Goal: Task Accomplishment & Management: Manage account settings

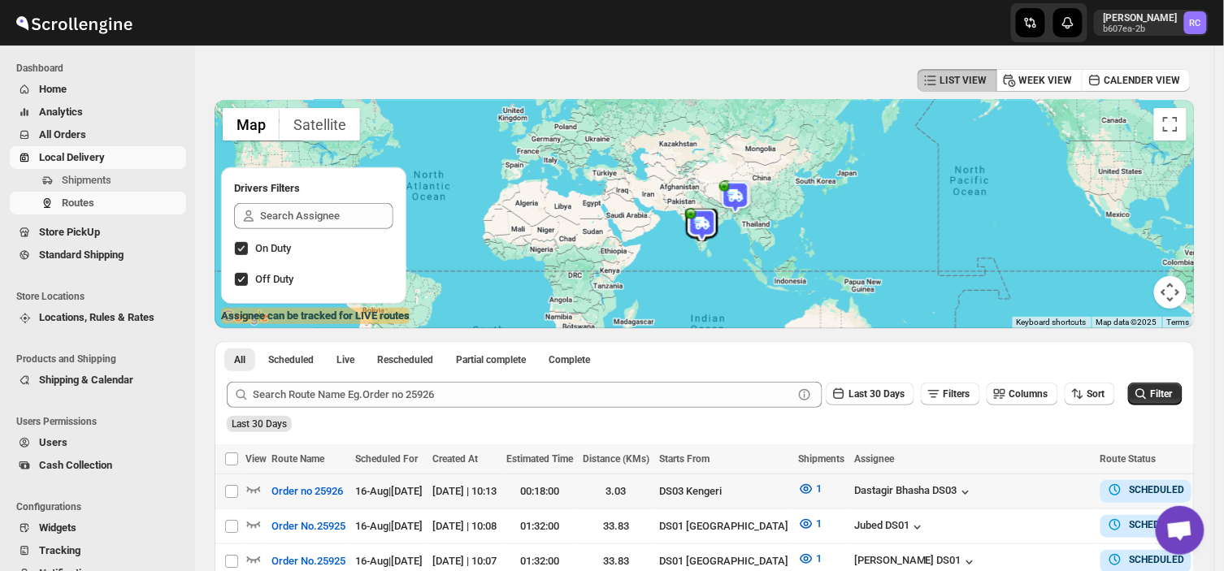
scroll to position [81, 0]
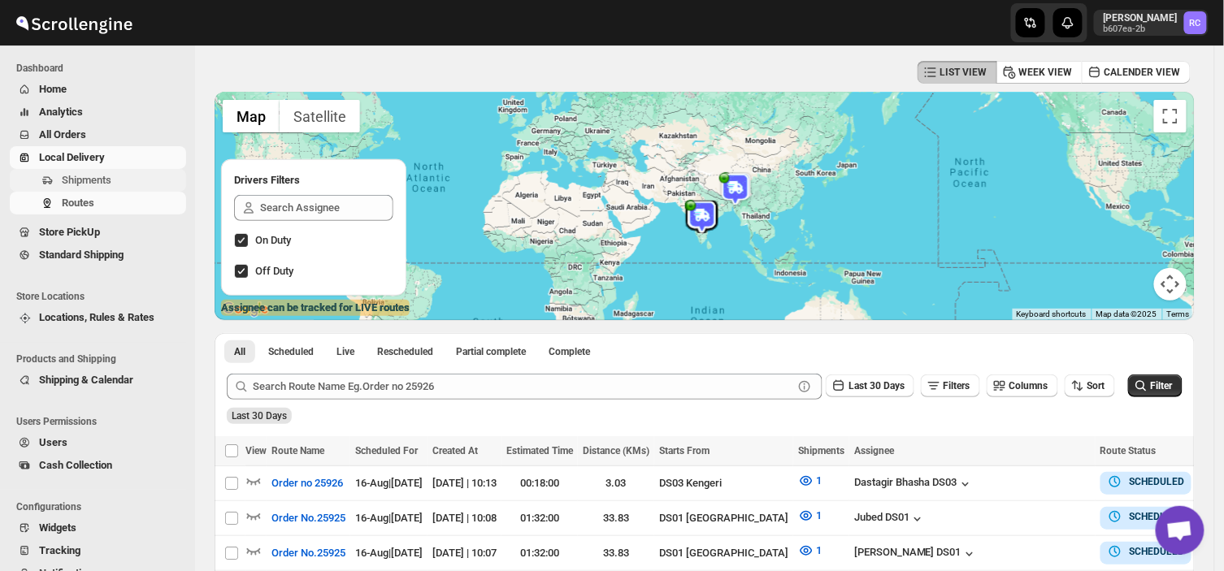
click at [150, 187] on span "Shipments" at bounding box center [122, 180] width 121 height 16
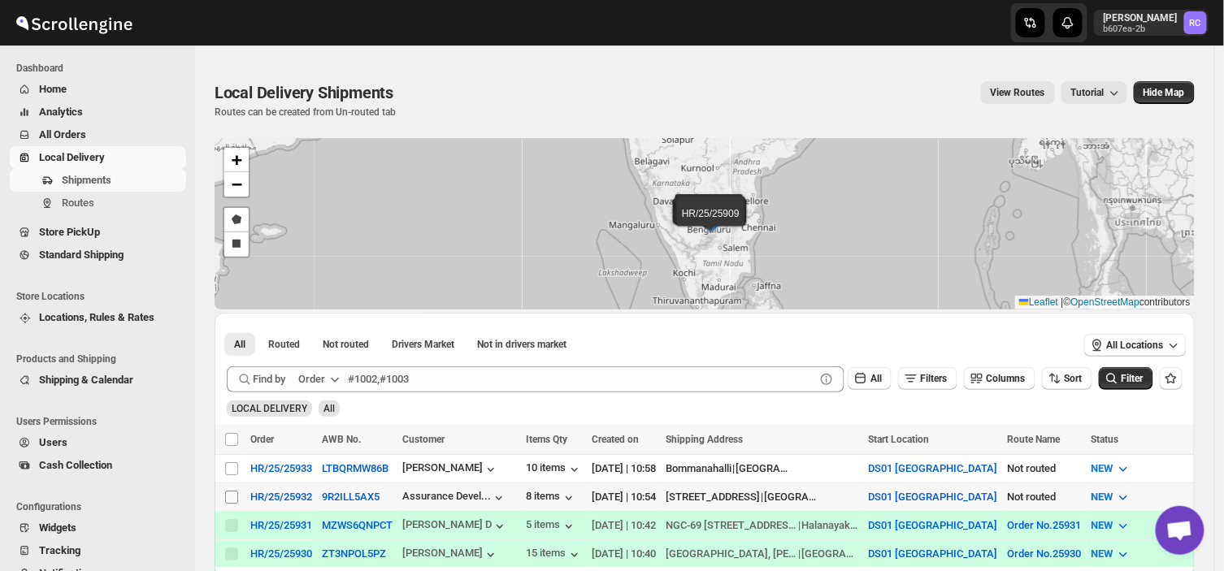
click at [228, 492] on input "Select shipment" at bounding box center [231, 497] width 13 height 13
checkbox input "true"
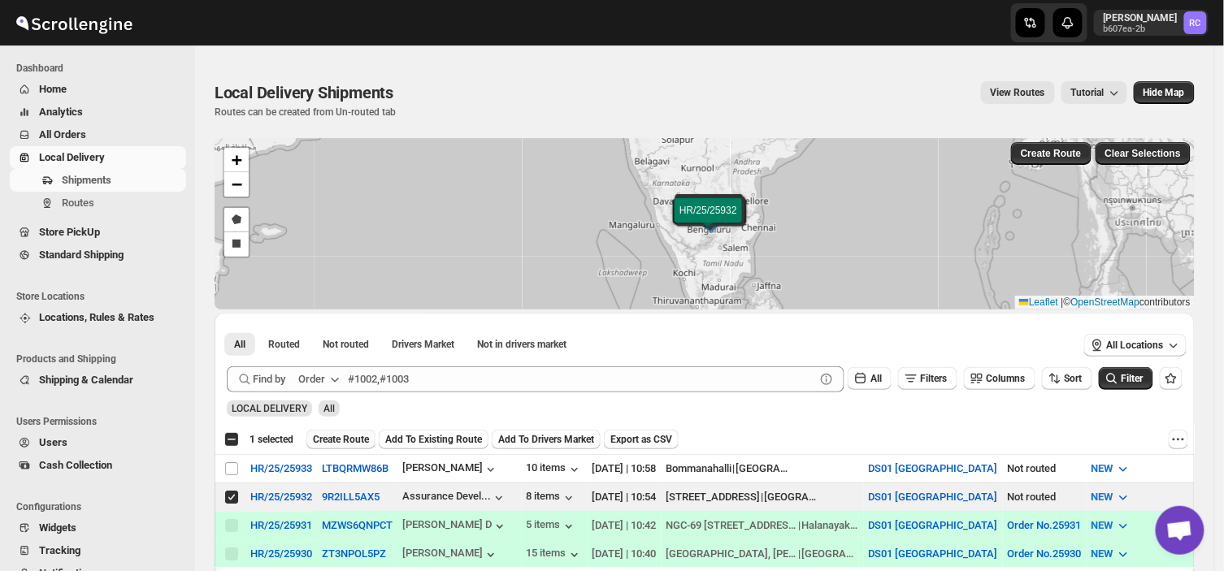
click at [338, 440] on span "Create Route" at bounding box center [341, 439] width 56 height 13
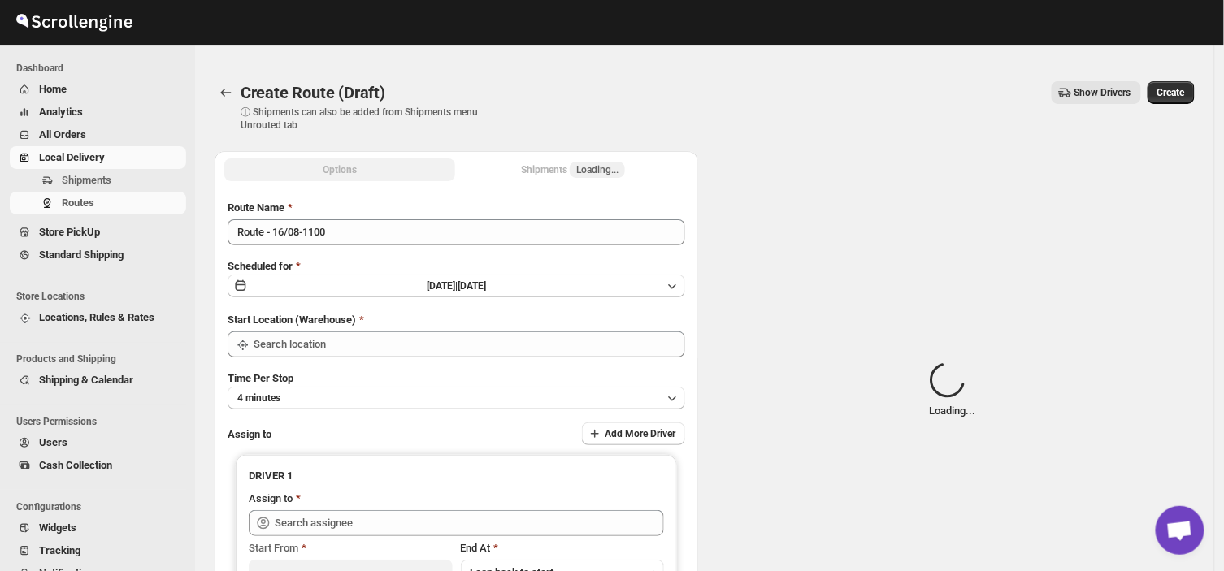
type input "DS01 [GEOGRAPHIC_DATA]"
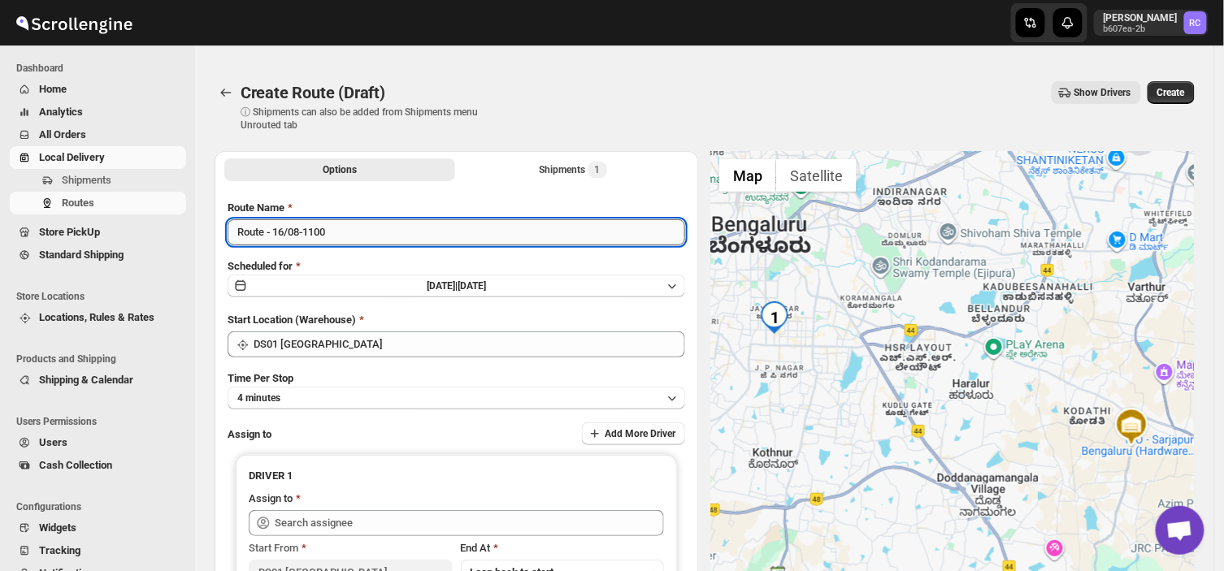
click at [334, 232] on input "Route - 16/08-1100" at bounding box center [457, 232] width 458 height 26
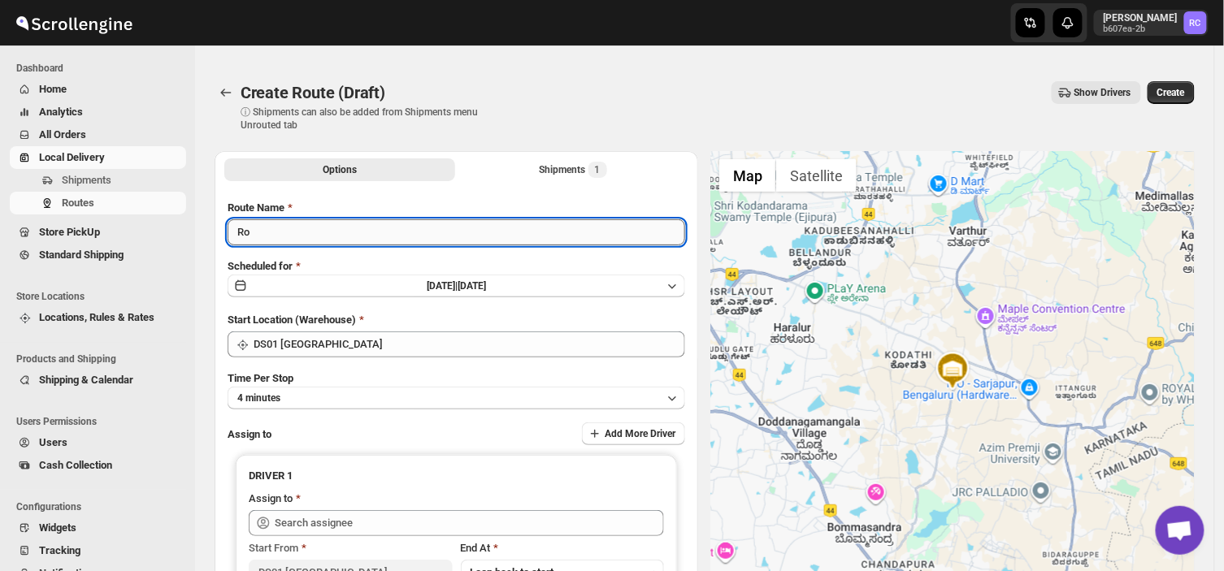
type input "R"
type input "Order no 25932"
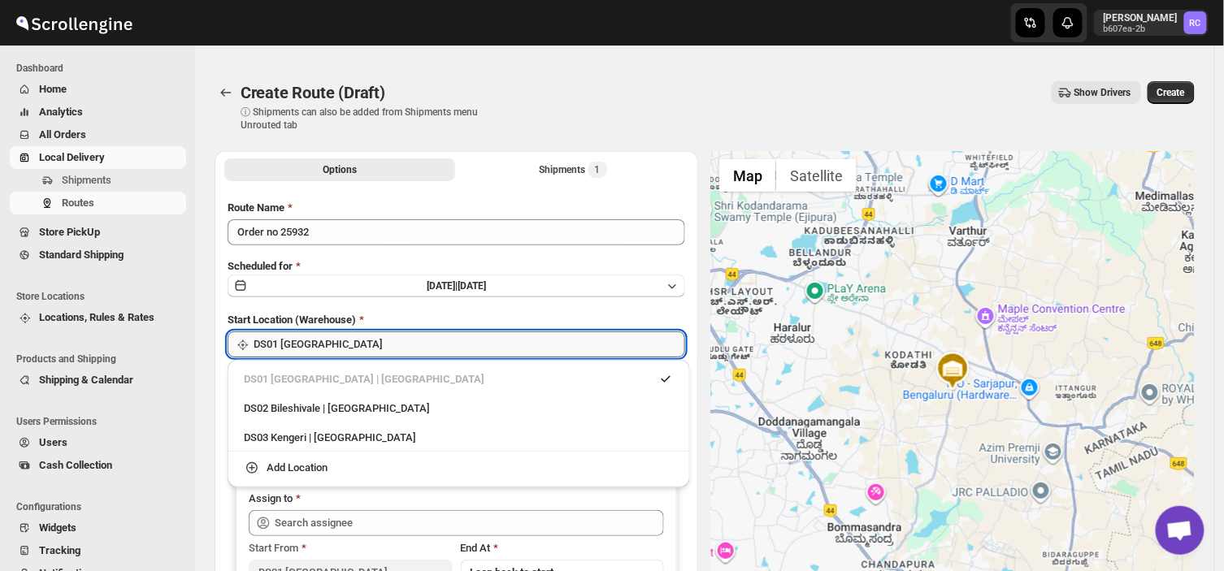
click at [341, 345] on input "DS01 [GEOGRAPHIC_DATA]" at bounding box center [470, 345] width 432 height 26
click at [304, 437] on div "DS03 Kengeri | [GEOGRAPHIC_DATA]" at bounding box center [459, 438] width 430 height 16
type input "DS03 Kengeri"
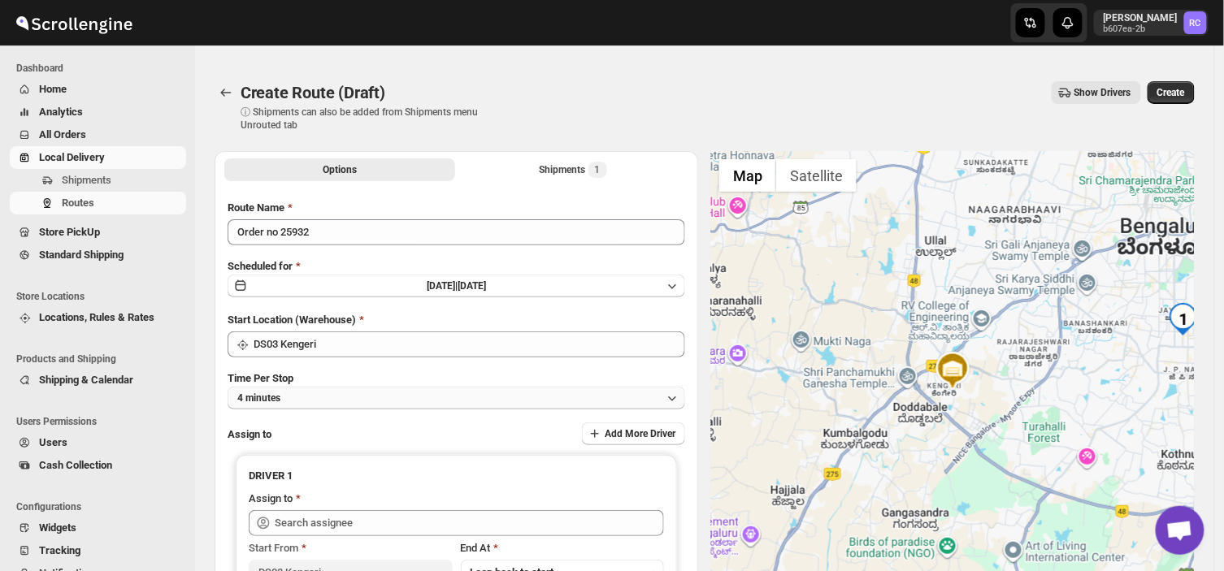
click at [303, 395] on button "4 minutes" at bounding box center [457, 398] width 458 height 23
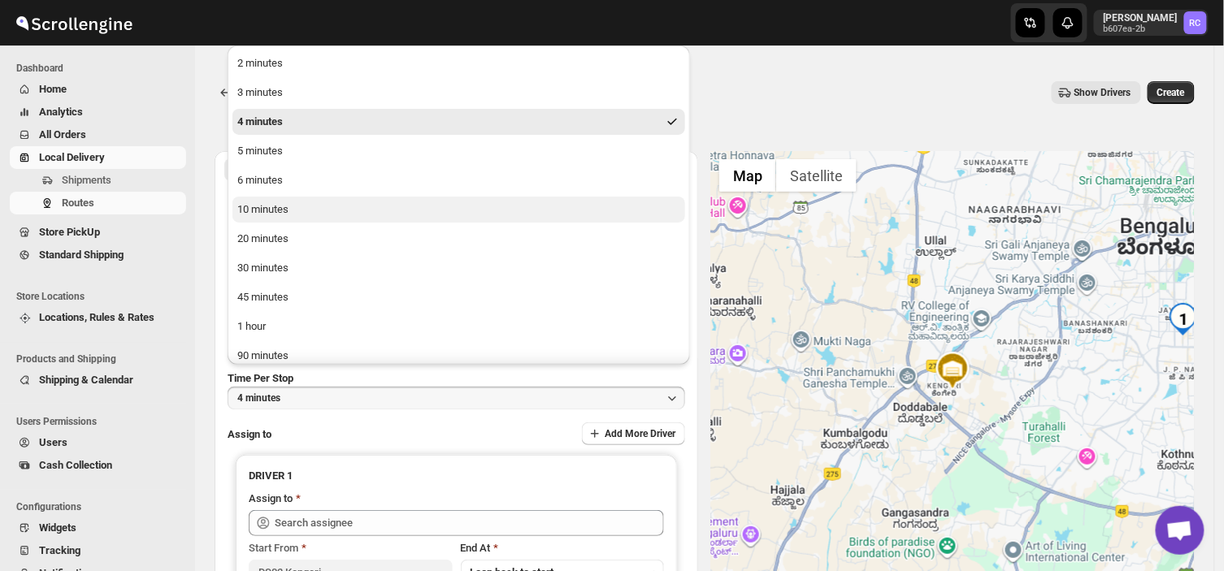
click at [288, 216] on div "10 minutes" at bounding box center [262, 210] width 51 height 16
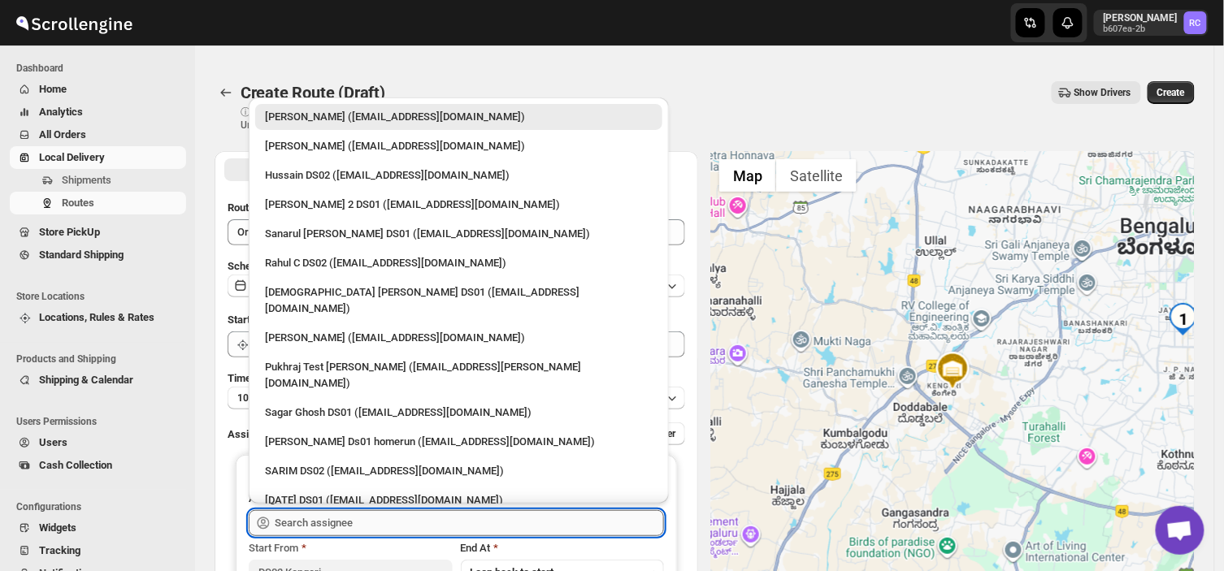
click at [388, 522] on input "text" at bounding box center [469, 523] width 389 height 26
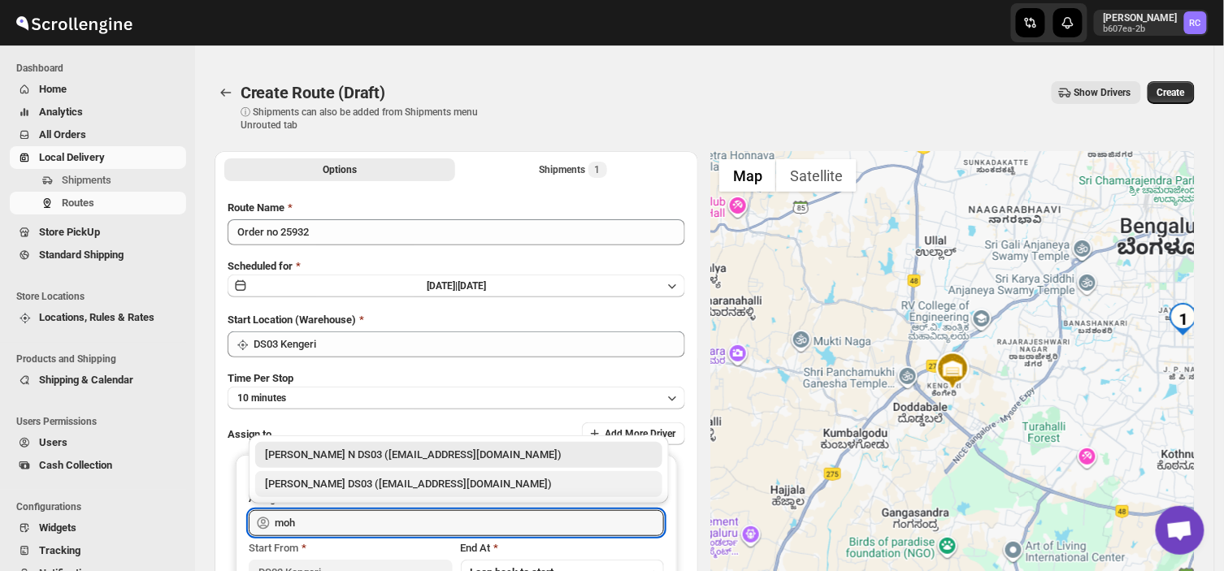
click at [341, 484] on div "[PERSON_NAME] DS03 ([EMAIL_ADDRESS][DOMAIN_NAME])" at bounding box center [459, 484] width 388 height 16
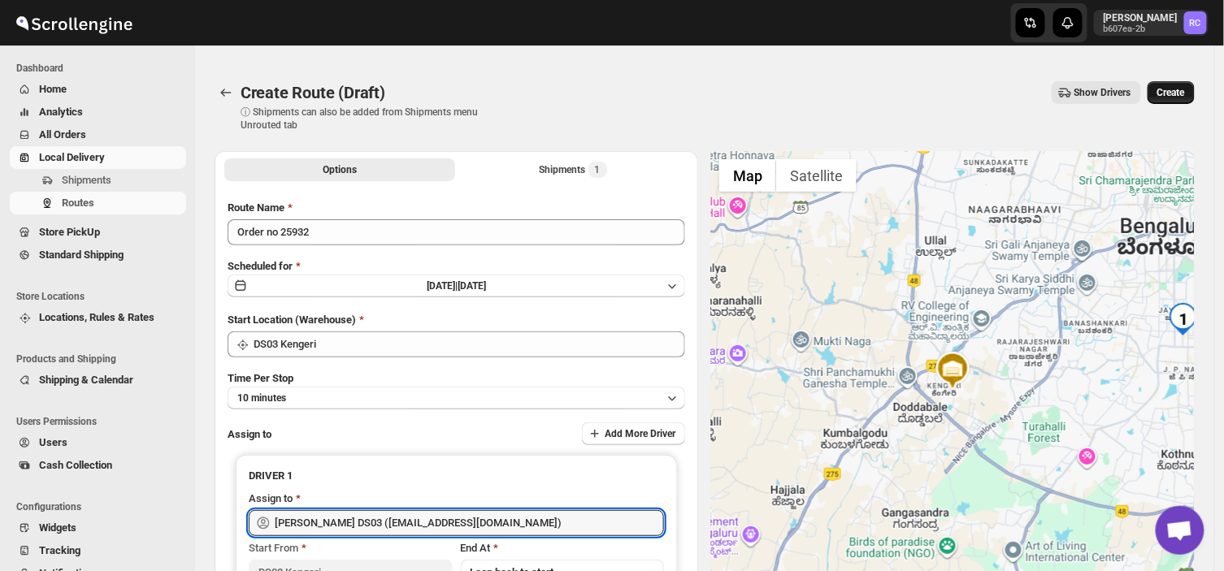
type input "[PERSON_NAME] DS03 ([EMAIL_ADDRESS][DOMAIN_NAME])"
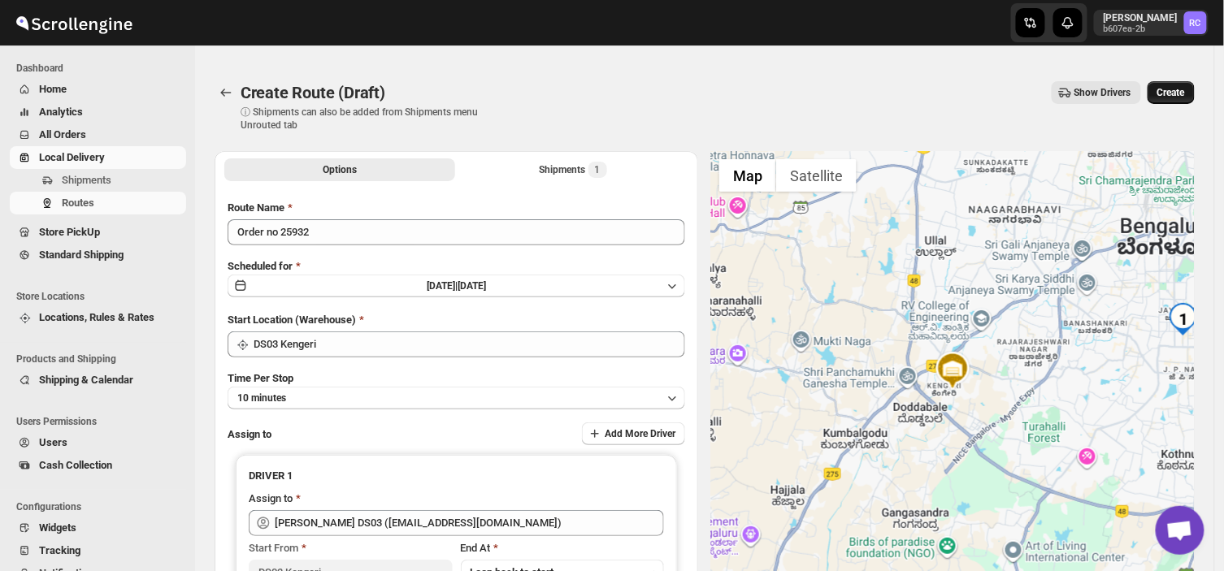
click at [1185, 87] on span "Create" at bounding box center [1171, 92] width 28 height 13
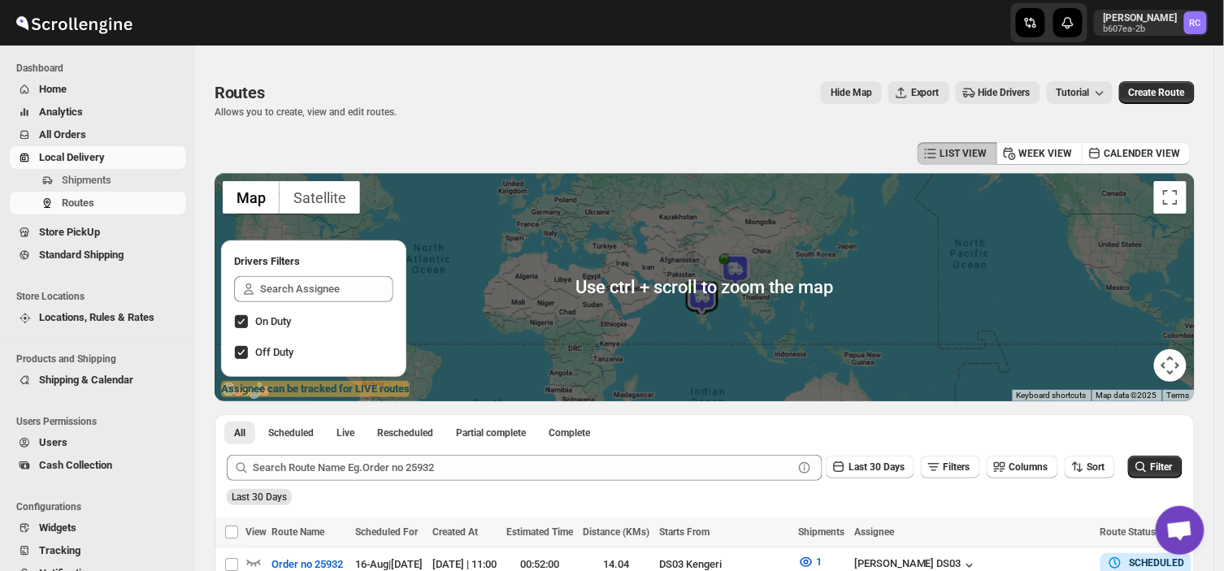
scroll to position [16, 0]
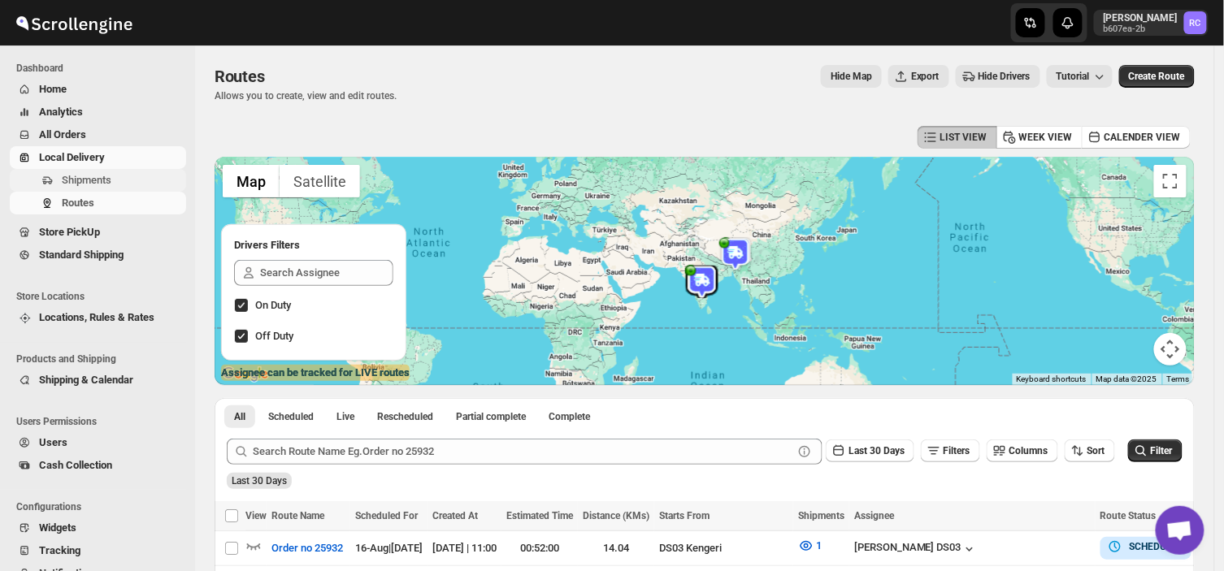
click at [96, 180] on span "Shipments" at bounding box center [87, 180] width 50 height 12
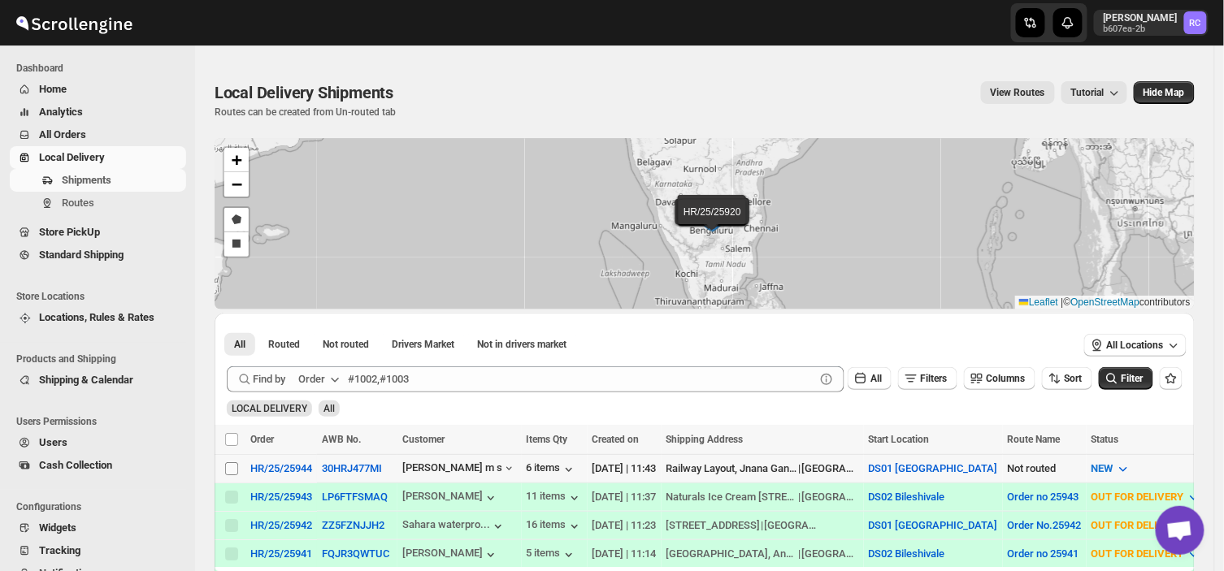
click at [224, 471] on span at bounding box center [231, 469] width 15 height 15
click at [225, 471] on input "Select shipment" at bounding box center [231, 468] width 13 height 13
click at [229, 473] on input "Select shipment" at bounding box center [231, 468] width 13 height 13
checkbox input "true"
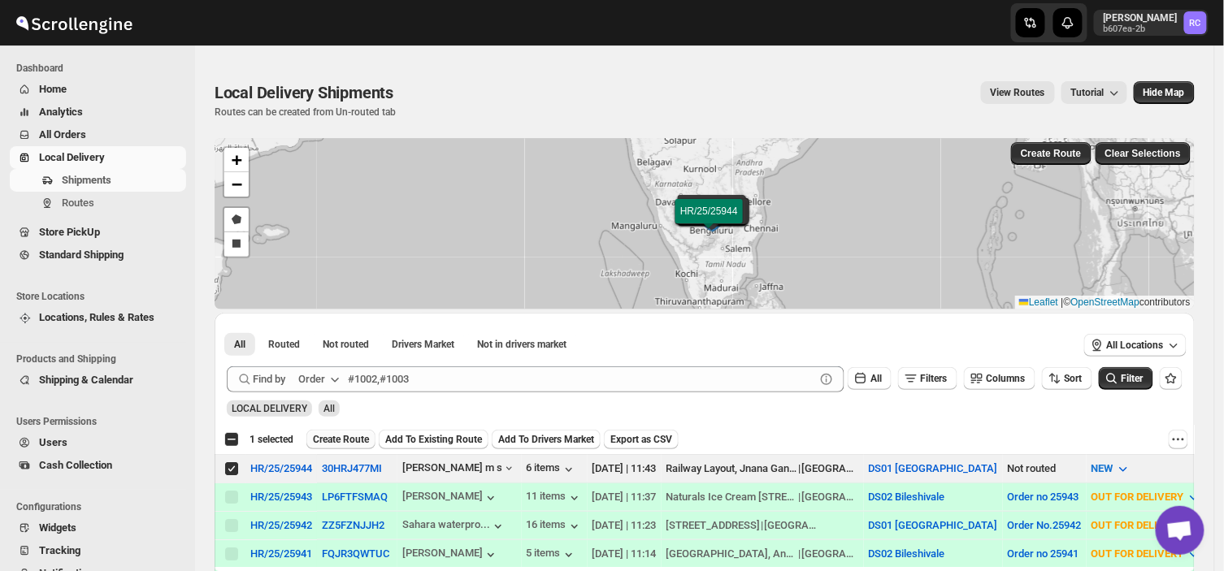
click at [336, 440] on span "Create Route" at bounding box center [341, 439] width 56 height 13
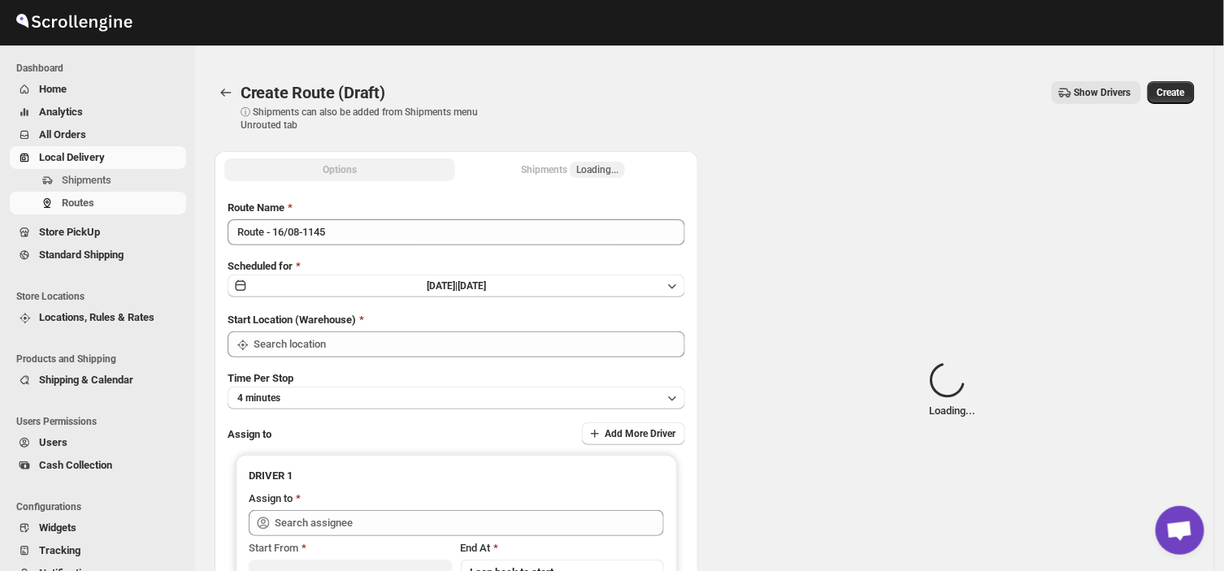
type input "DS01 [GEOGRAPHIC_DATA]"
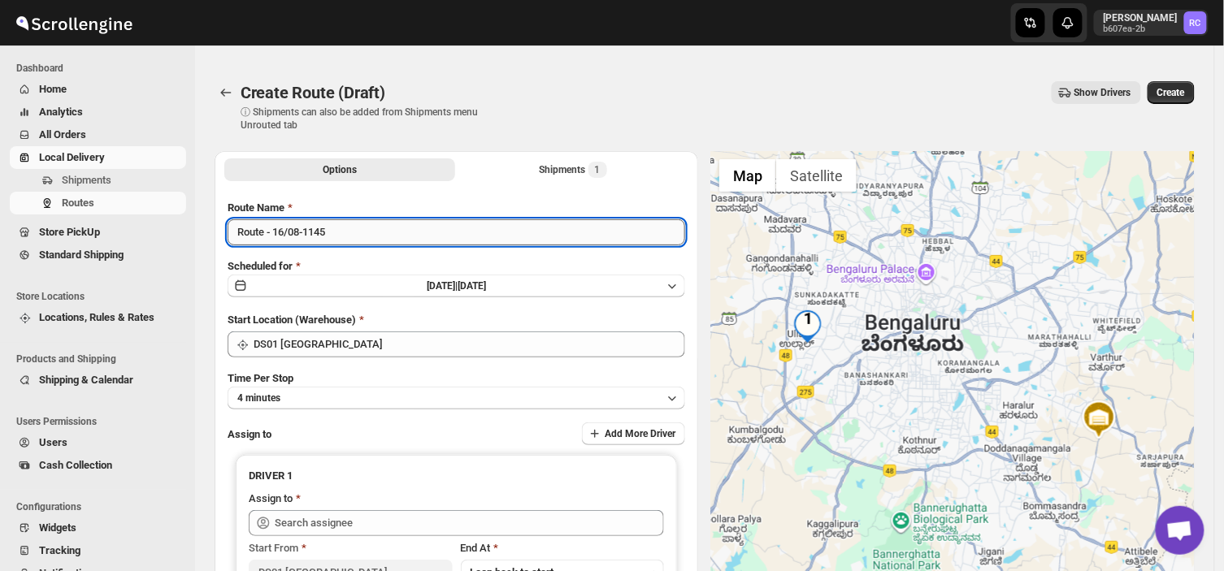
click at [335, 226] on input "Route - 16/08-1145" at bounding box center [457, 232] width 458 height 26
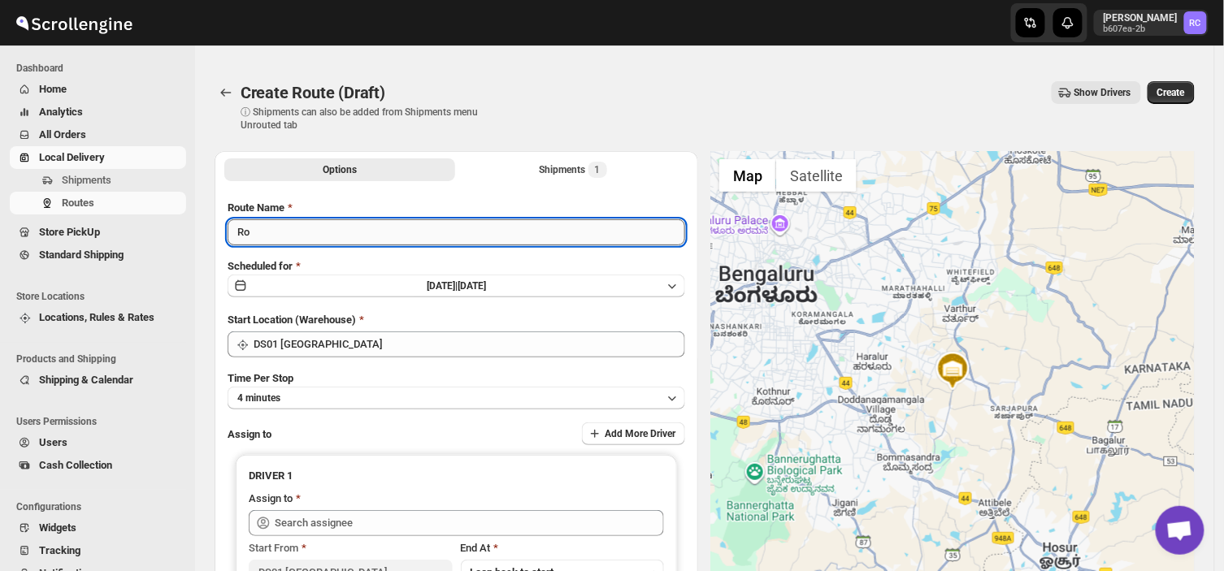
type input "R"
type input "Order no 25944"
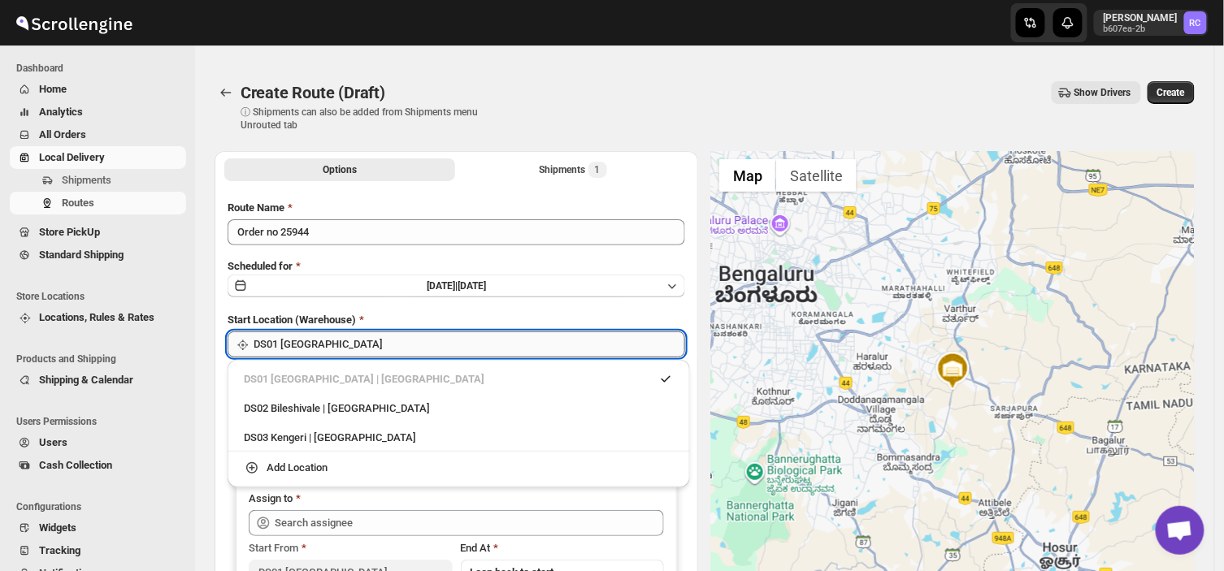
click at [327, 344] on input "DS01 [GEOGRAPHIC_DATA]" at bounding box center [470, 345] width 432 height 26
click at [293, 444] on div "DS03 Kengeri | [GEOGRAPHIC_DATA]" at bounding box center [459, 438] width 430 height 16
type input "DS03 Kengeri"
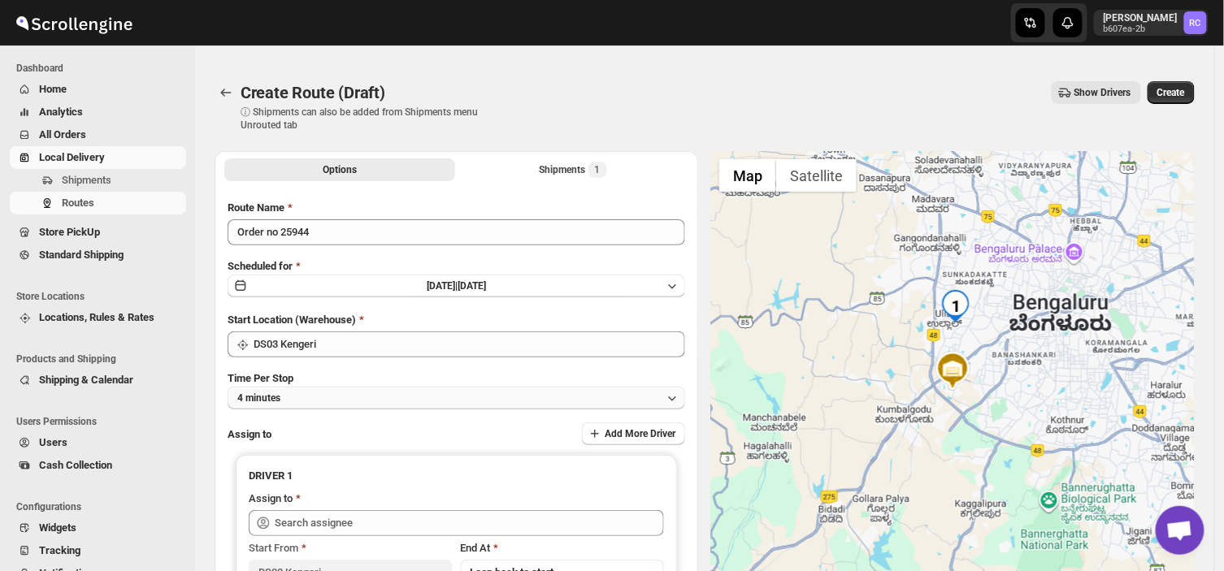
click at [318, 398] on button "4 minutes" at bounding box center [457, 398] width 458 height 23
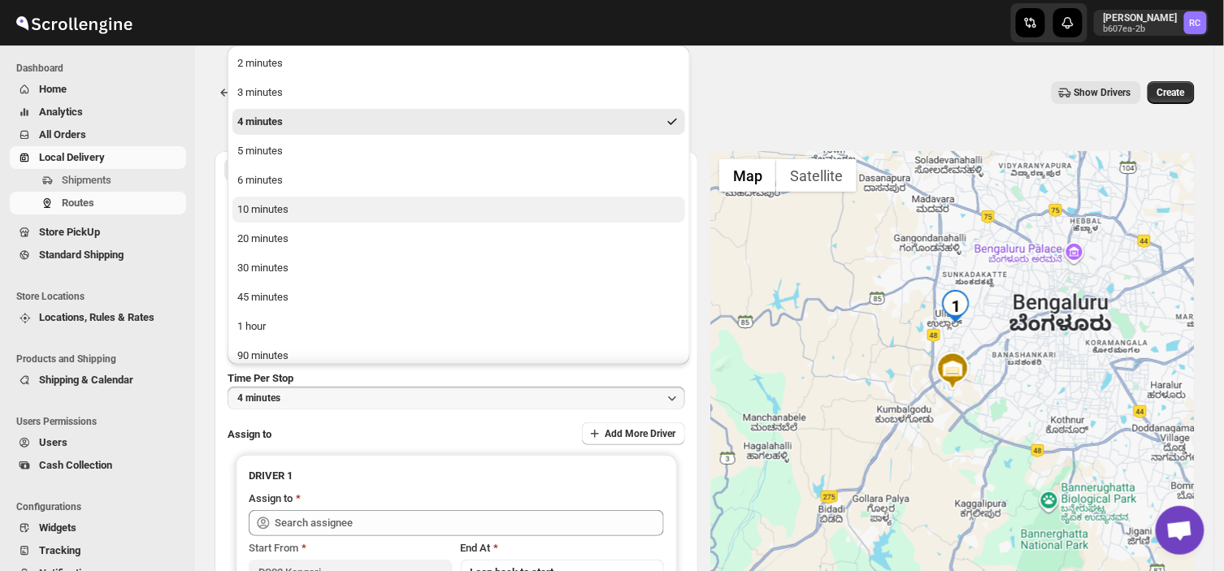
click at [271, 208] on div "10 minutes" at bounding box center [262, 210] width 51 height 16
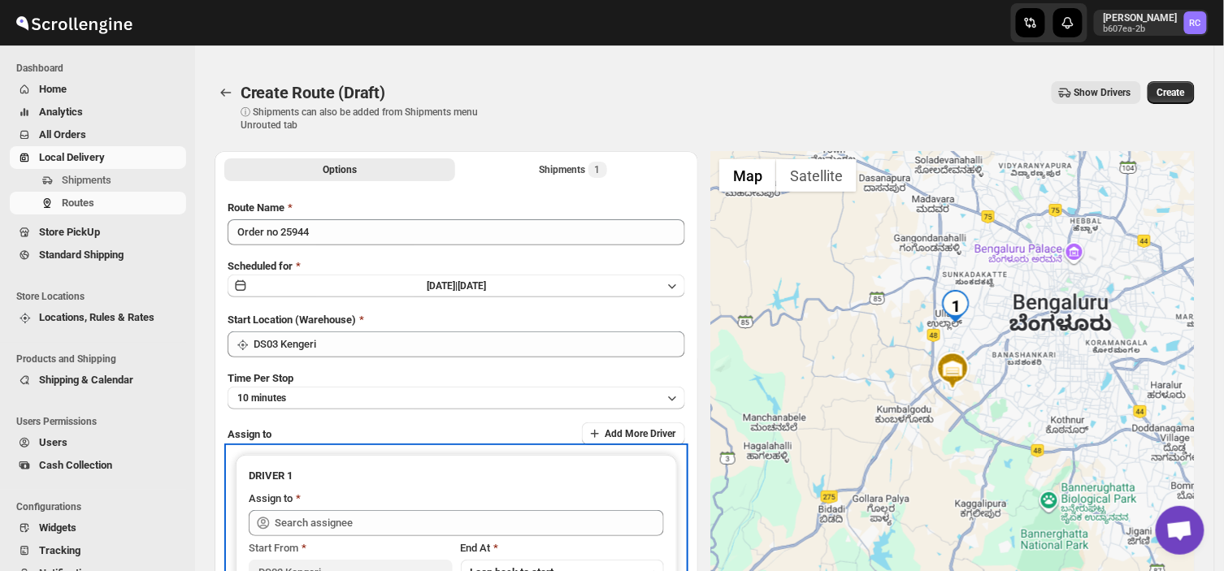
click at [349, 536] on div "Start From DS03 Kengeri End At Loop back to start" at bounding box center [456, 561] width 415 height 50
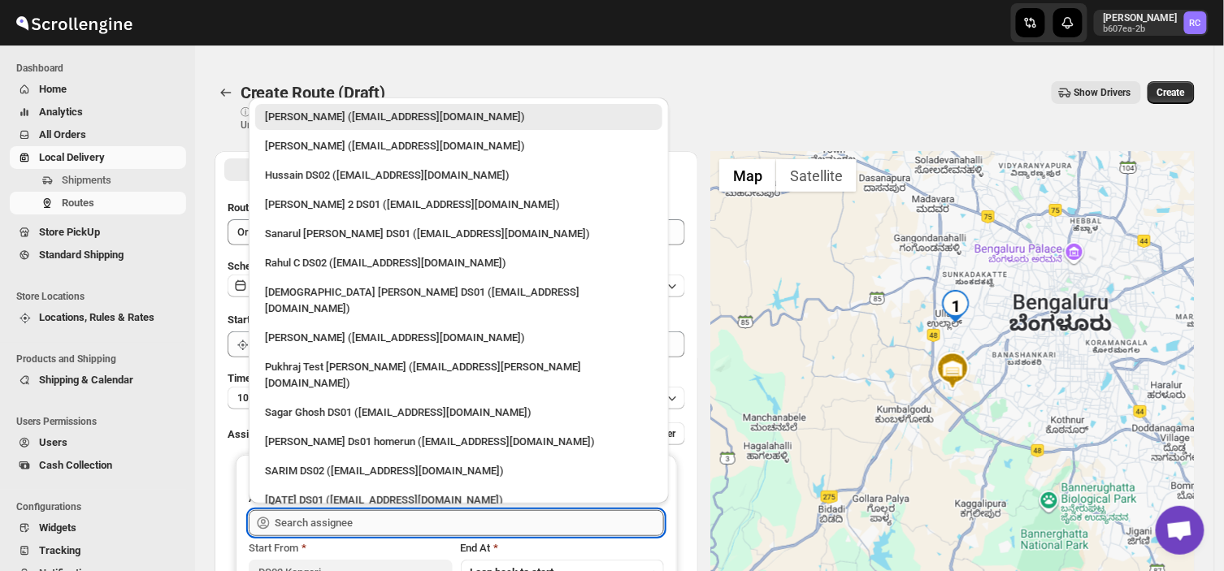
click at [393, 528] on input "text" at bounding box center [469, 523] width 389 height 26
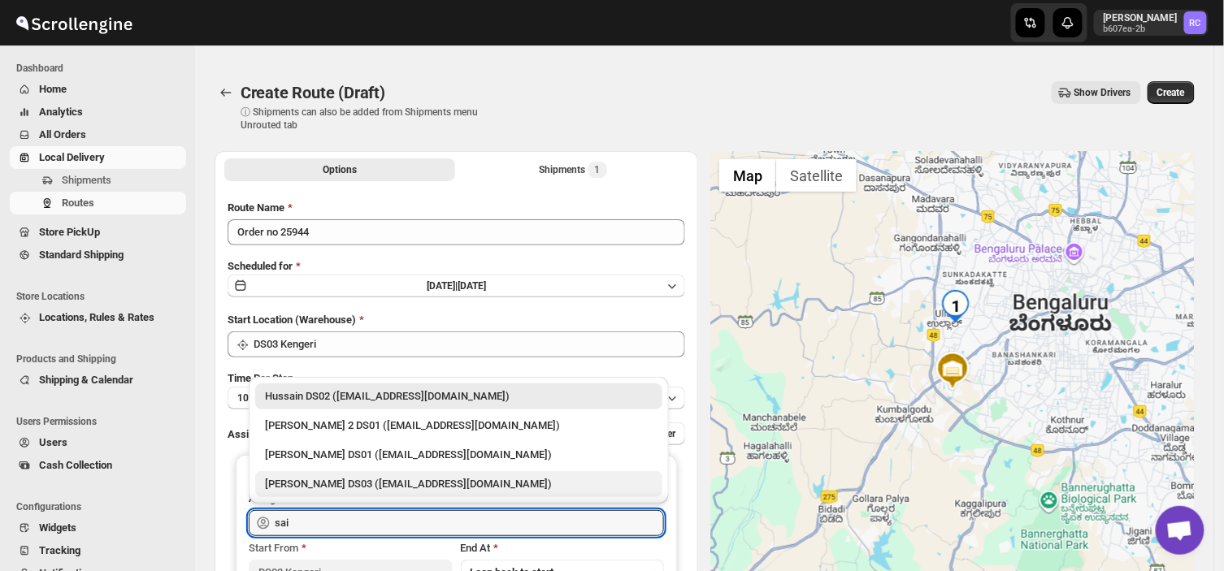
click at [323, 486] on div "[PERSON_NAME] DS03 ([EMAIL_ADDRESS][DOMAIN_NAME])" at bounding box center [459, 484] width 388 height 16
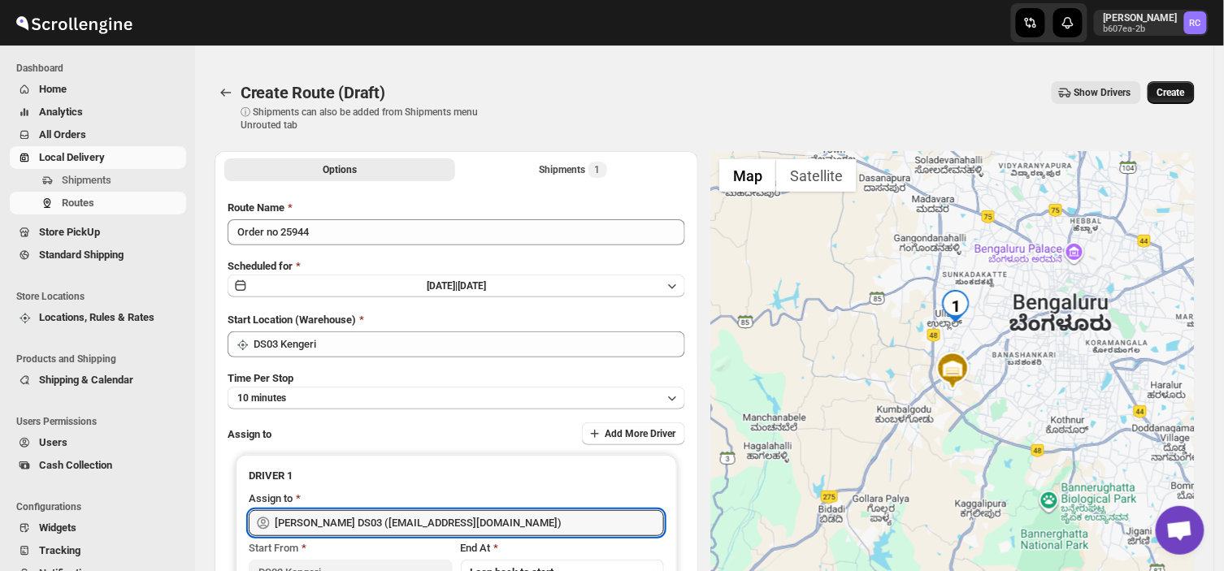
type input "[PERSON_NAME] DS03 ([EMAIL_ADDRESS][DOMAIN_NAME])"
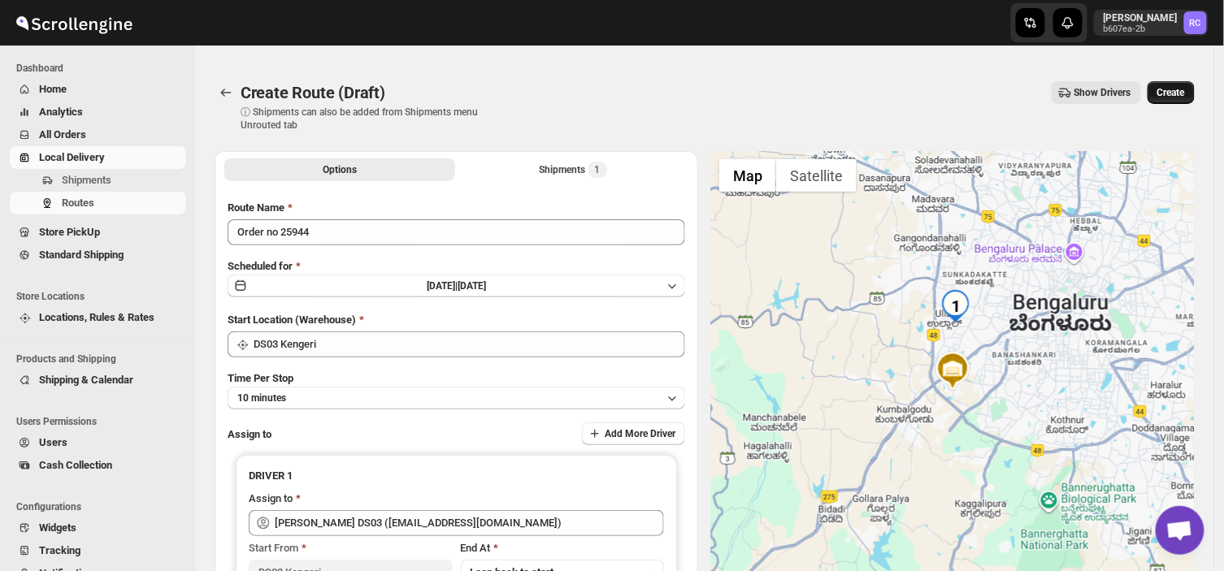
click at [1180, 94] on span "Create" at bounding box center [1171, 92] width 28 height 13
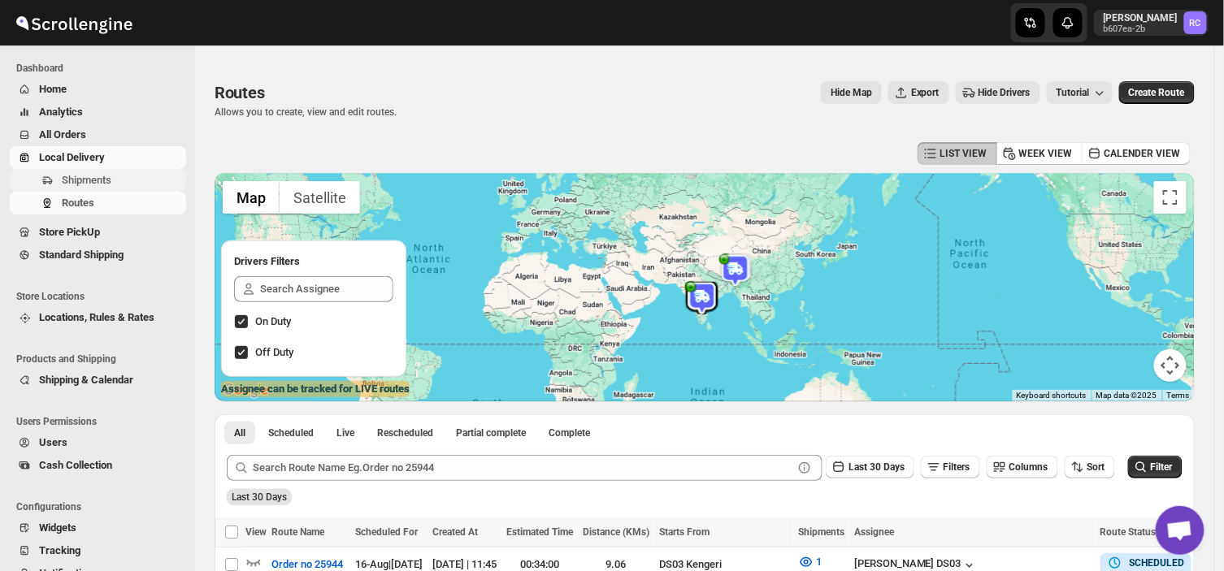
click at [123, 173] on span "Shipments" at bounding box center [122, 180] width 121 height 16
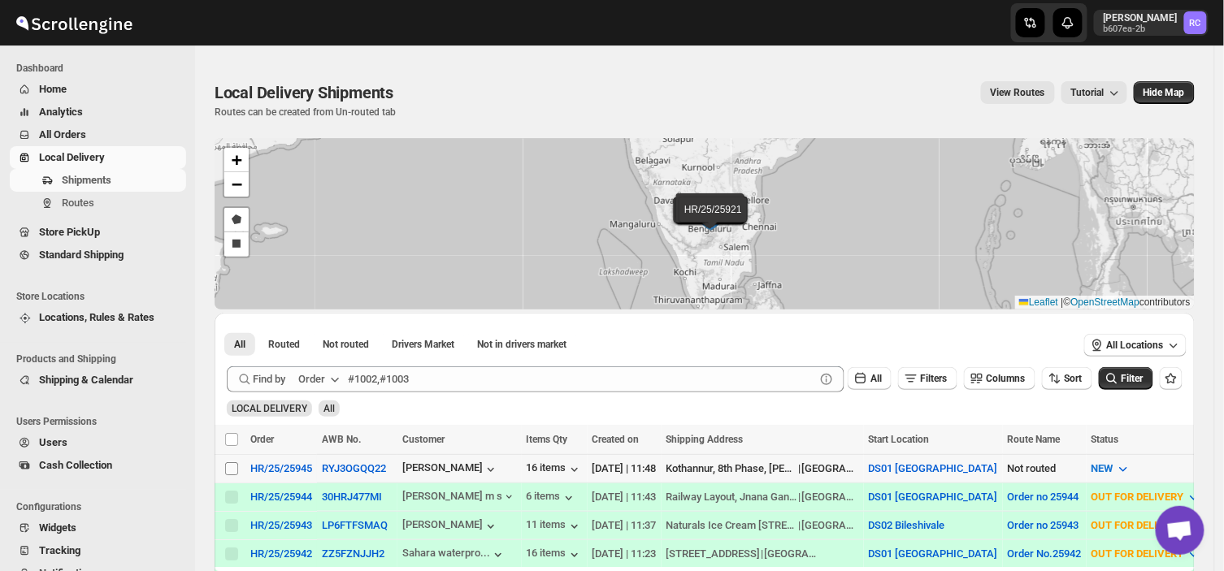
click at [234, 464] on input "Select shipment" at bounding box center [231, 468] width 13 height 13
checkbox input "true"
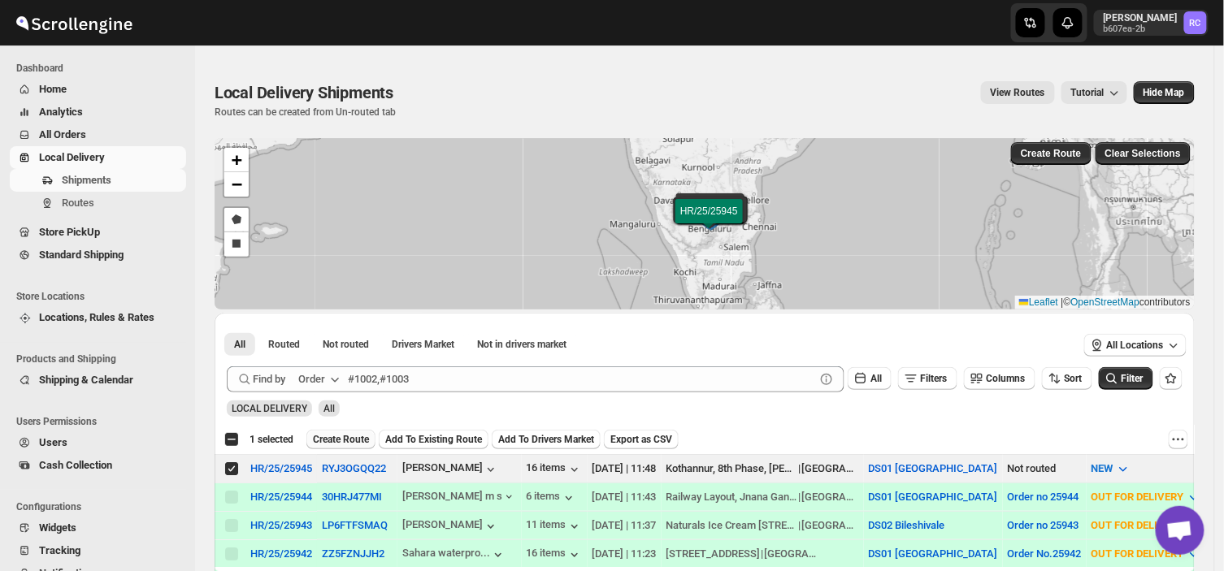
click at [330, 440] on span "Create Route" at bounding box center [341, 439] width 56 height 13
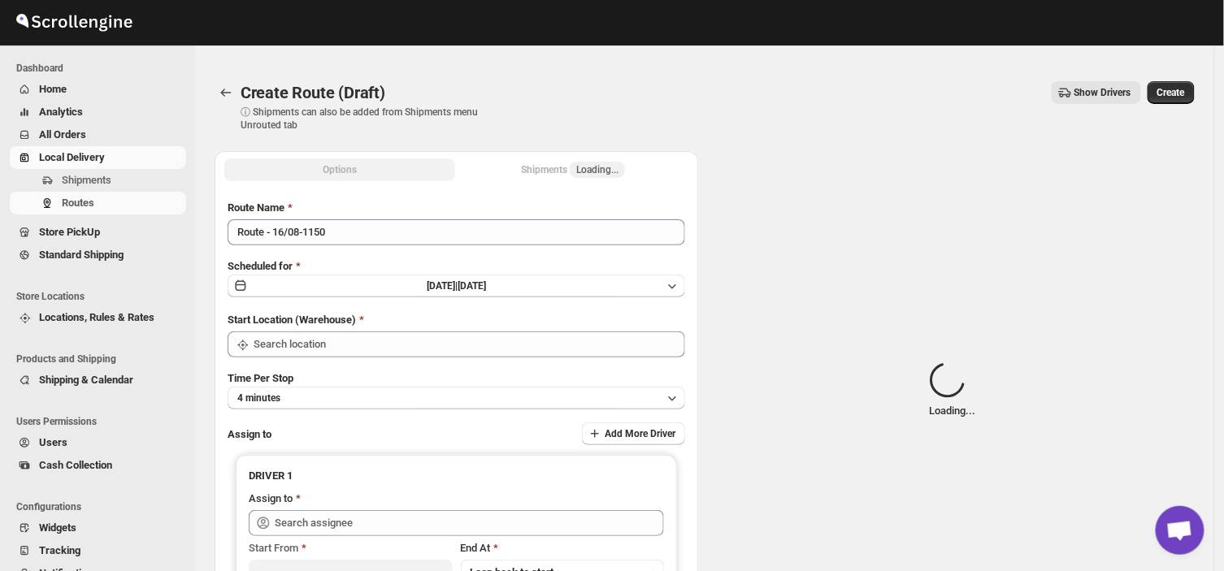
type input "DS01 [GEOGRAPHIC_DATA]"
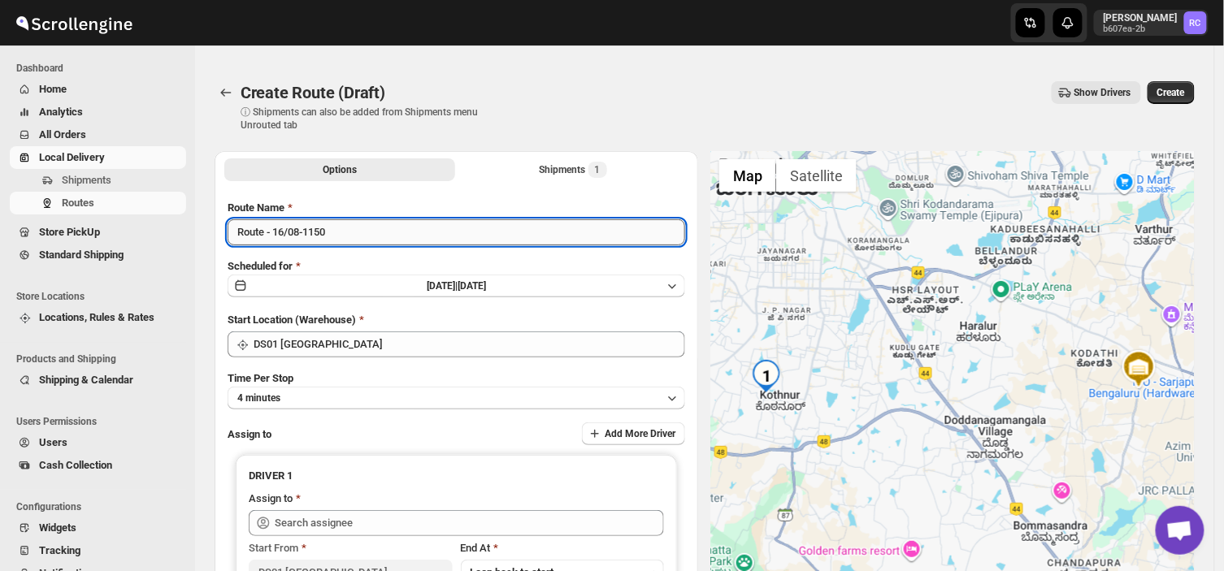
click at [336, 232] on input "Route - 16/08-1150" at bounding box center [457, 232] width 458 height 26
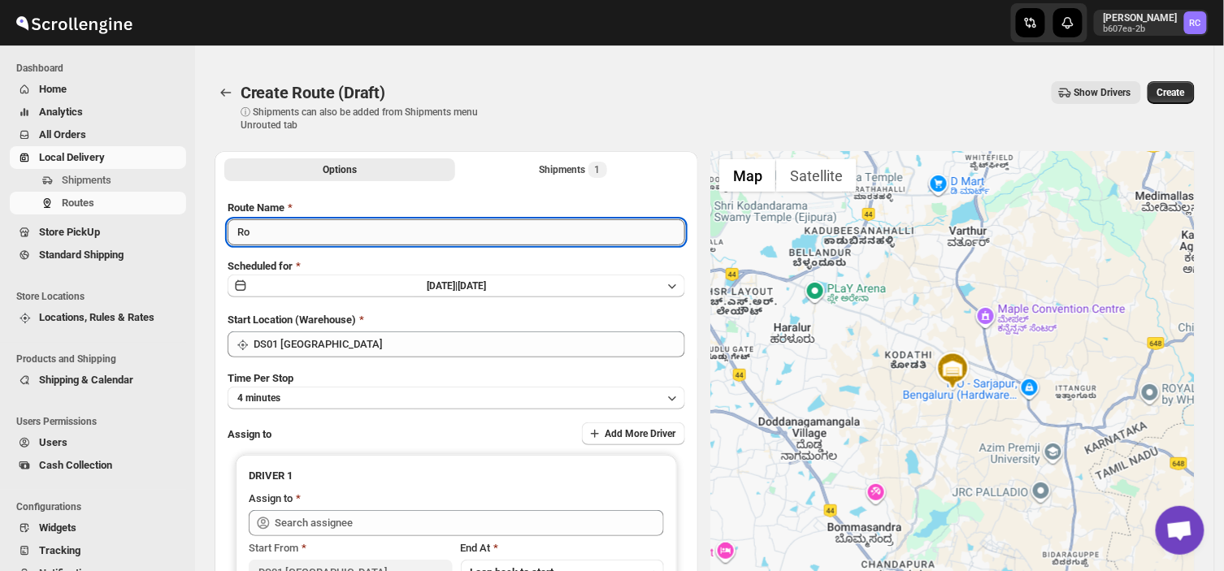
type input "R"
type input "Order no 25945"
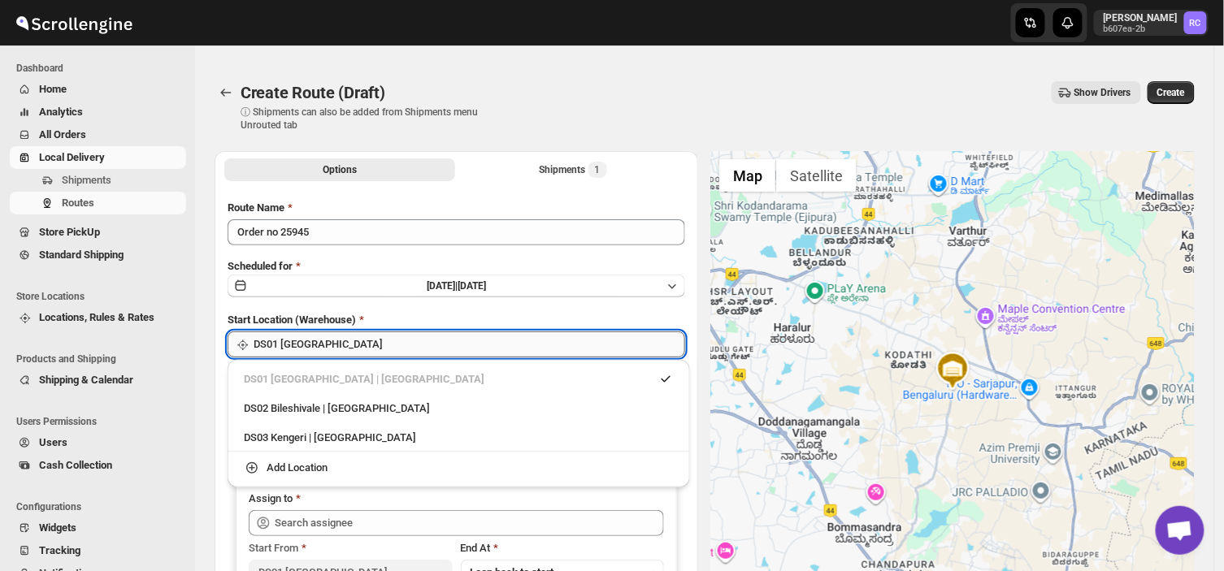
click at [382, 345] on input "DS01 [GEOGRAPHIC_DATA]" at bounding box center [470, 345] width 432 height 26
click at [347, 441] on div "DS03 Kengeri | [GEOGRAPHIC_DATA]" at bounding box center [459, 438] width 430 height 16
type input "DS03 Kengeri"
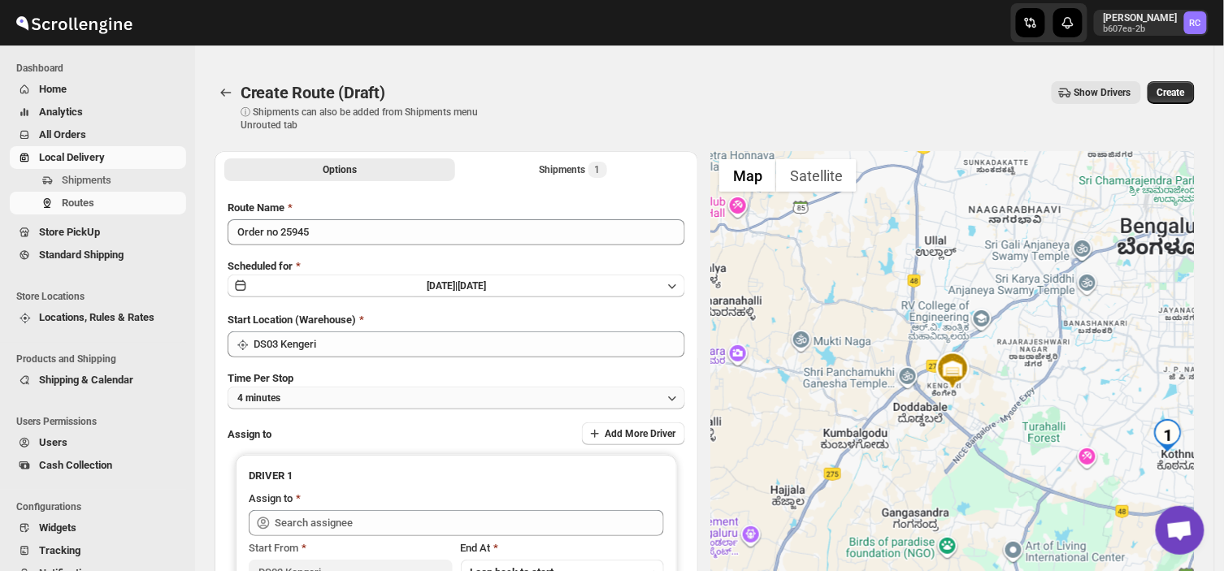
click at [332, 392] on button "4 minutes" at bounding box center [457, 398] width 458 height 23
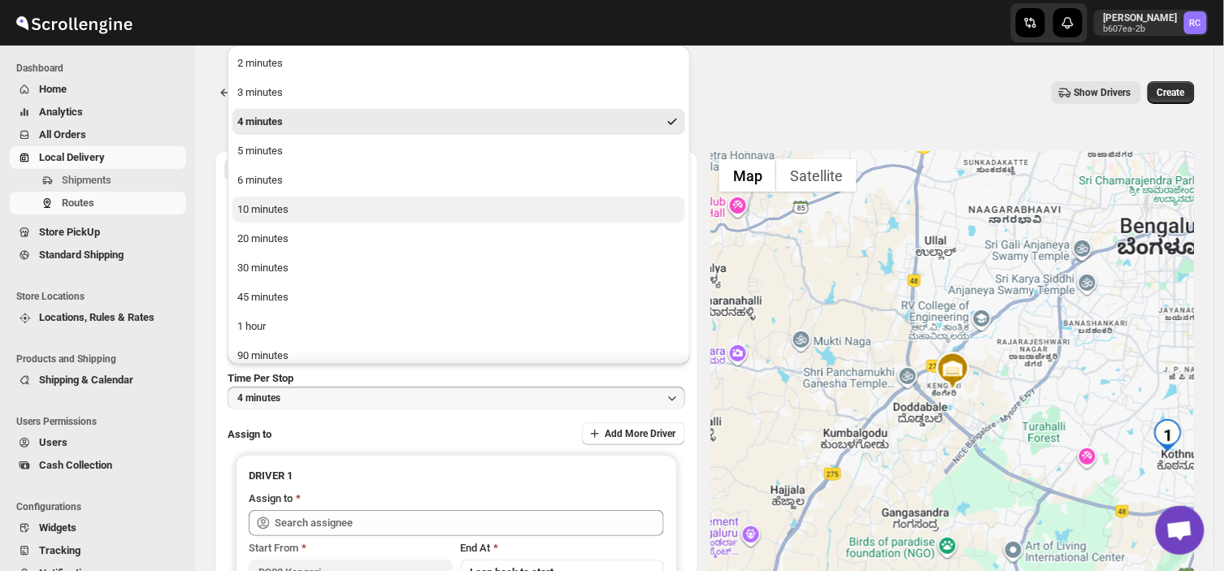
click at [283, 209] on div "10 minutes" at bounding box center [262, 210] width 51 height 16
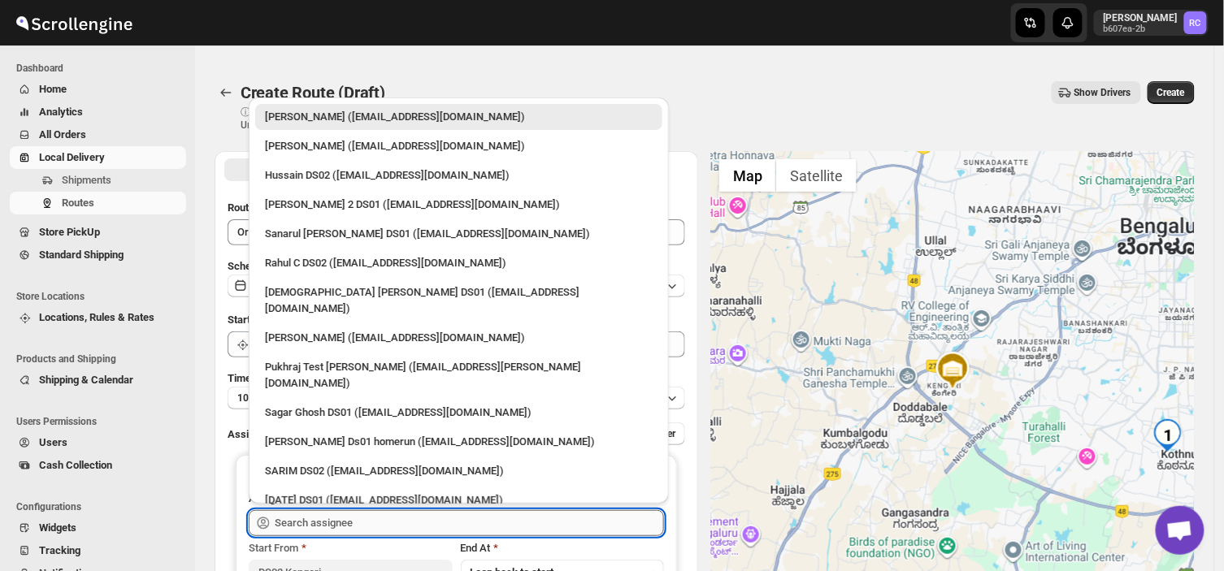
click at [399, 517] on input "text" at bounding box center [469, 523] width 389 height 26
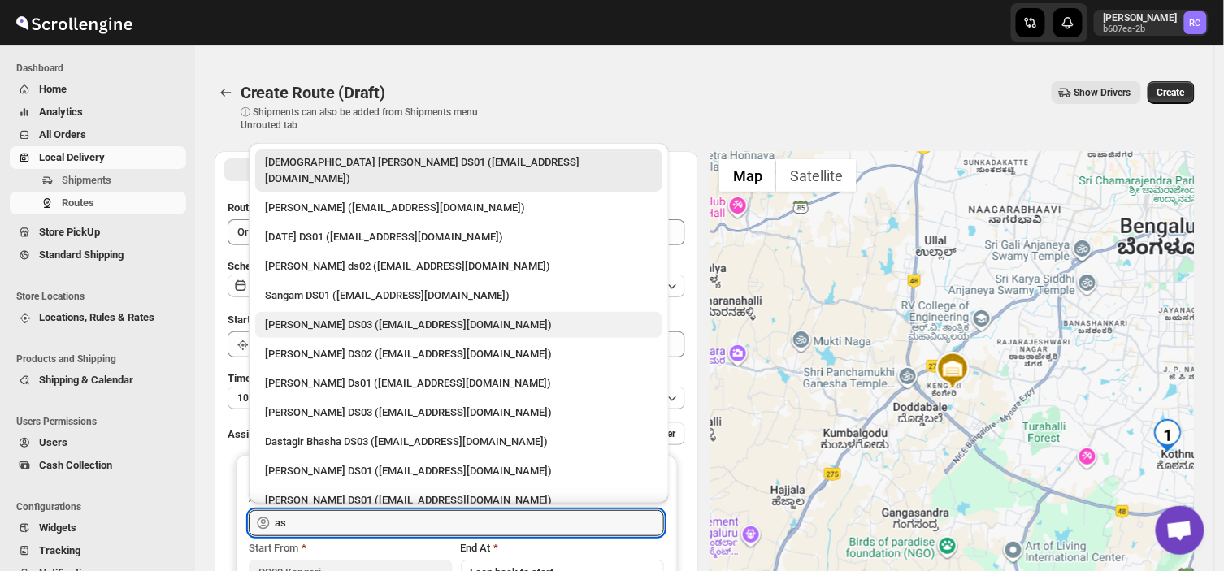
click at [312, 317] on div "[PERSON_NAME] DS03 ([EMAIL_ADDRESS][DOMAIN_NAME])" at bounding box center [459, 325] width 388 height 16
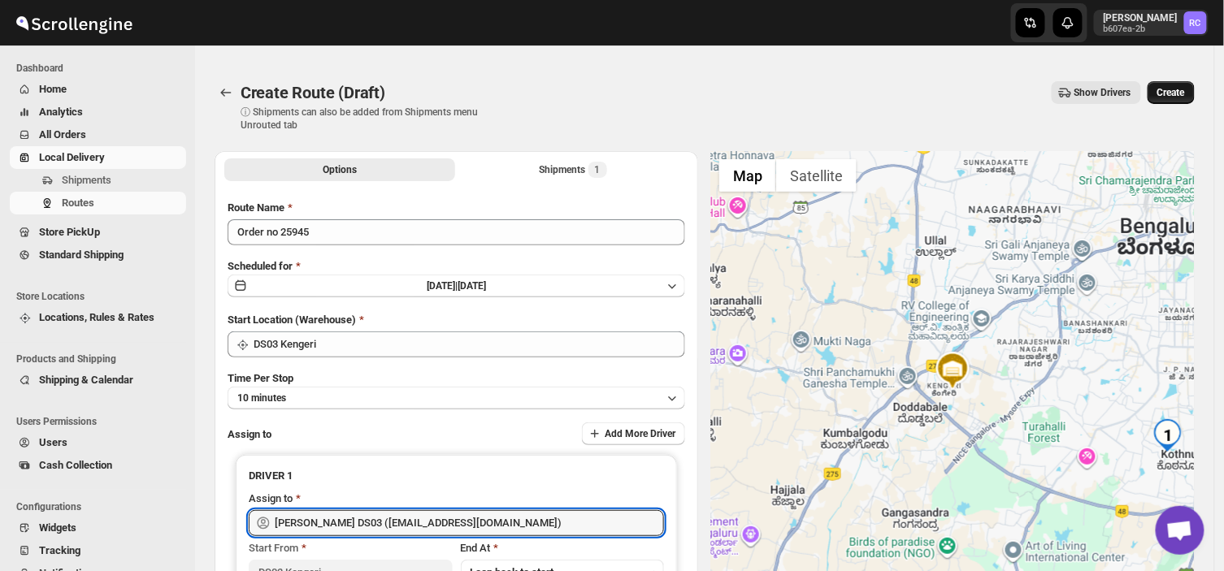
type input "[PERSON_NAME] DS03 ([EMAIL_ADDRESS][DOMAIN_NAME])"
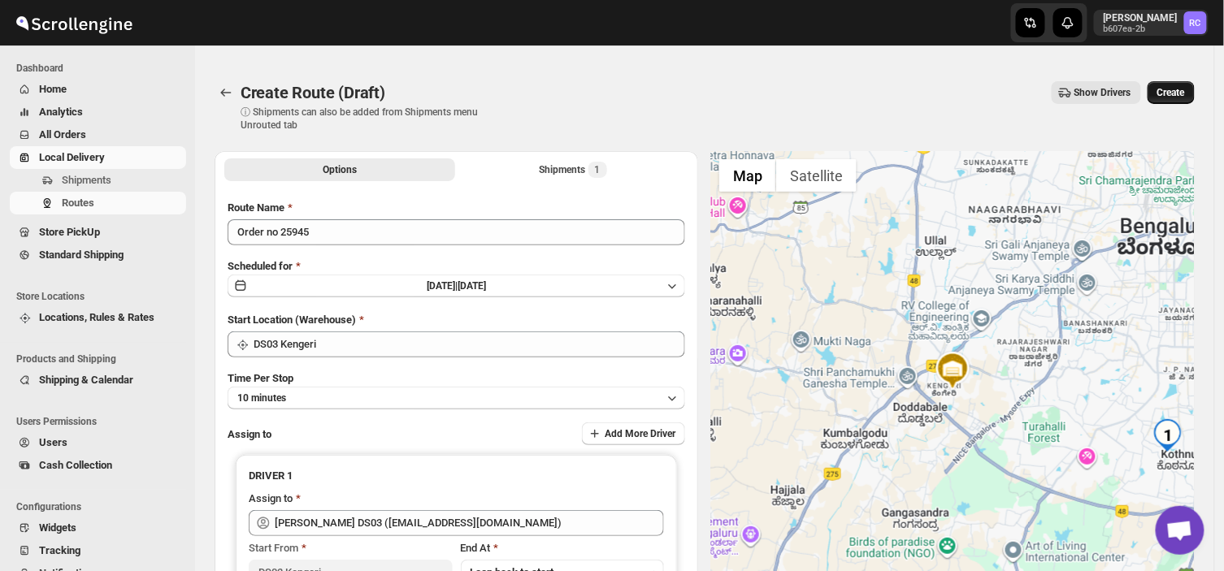
click at [1171, 94] on span "Create" at bounding box center [1171, 92] width 28 height 13
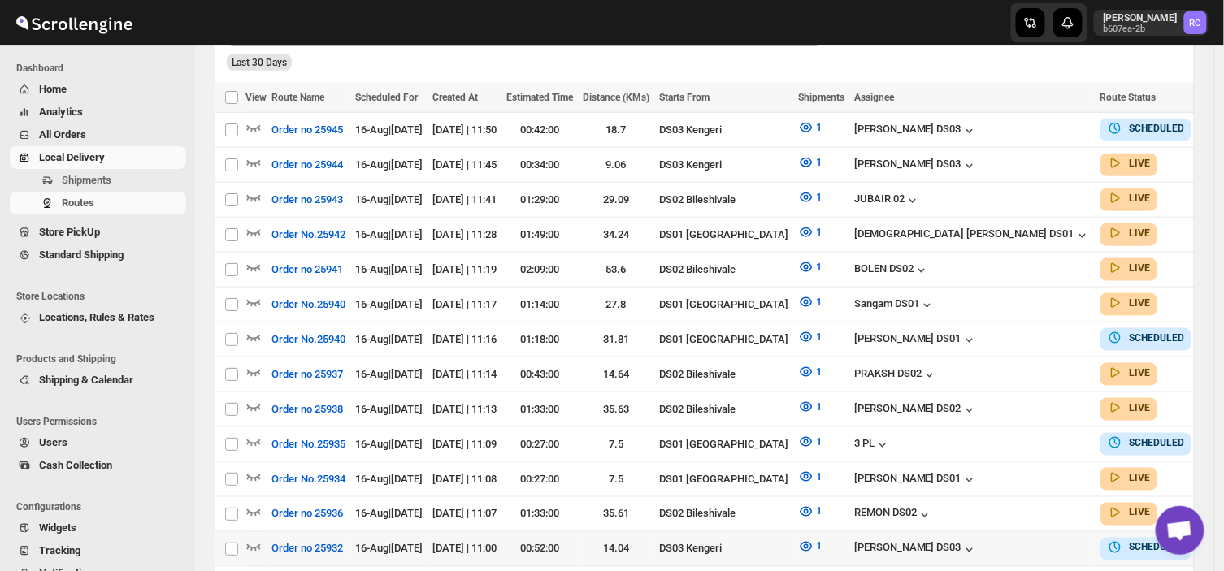
scroll to position [440, 0]
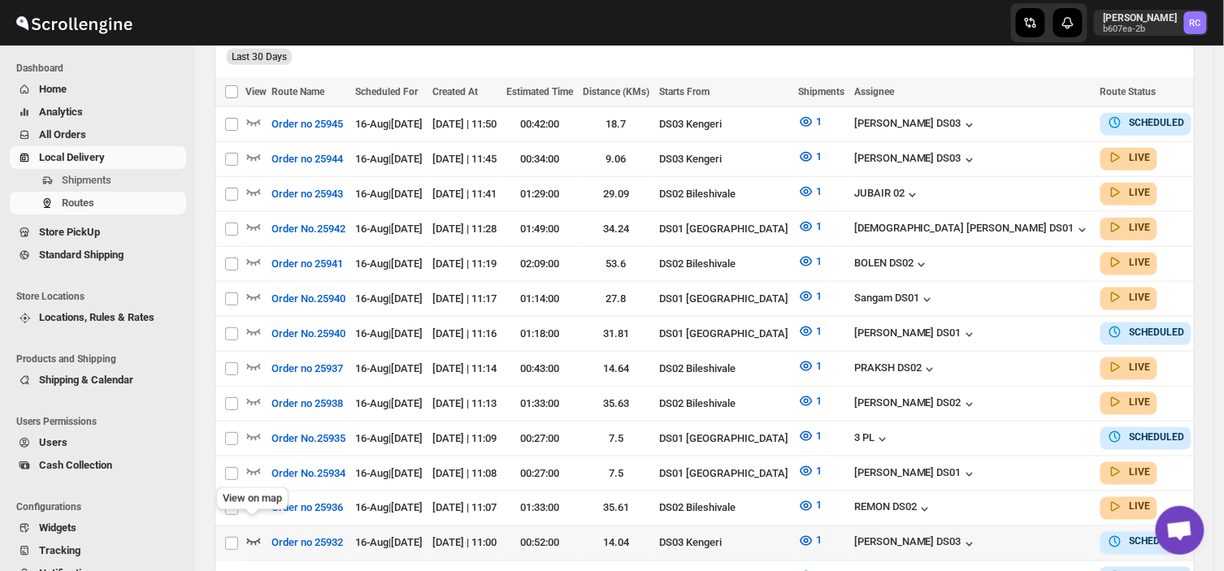
click at [256, 533] on icon "button" at bounding box center [253, 541] width 16 height 16
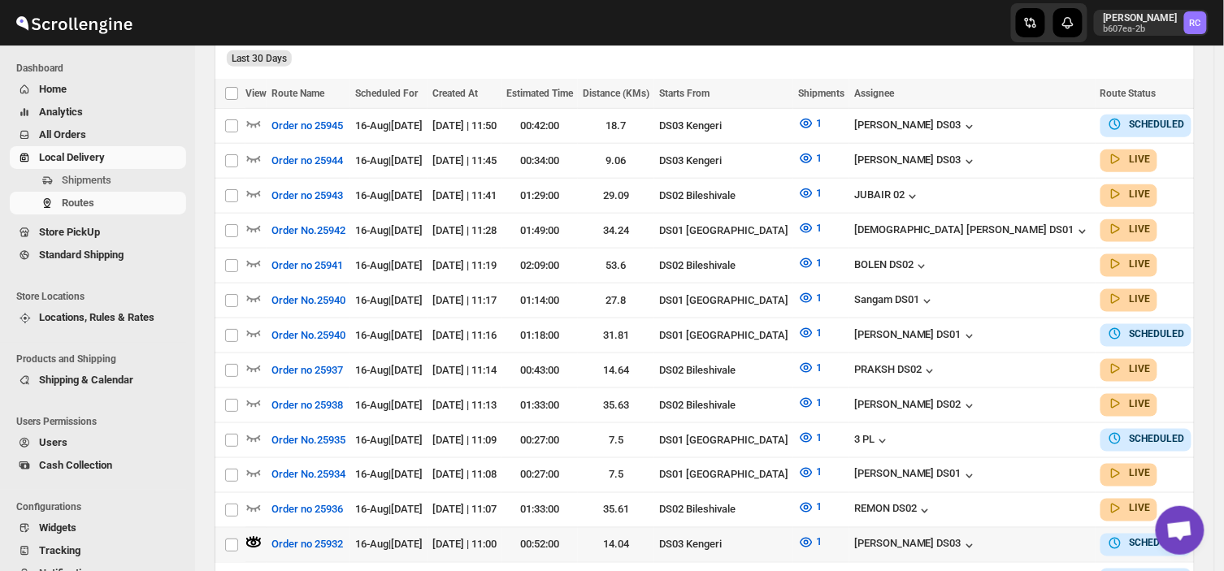
click at [245, 527] on td "Select route" at bounding box center [230, 544] width 31 height 35
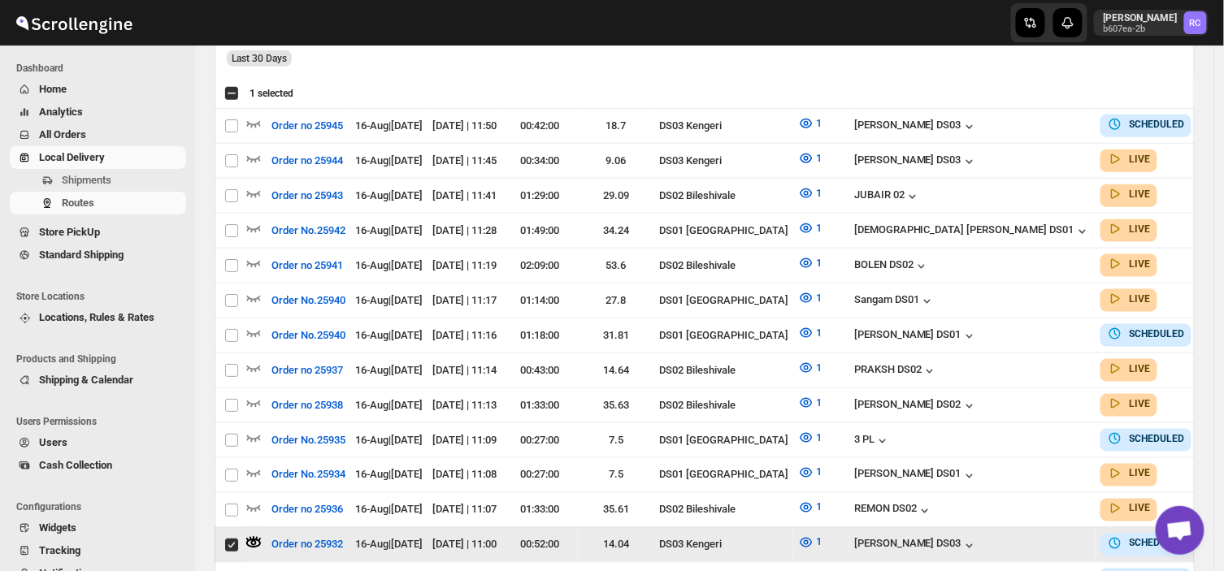
checkbox input "true"
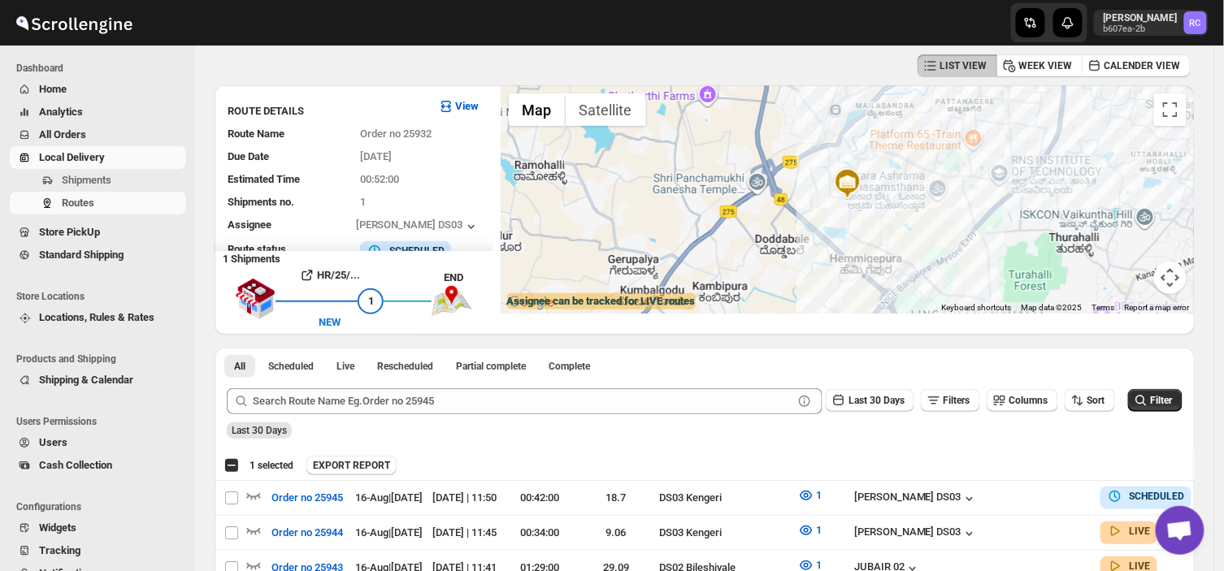
scroll to position [0, 0]
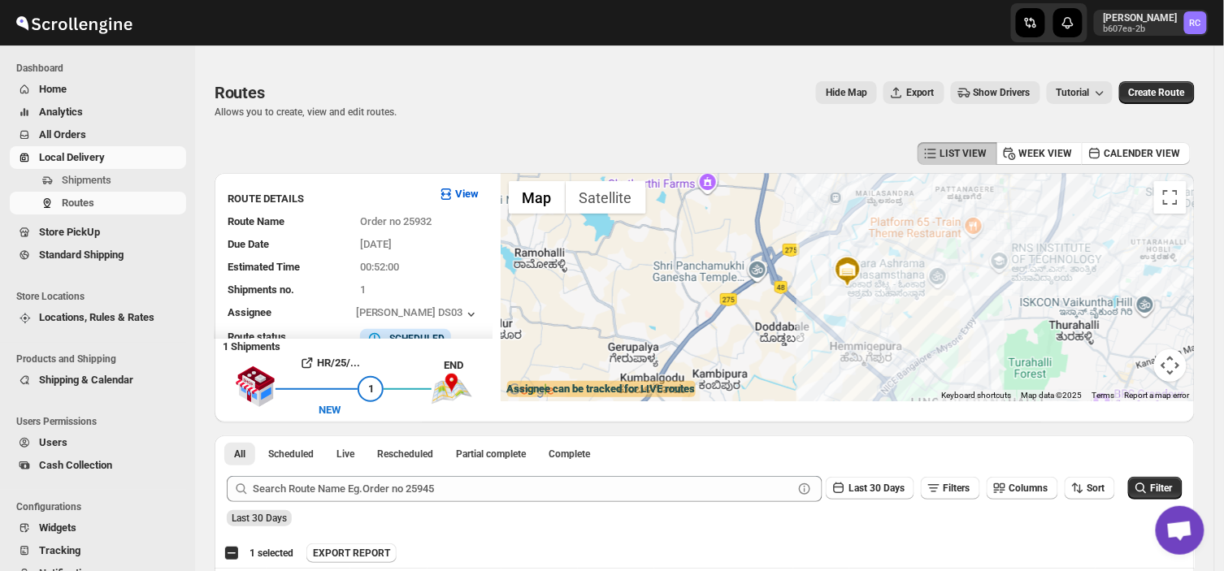
click at [1176, 363] on button "Map camera controls" at bounding box center [1170, 365] width 33 height 33
click at [844, 275] on img at bounding box center [847, 271] width 33 height 33
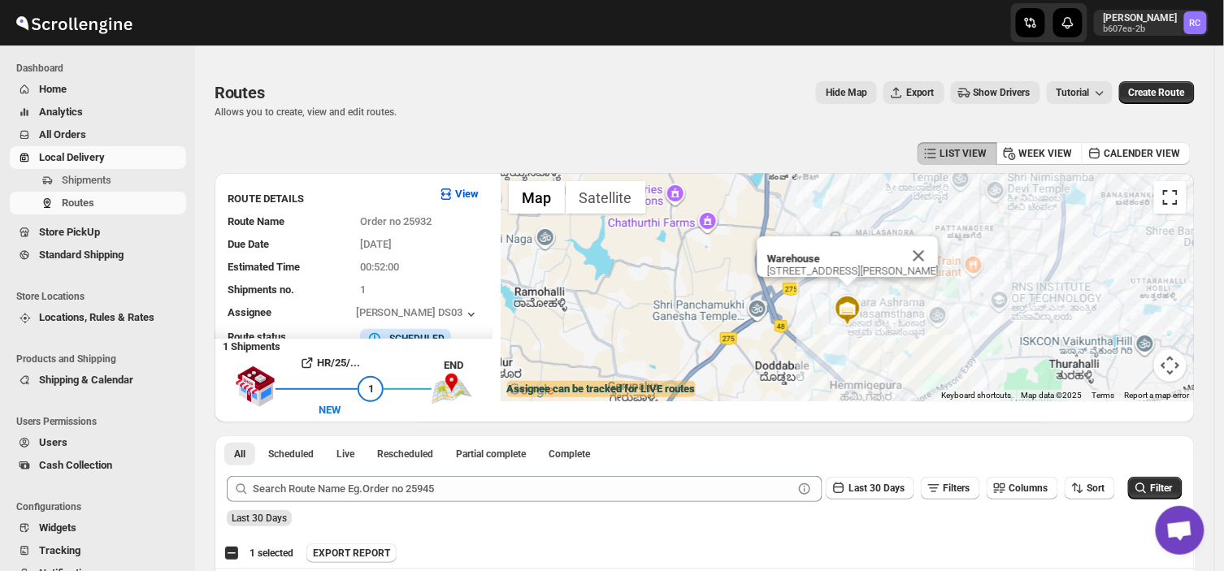
click at [1176, 197] on button "Toggle fullscreen view" at bounding box center [1170, 197] width 33 height 33
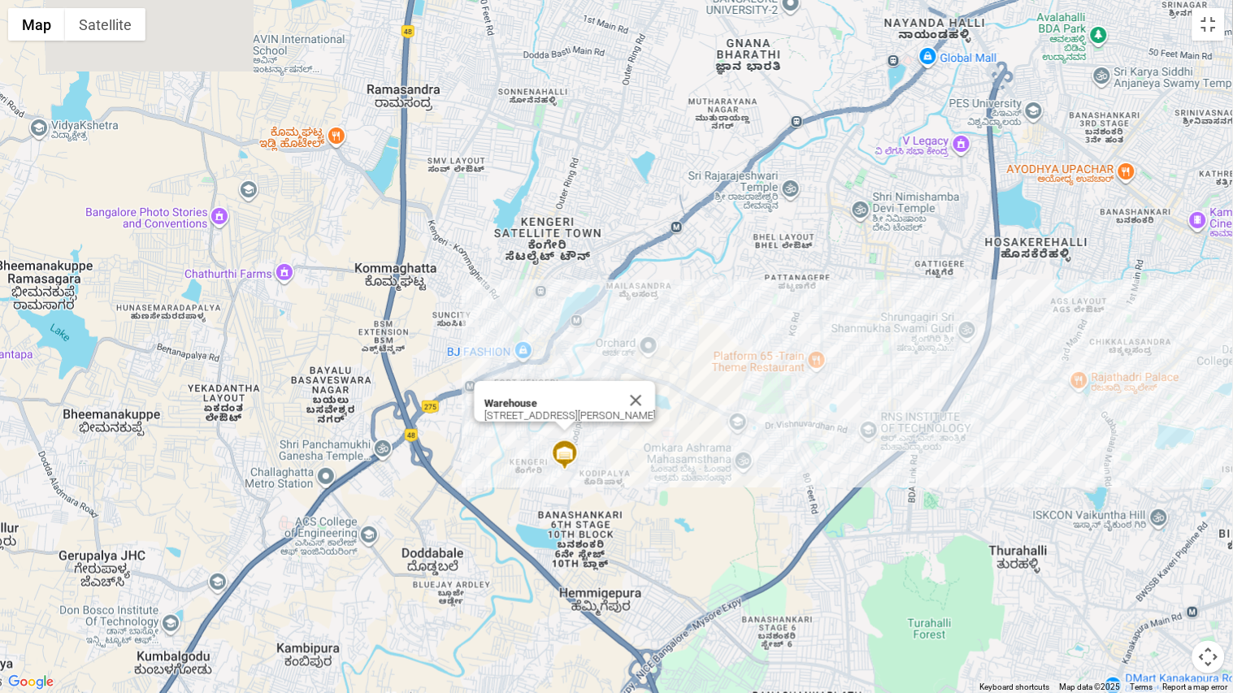
drag, startPoint x: 497, startPoint y: 282, endPoint x: 531, endPoint y: 375, distance: 99.8
click at [531, 375] on div "Warehouse 12/1A, CV Raman Road, 560060" at bounding box center [616, 346] width 1233 height 693
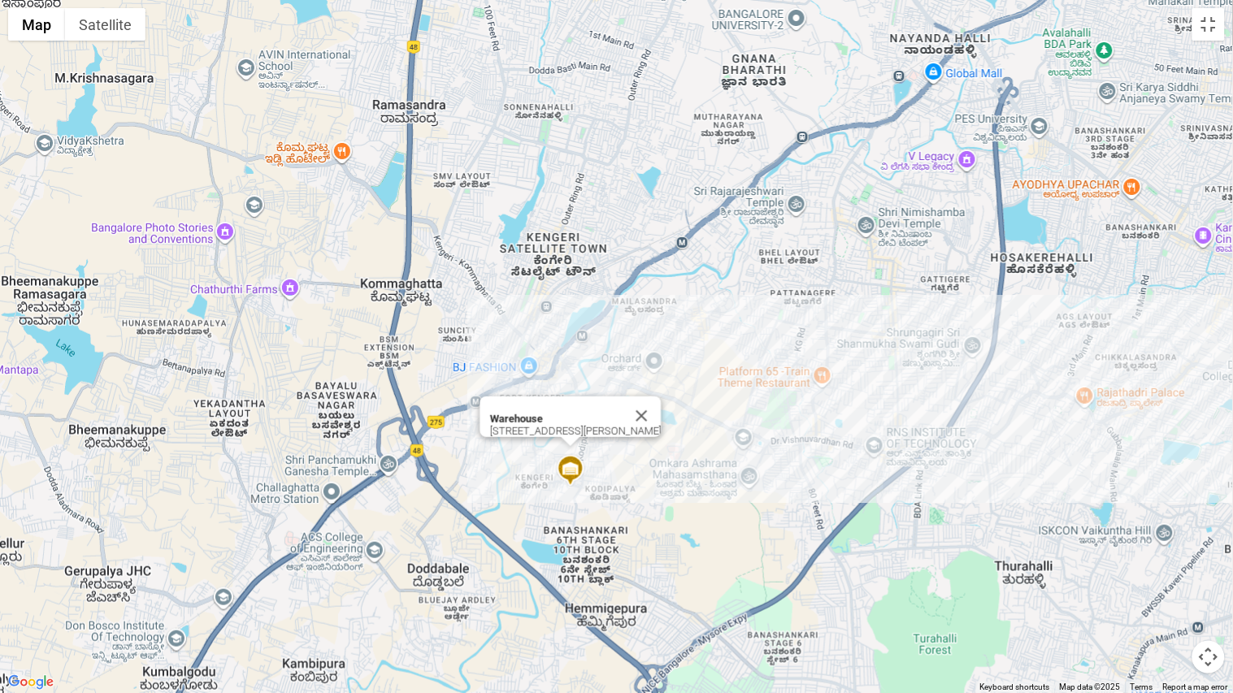
click at [579, 464] on img at bounding box center [570, 470] width 33 height 33
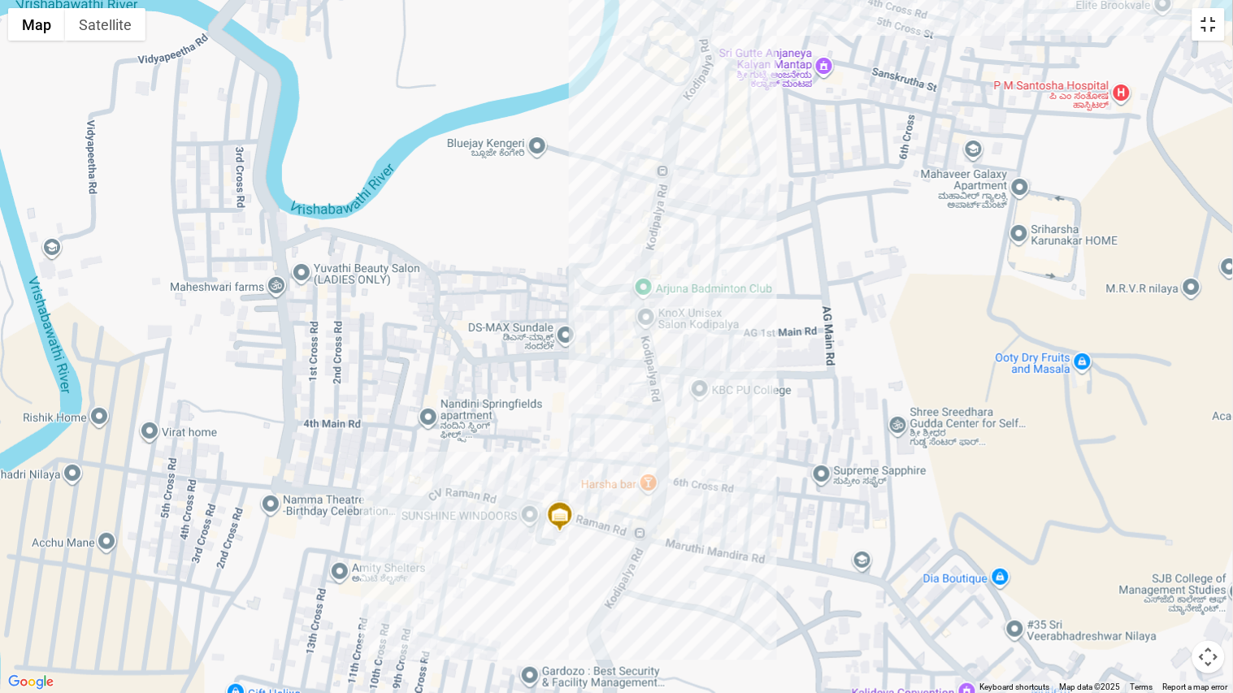
click at [1204, 22] on button "Toggle fullscreen view" at bounding box center [1208, 24] width 33 height 33
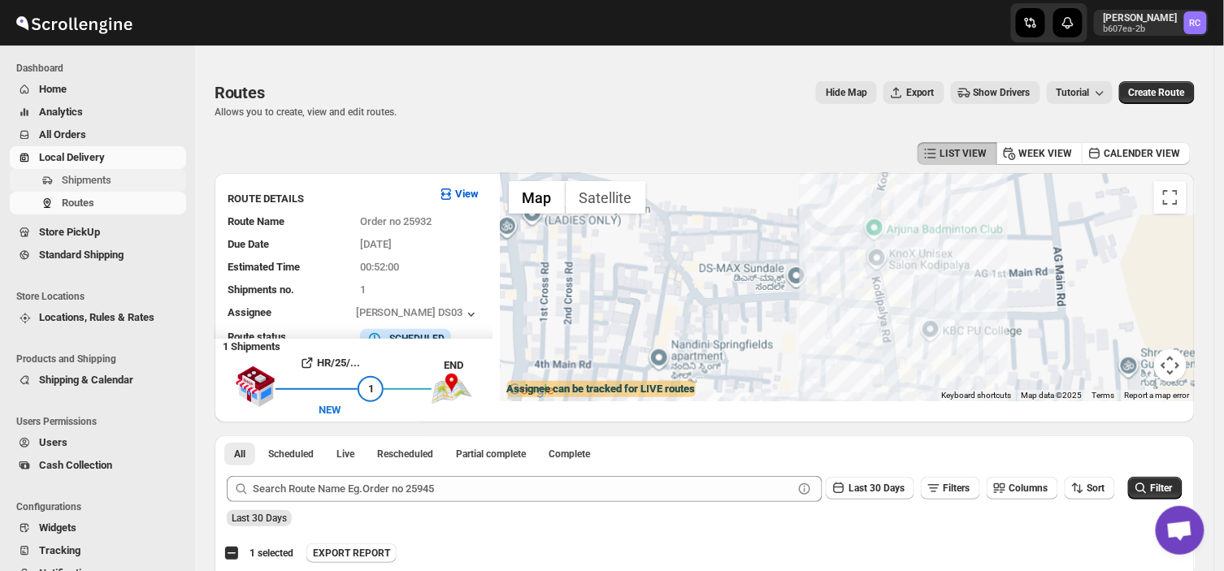
click at [128, 176] on span "Shipments" at bounding box center [122, 180] width 121 height 16
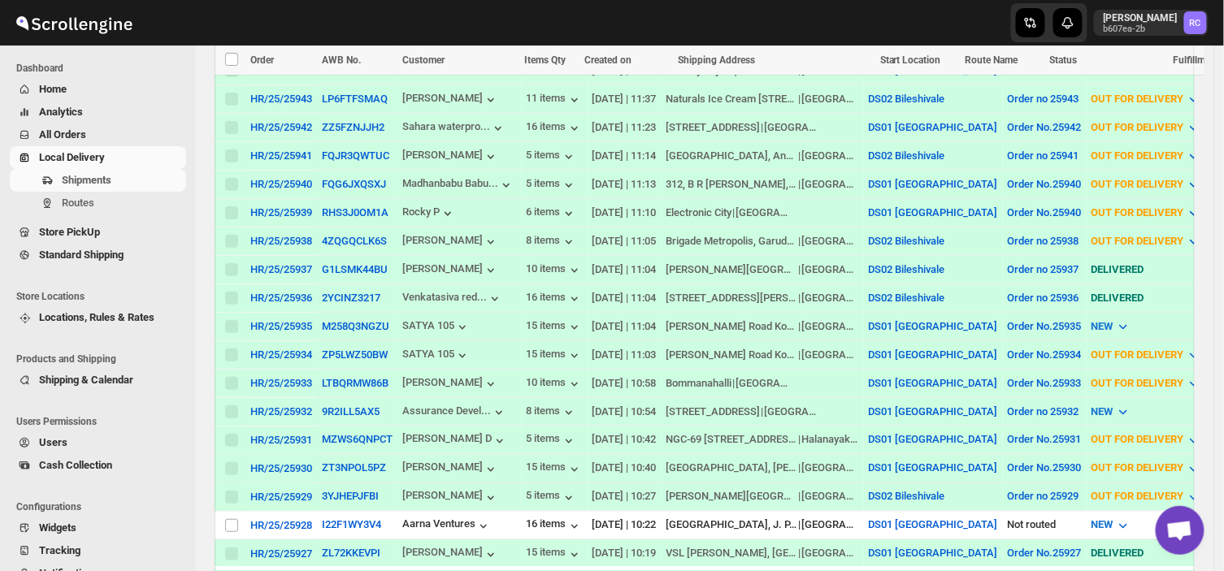
scroll to position [484, 0]
click at [232, 518] on input "Select shipment" at bounding box center [231, 524] width 13 height 13
checkbox input "true"
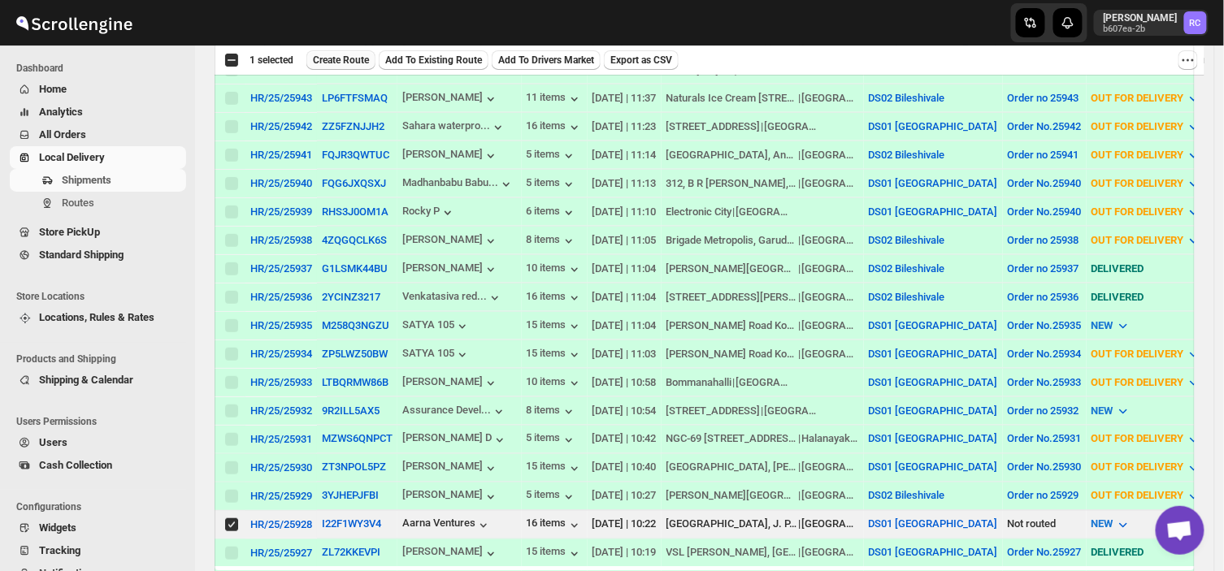
click at [333, 54] on span "Create Route" at bounding box center [341, 60] width 56 height 13
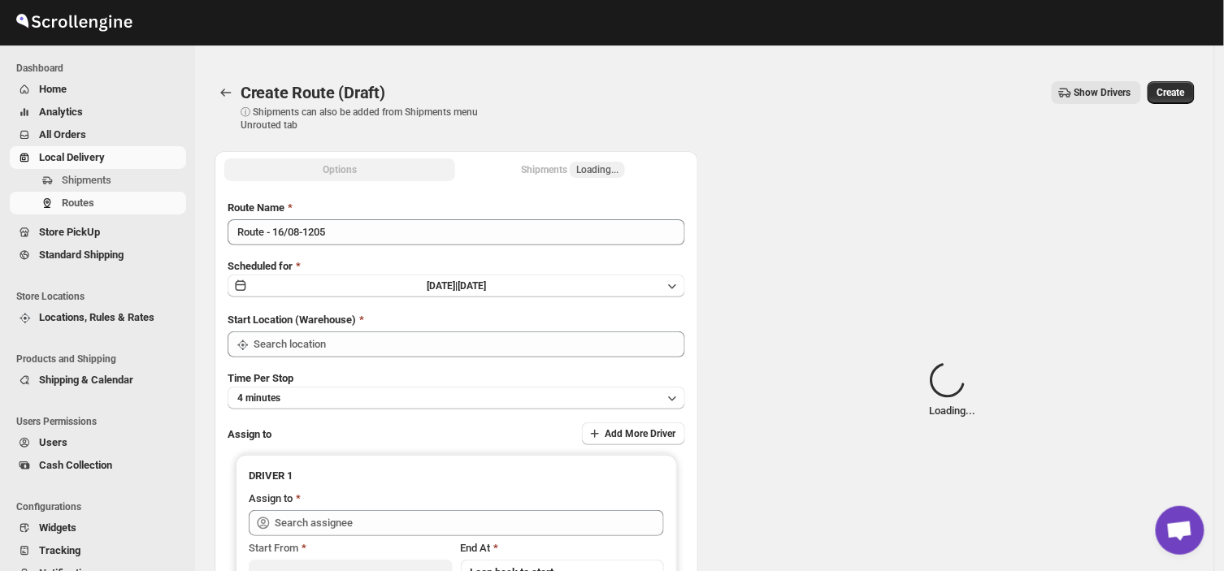
type input "DS01 [GEOGRAPHIC_DATA]"
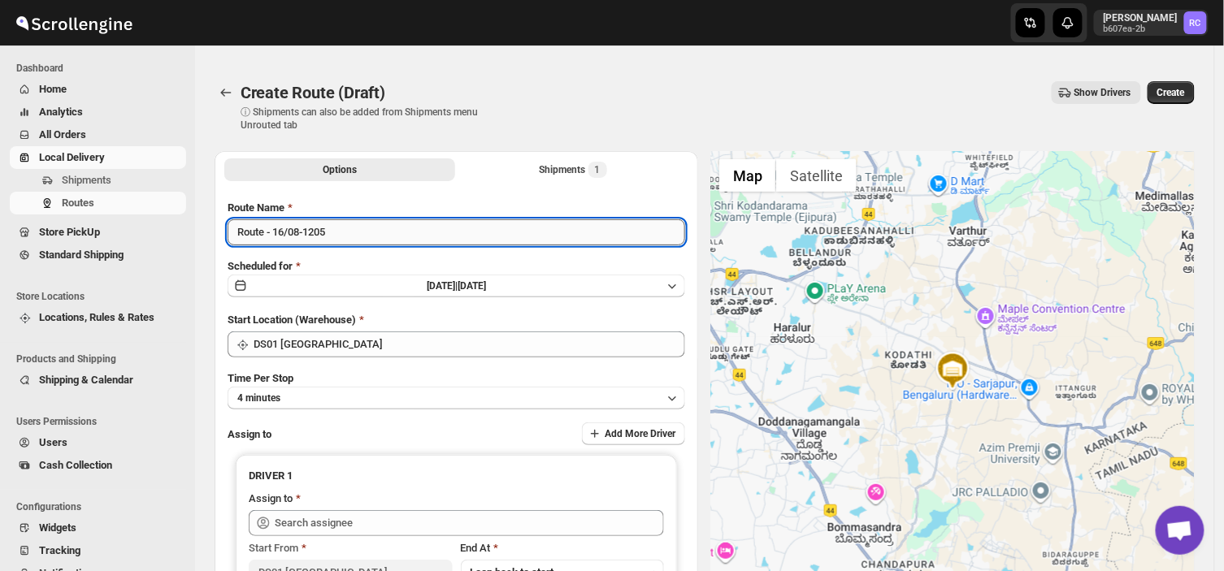
click at [335, 230] on input "Route - 16/08-1205" at bounding box center [457, 232] width 458 height 26
type input "R"
type input "Order no"
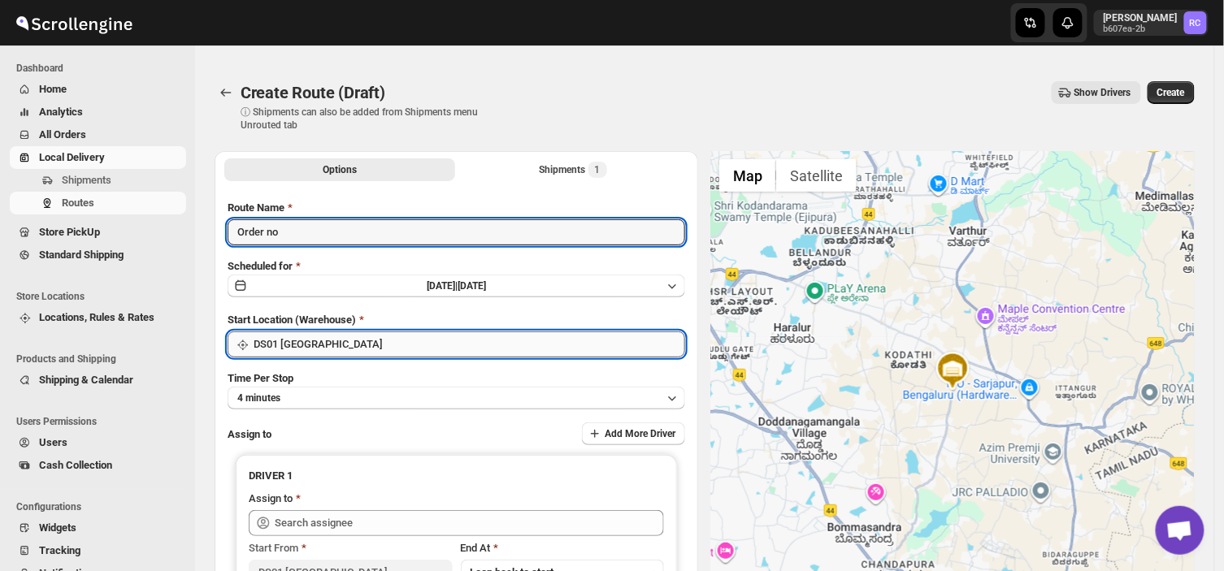
click at [350, 340] on input "DS01 [GEOGRAPHIC_DATA]" at bounding box center [470, 345] width 432 height 26
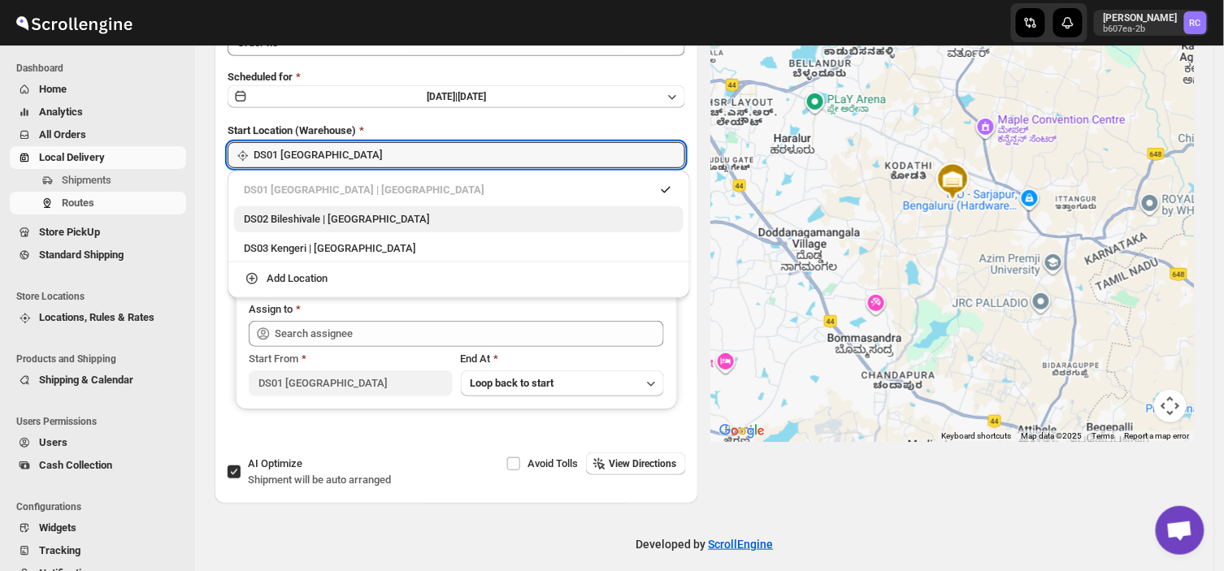
scroll to position [190, 0]
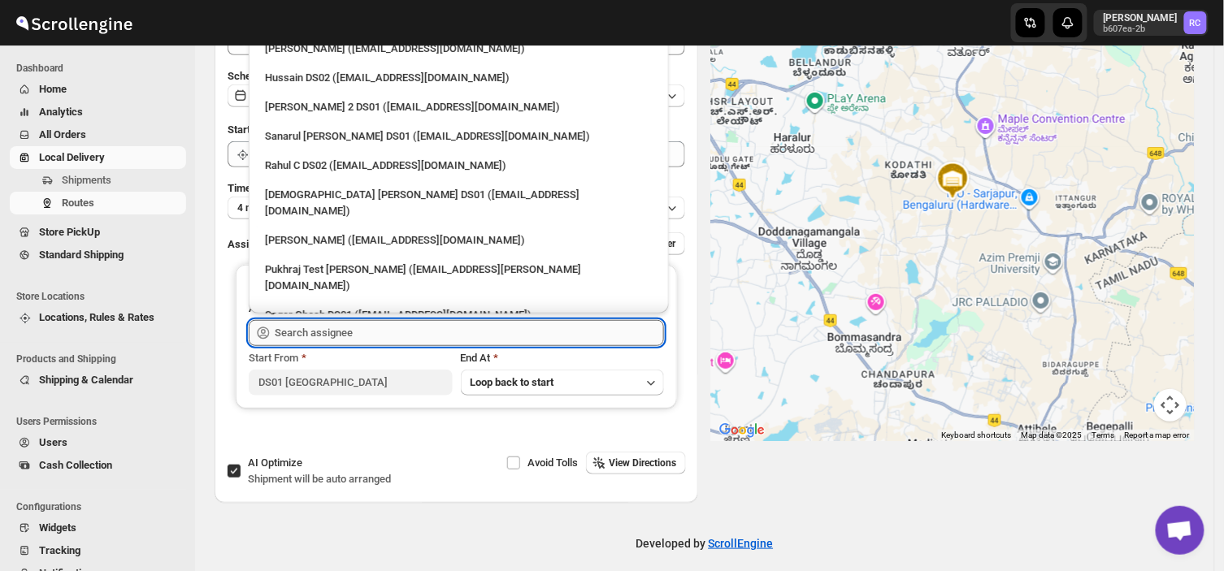
click at [358, 332] on input "text" at bounding box center [469, 333] width 389 height 26
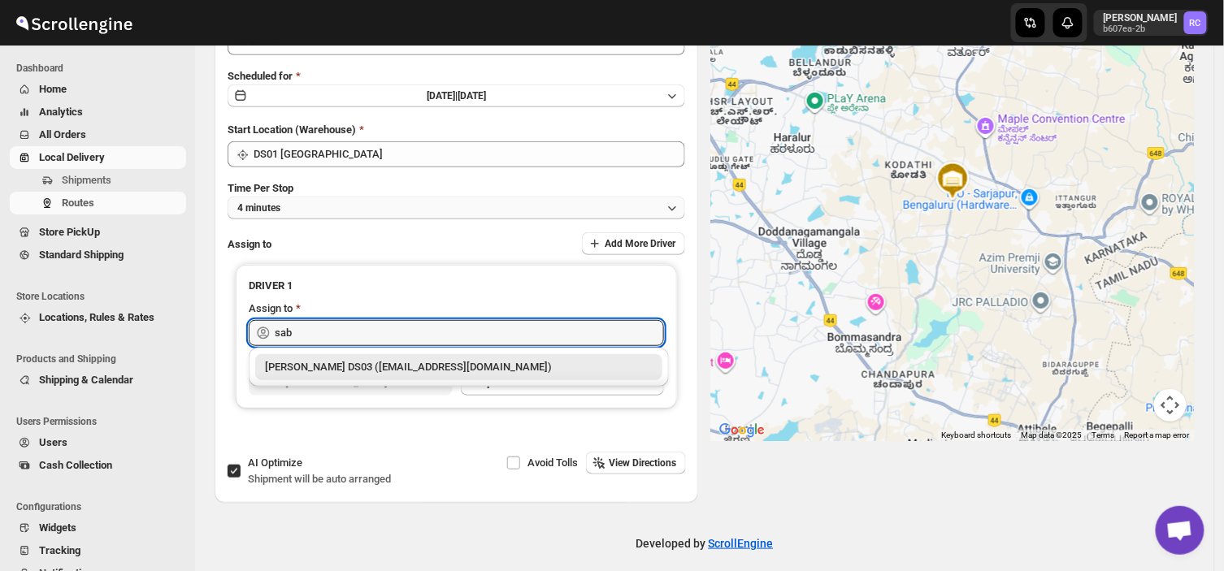
scroll to position [0, 0]
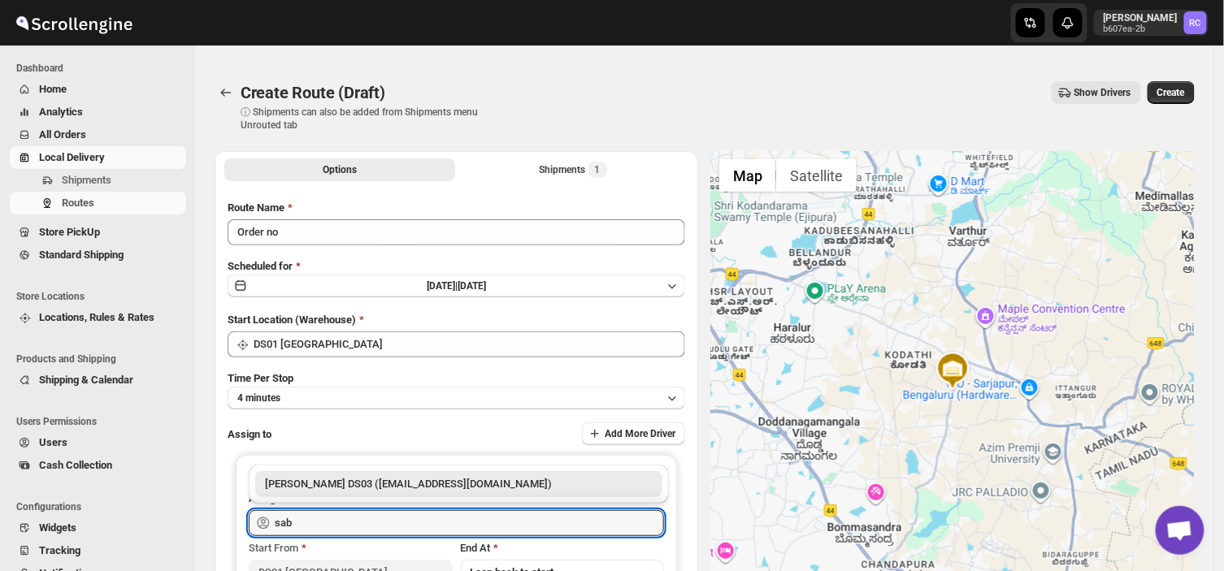
type input "sab"
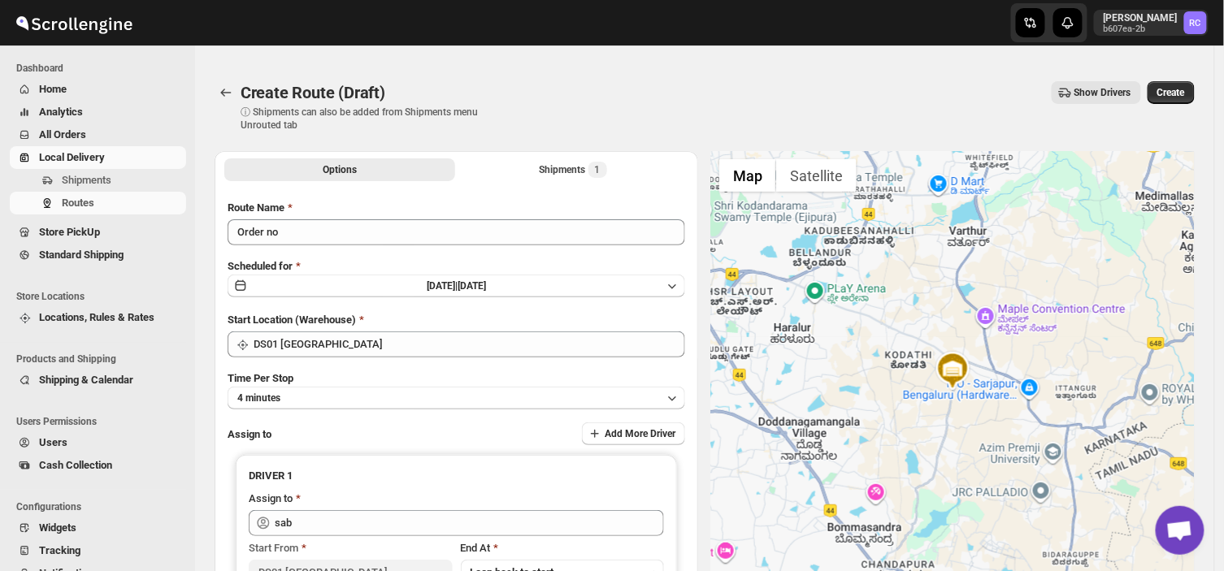
click at [180, 383] on span "Shipping & Calendar" at bounding box center [111, 380] width 144 height 16
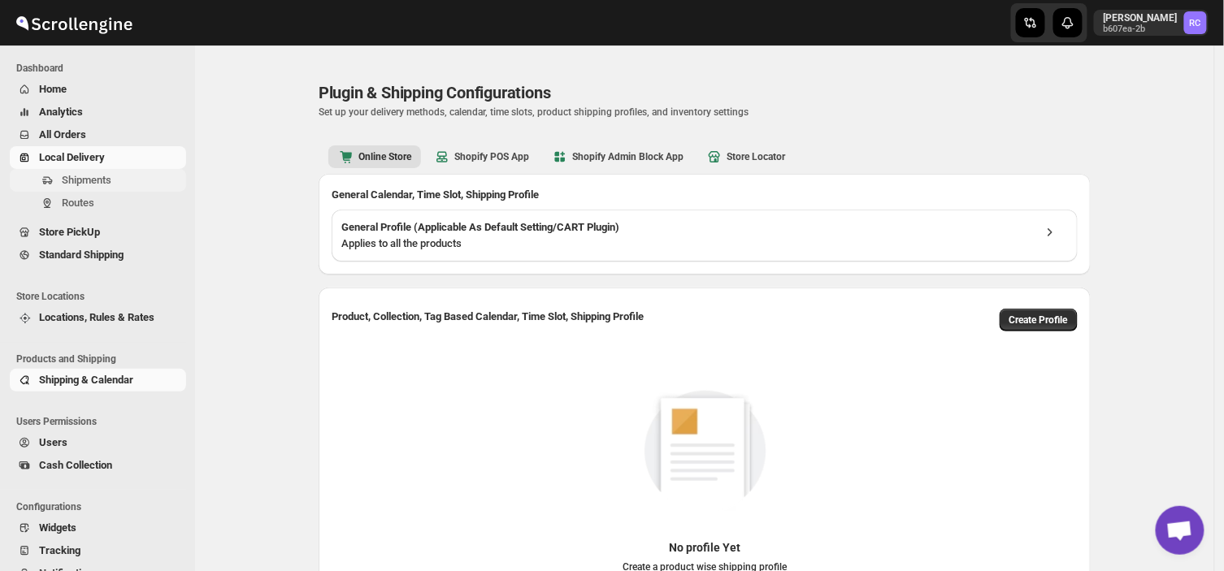
click at [104, 174] on span "Shipments" at bounding box center [87, 180] width 50 height 12
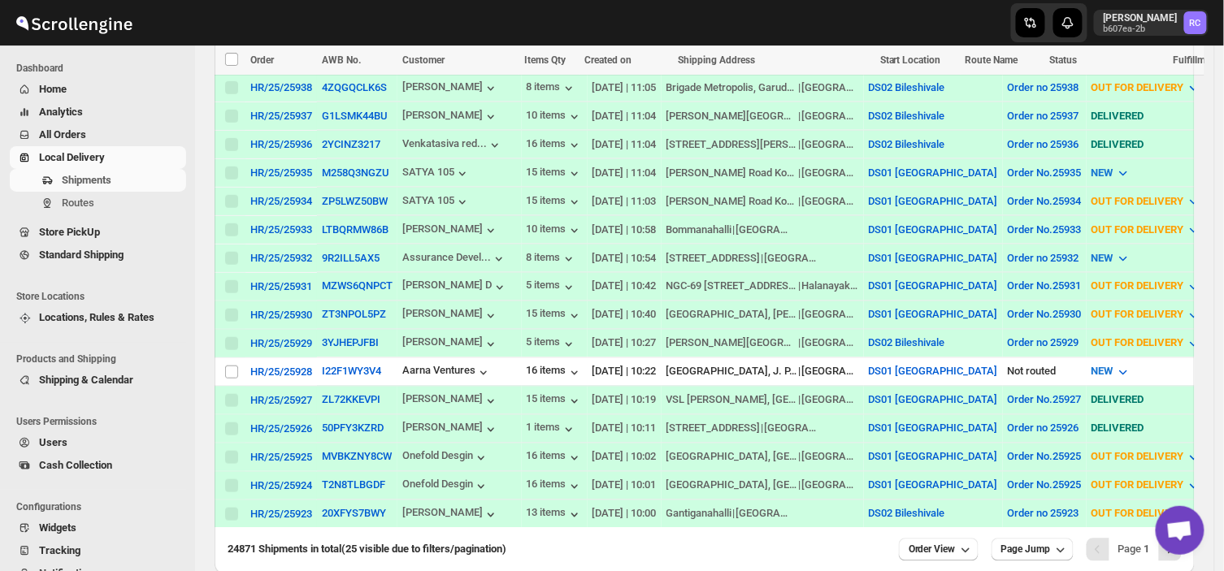
scroll to position [639, 0]
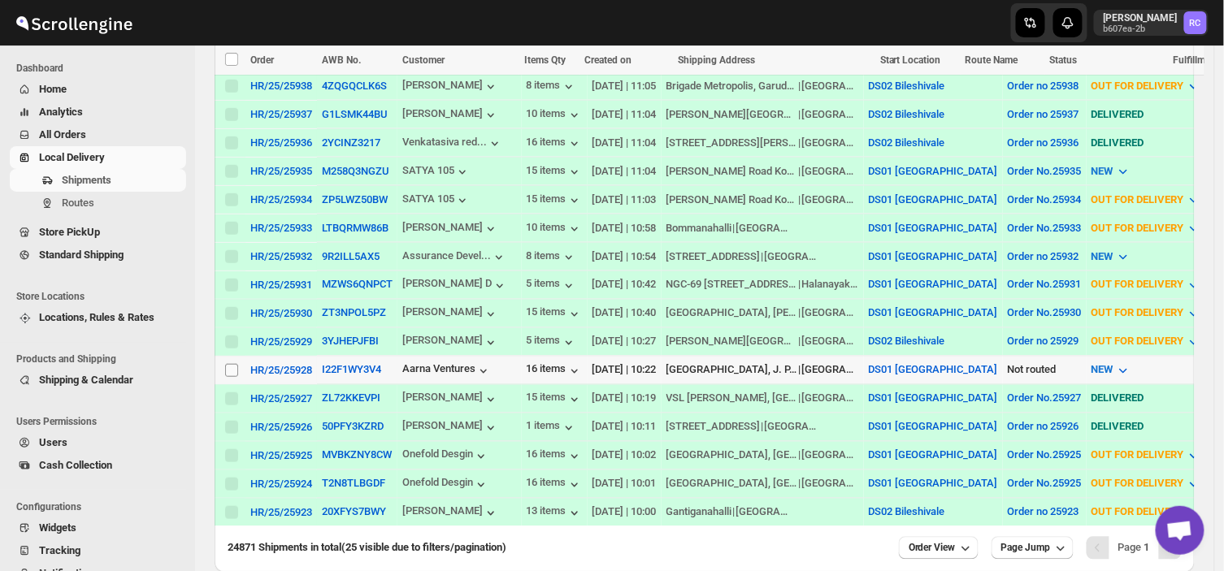
click at [230, 364] on input "Select shipment" at bounding box center [231, 370] width 13 height 13
checkbox input "true"
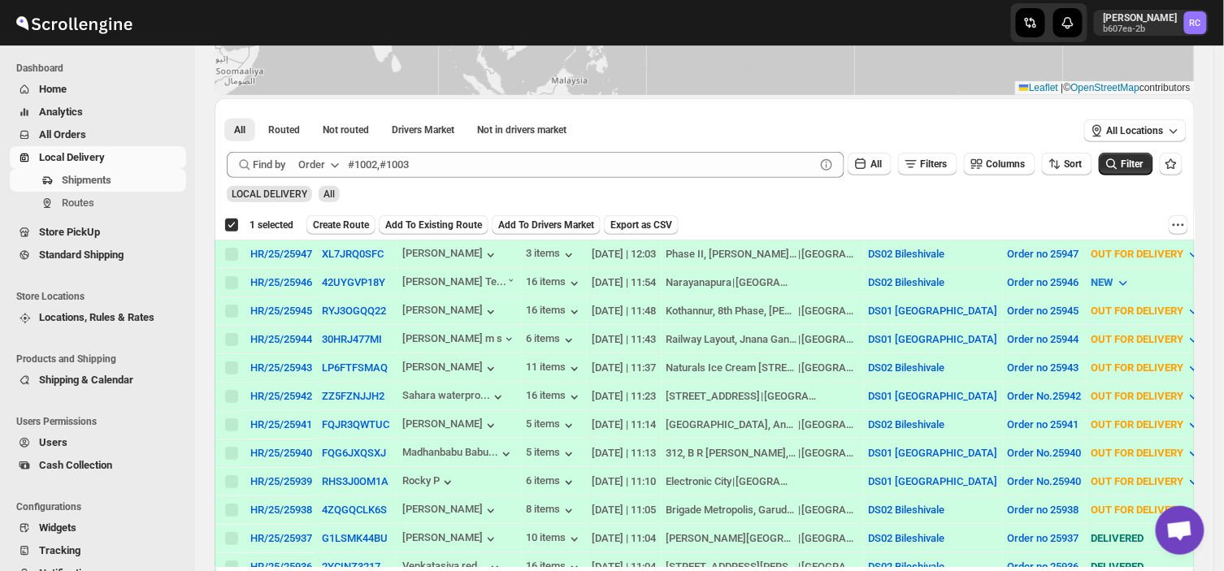
scroll to position [0, 0]
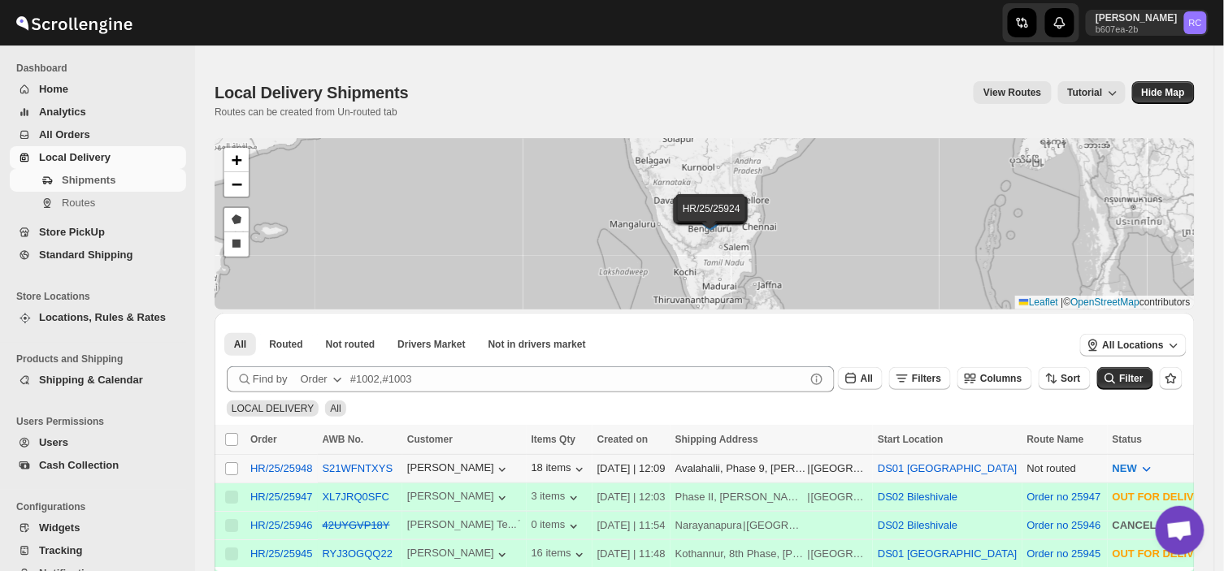
click at [232, 457] on td "Select shipment" at bounding box center [230, 468] width 31 height 28
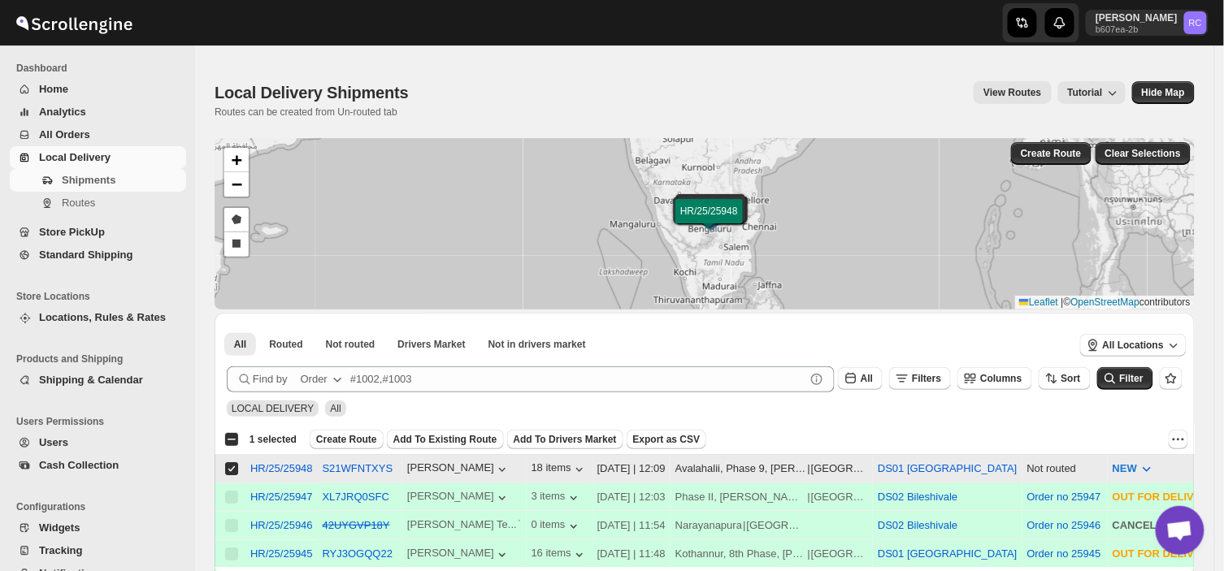
click at [232, 467] on input "Select shipment" at bounding box center [231, 468] width 13 height 13
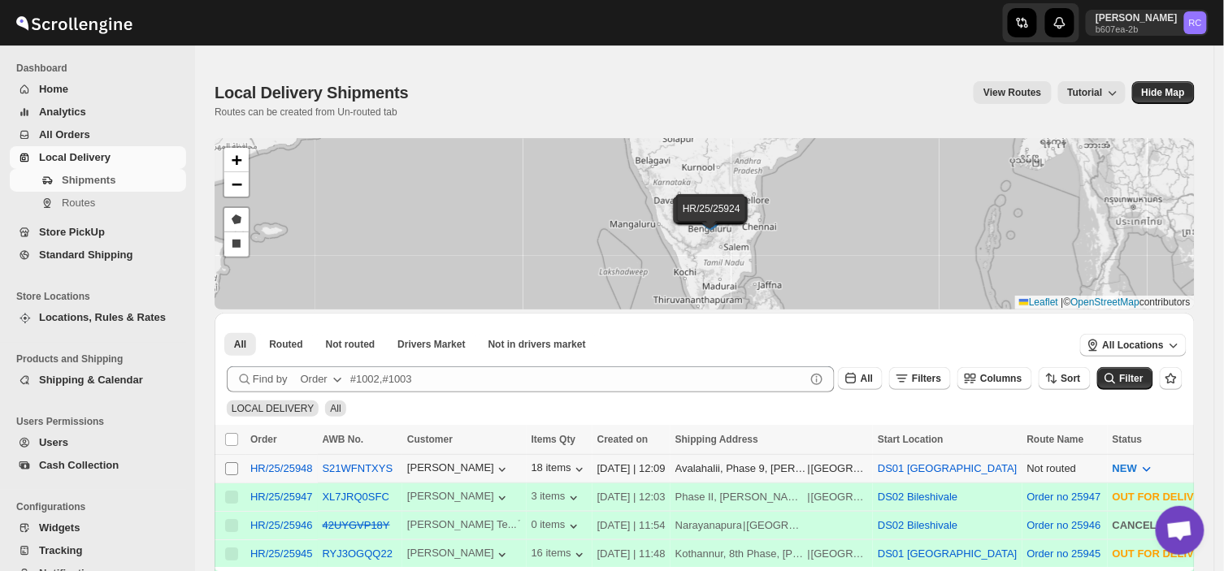
click at [232, 467] on input "Select shipment" at bounding box center [231, 468] width 13 height 13
checkbox input "true"
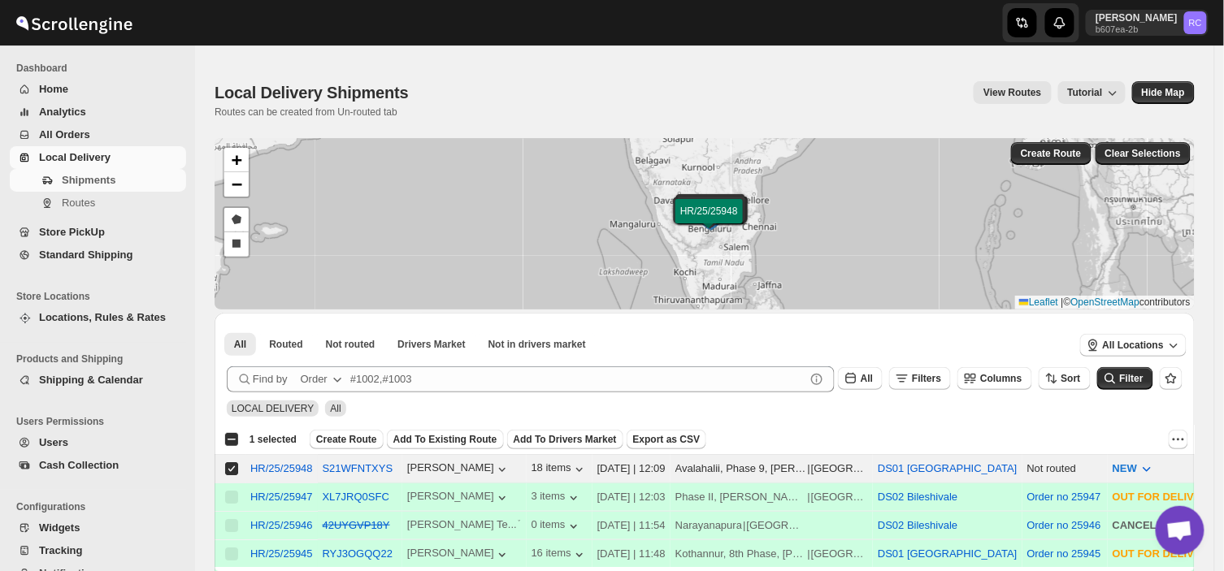
click at [347, 450] on div "Select all 2 shipments 1 selected Create Route Add To Existing Route Add To Dri…" at bounding box center [705, 439] width 980 height 29
click at [346, 440] on span "Create Route" at bounding box center [346, 439] width 61 height 13
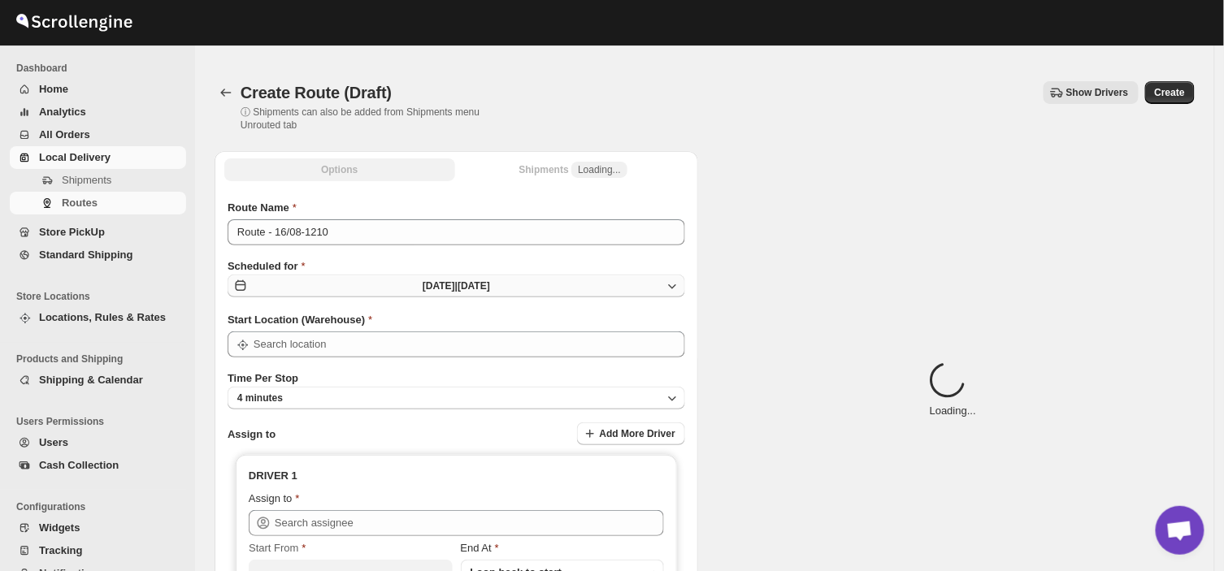
type input "DS01 [GEOGRAPHIC_DATA]"
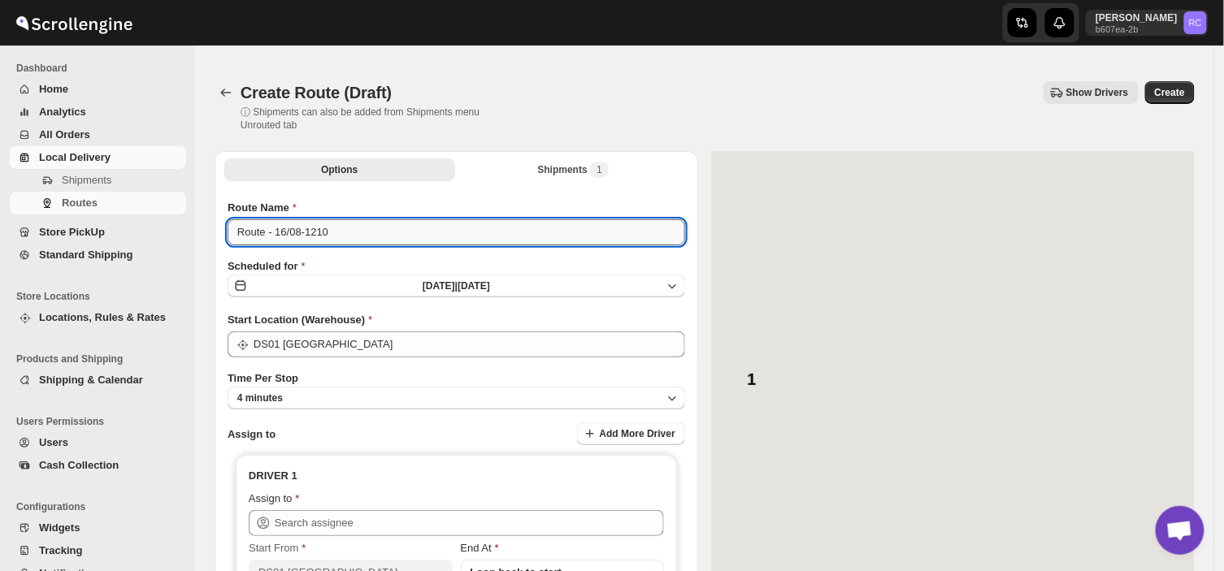
click at [344, 233] on input "Route - 16/08-1210" at bounding box center [457, 232] width 458 height 26
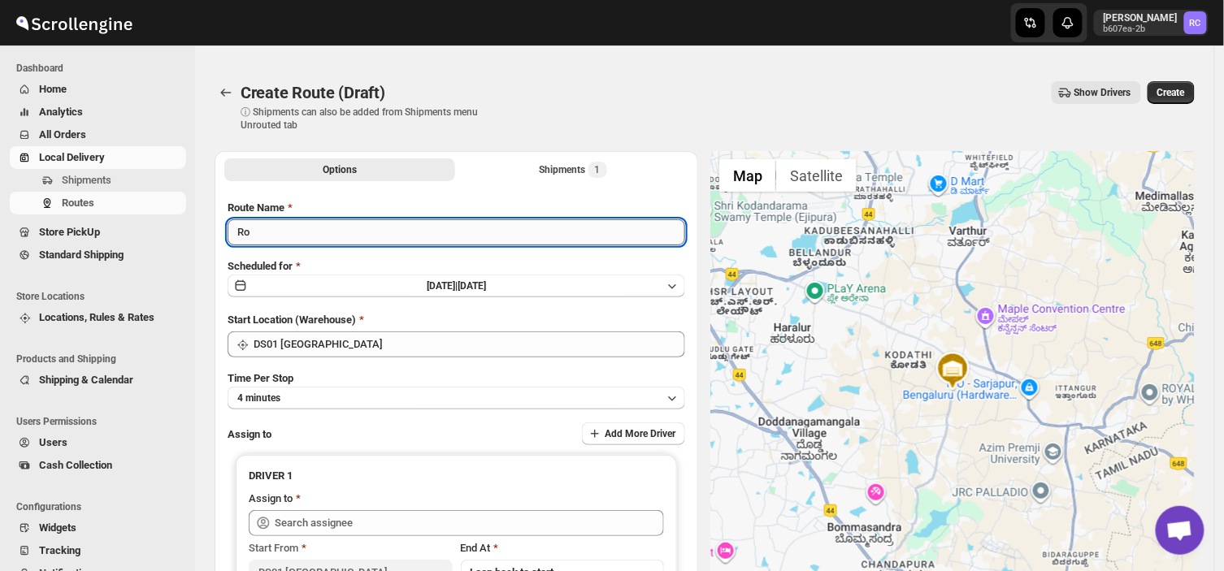
type input "R"
type input "Order noi 25948"
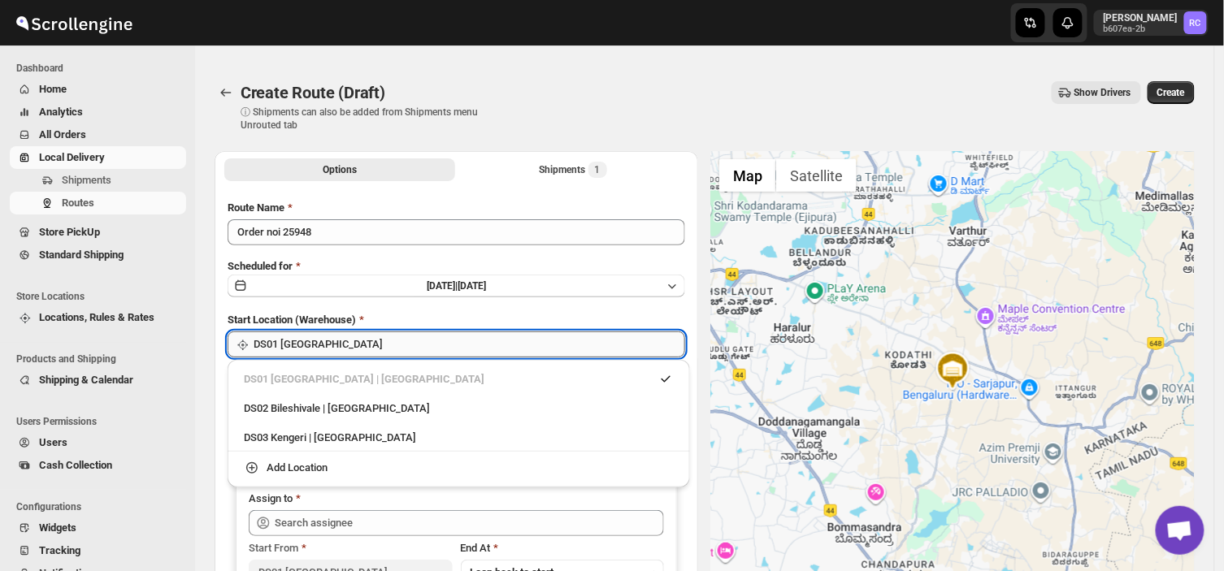
click at [319, 344] on input "DS01 [GEOGRAPHIC_DATA]" at bounding box center [470, 345] width 432 height 26
click at [295, 441] on div "DS03 Kengeri | [GEOGRAPHIC_DATA]" at bounding box center [459, 438] width 430 height 16
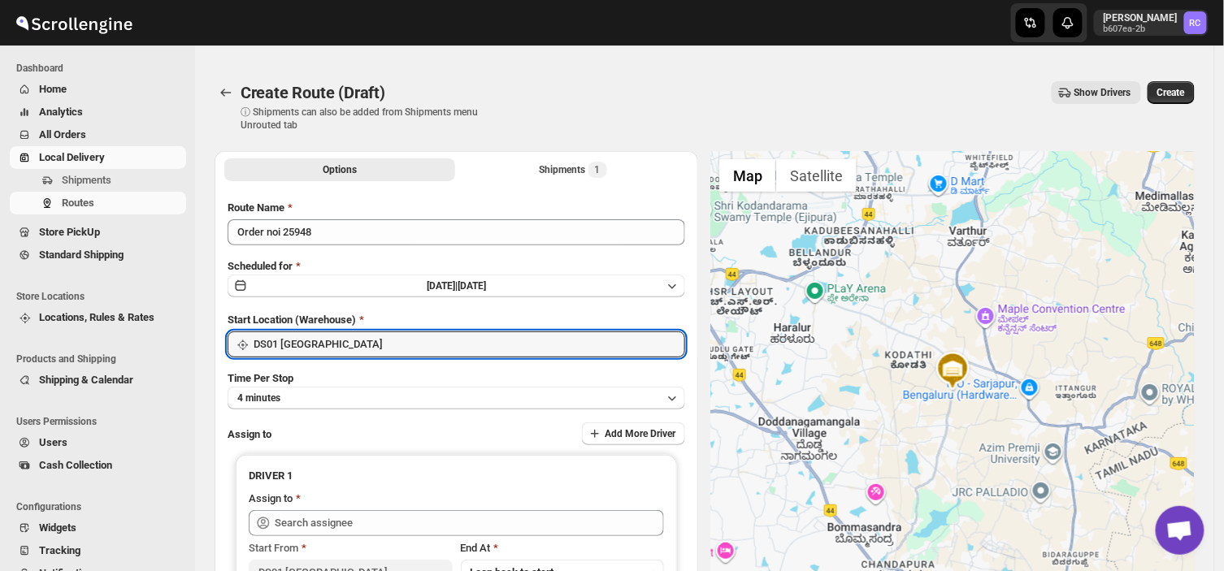
type input "DS03 Kengeri"
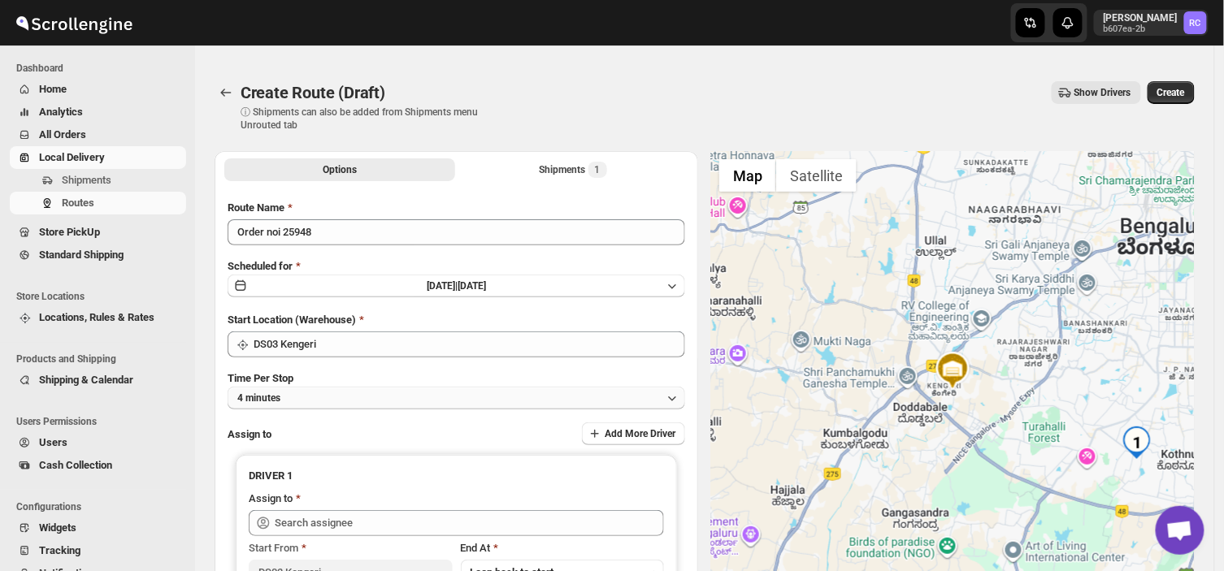
click at [305, 394] on button "4 minutes" at bounding box center [457, 398] width 458 height 23
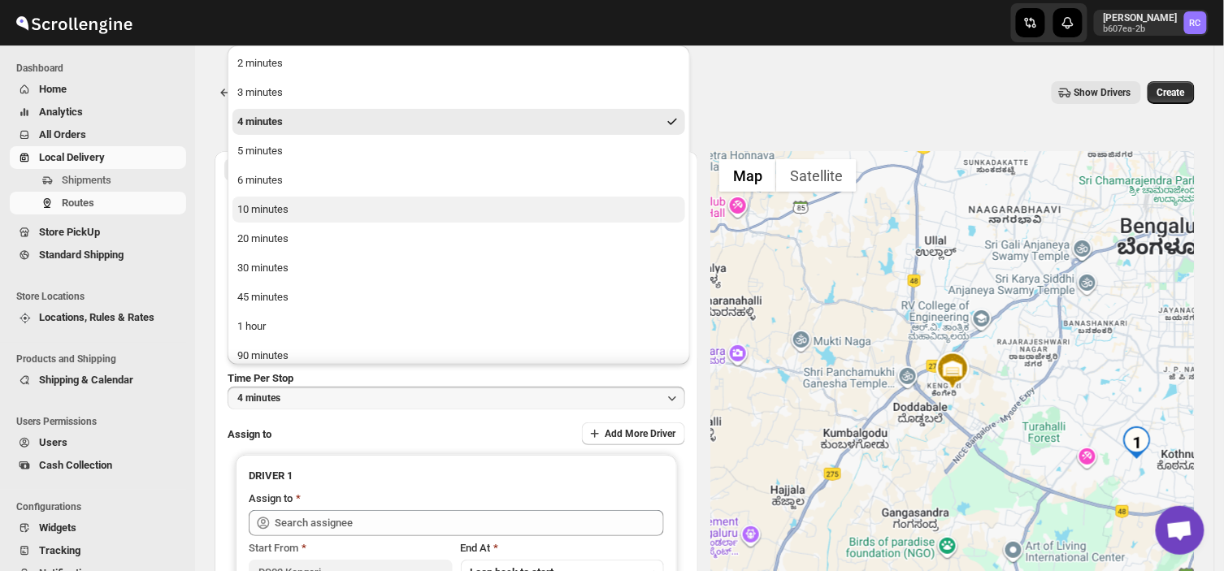
click at [313, 208] on button "10 minutes" at bounding box center [458, 210] width 453 height 26
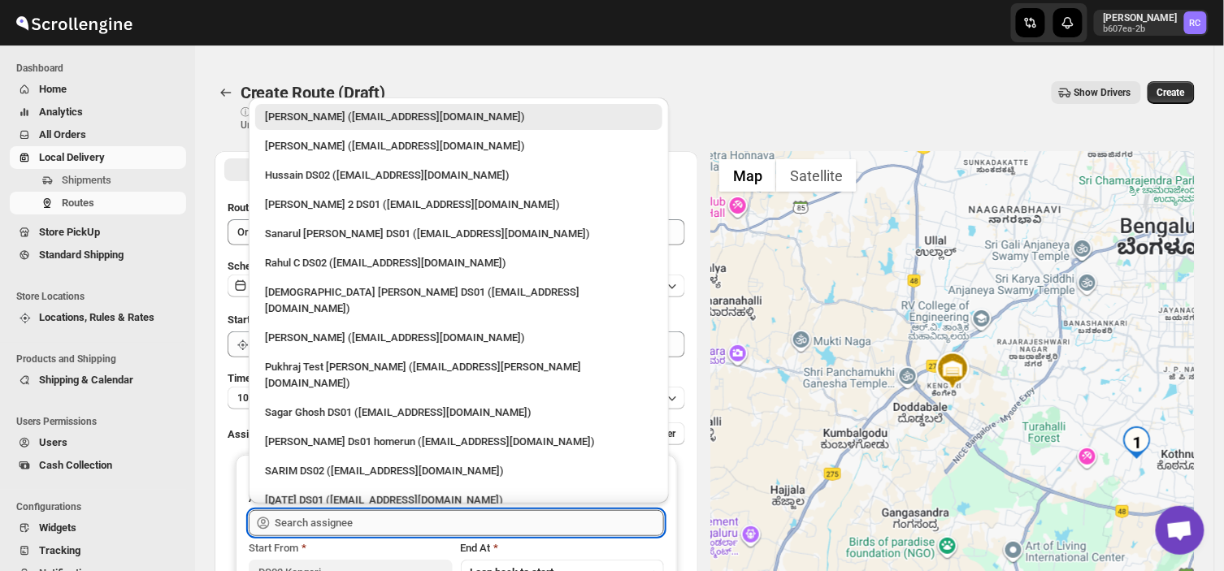
click at [375, 522] on input "text" at bounding box center [469, 523] width 389 height 26
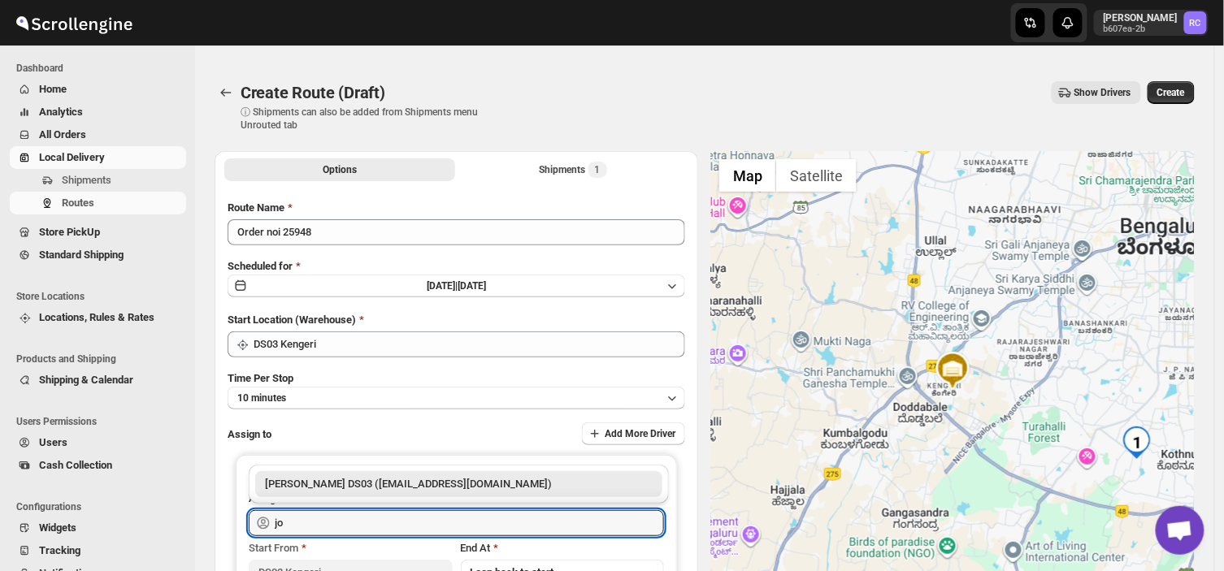
click at [385, 488] on div "[PERSON_NAME] DS03 ([EMAIL_ADDRESS][DOMAIN_NAME])" at bounding box center [459, 484] width 388 height 16
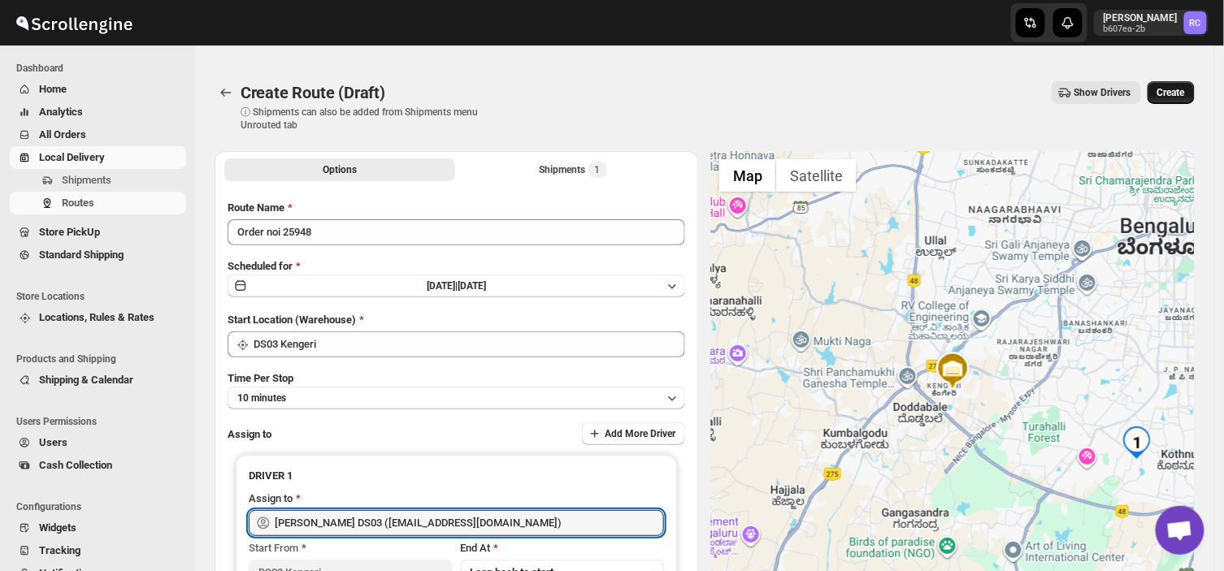
type input "[PERSON_NAME] DS03 ([EMAIL_ADDRESS][DOMAIN_NAME])"
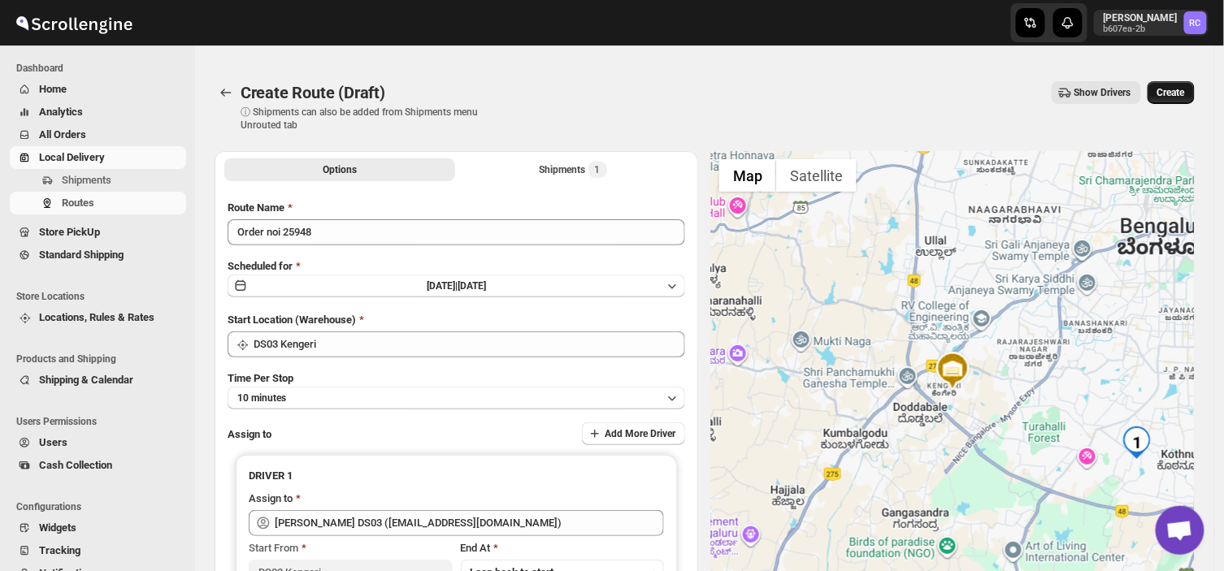
click at [1178, 87] on span "Create" at bounding box center [1171, 92] width 28 height 13
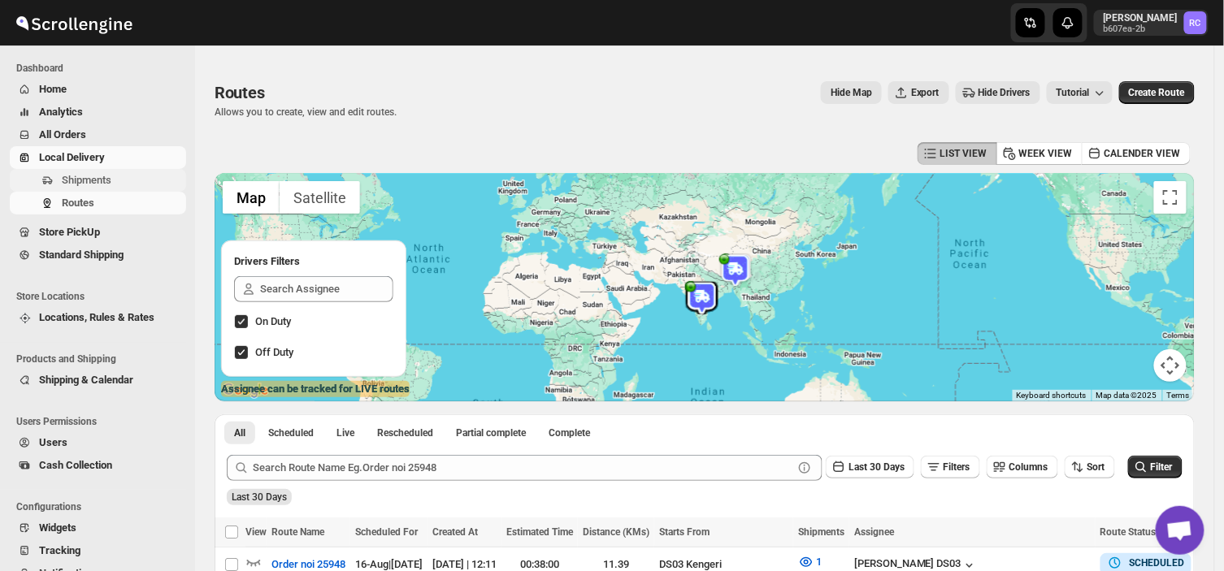
click at [111, 180] on span "Shipments" at bounding box center [122, 180] width 121 height 16
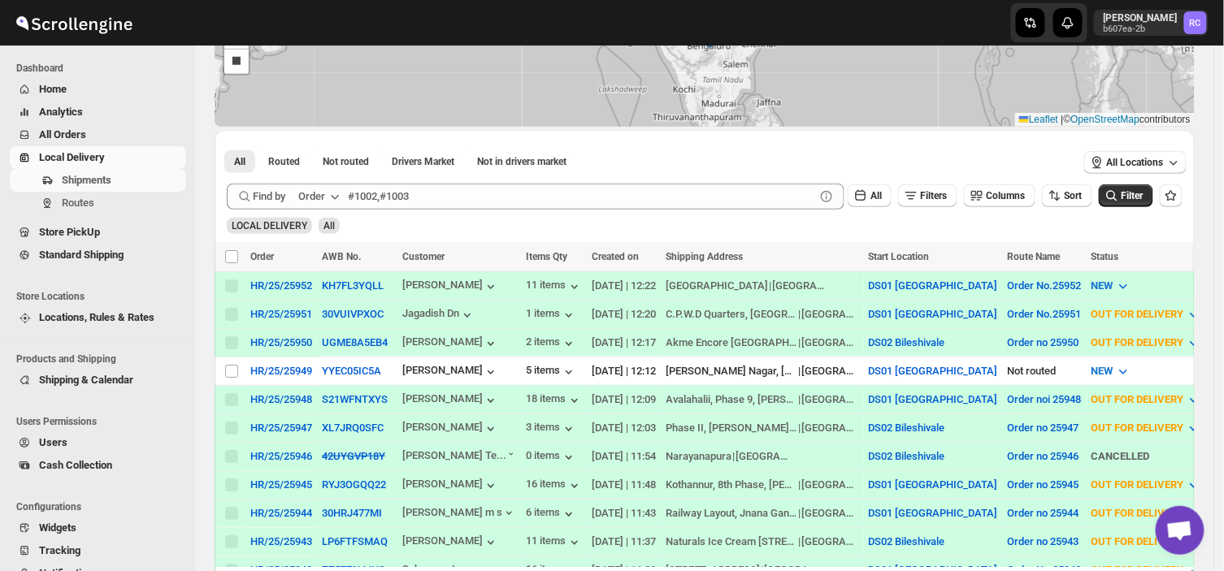
scroll to position [241, 0]
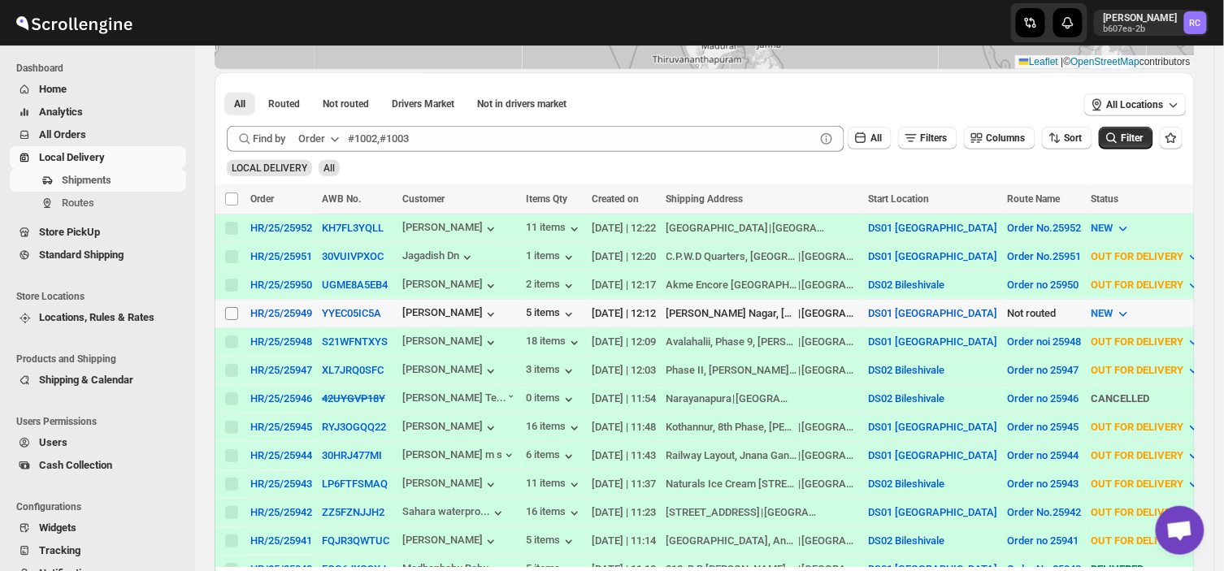
click at [230, 315] on input "Select shipment" at bounding box center [231, 313] width 13 height 13
checkbox input "true"
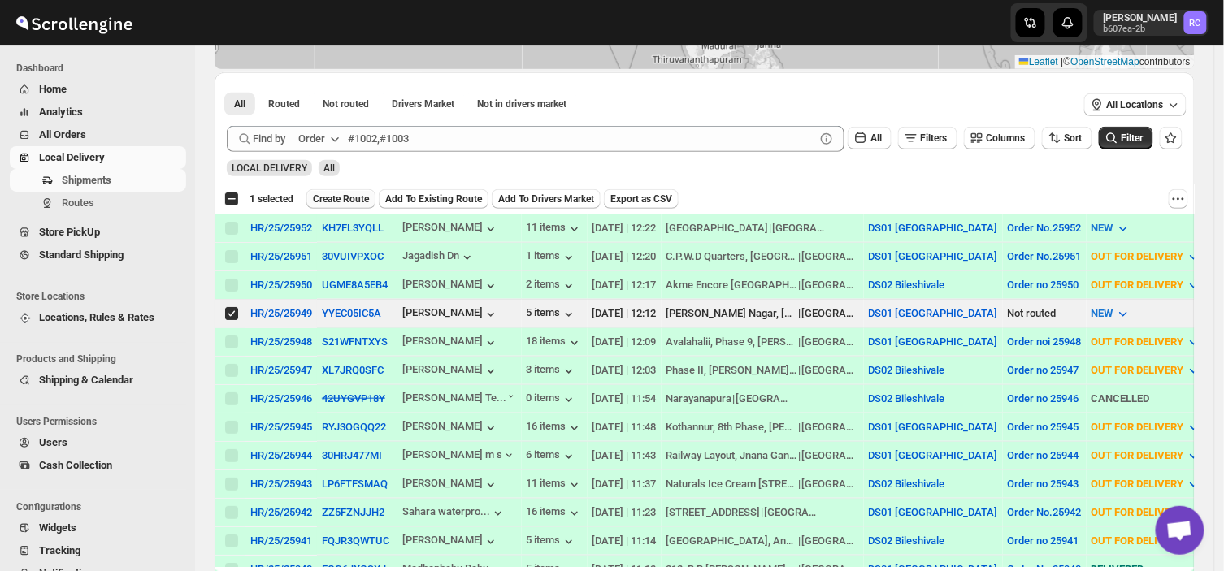
click at [354, 193] on span "Create Route" at bounding box center [341, 199] width 56 height 13
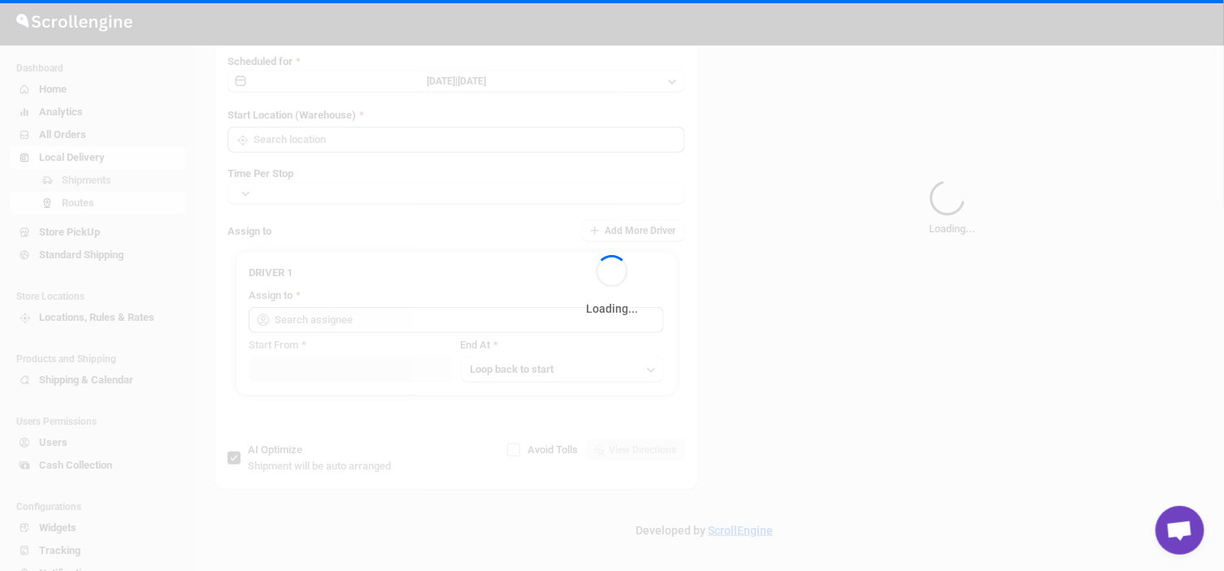
type input "Route - 16/08-1239"
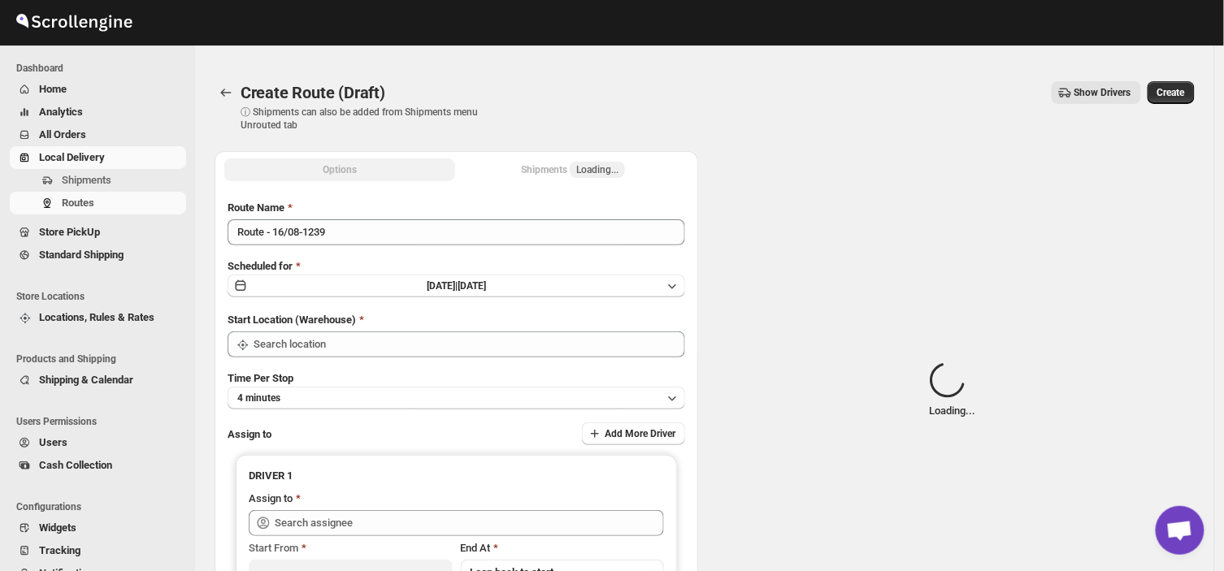
type input "DS01 [GEOGRAPHIC_DATA]"
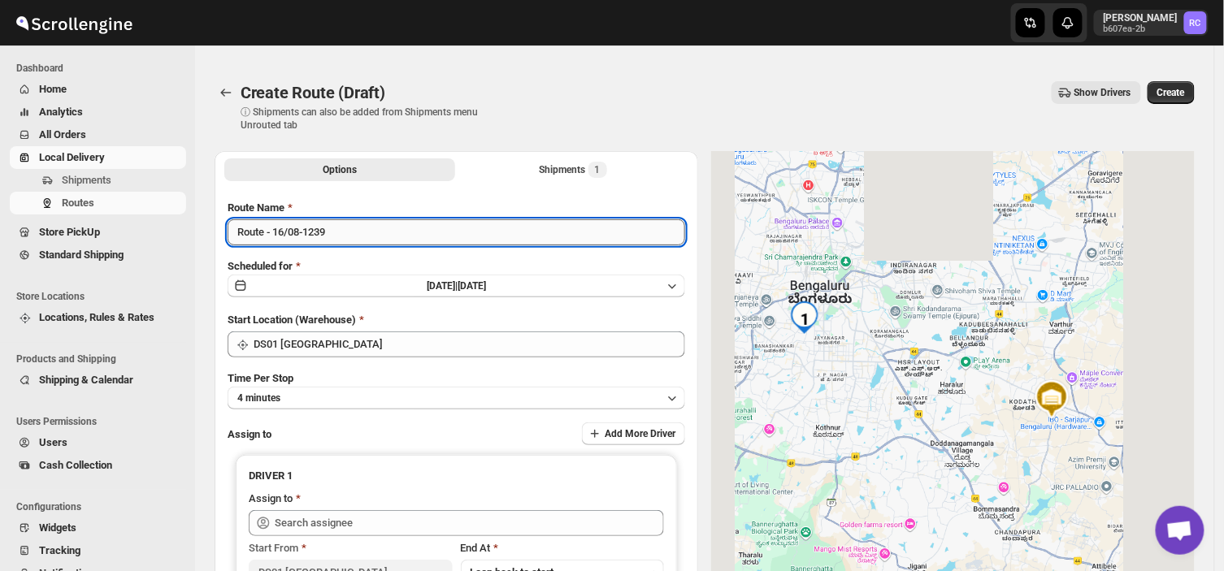
click at [333, 239] on input "Route - 16/08-1239" at bounding box center [457, 232] width 458 height 26
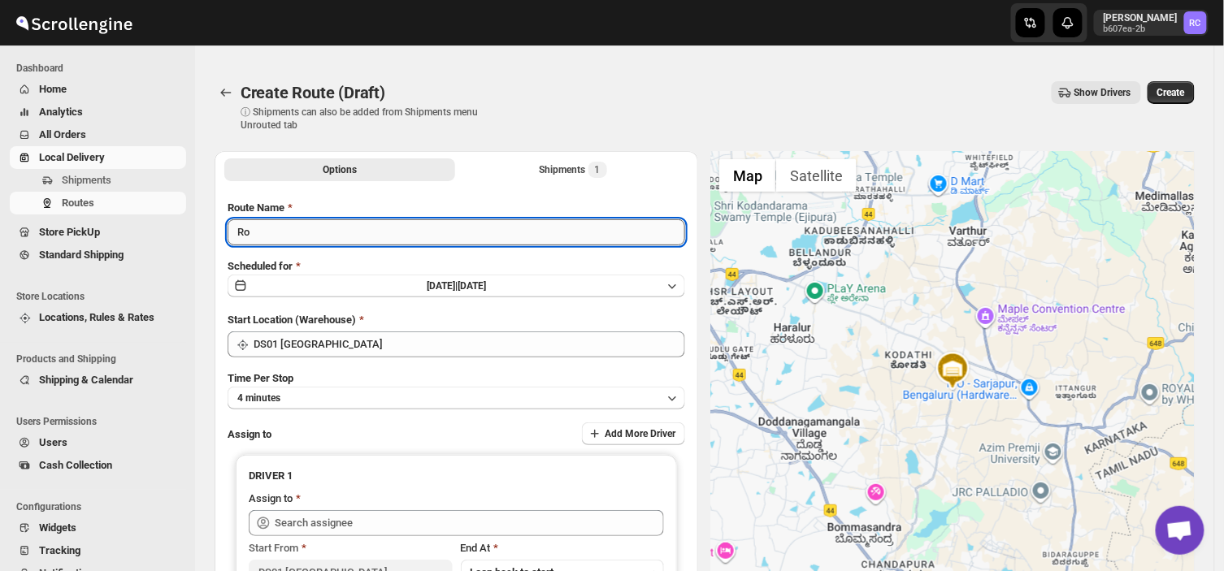
type input "R"
type input "Order no 25949"
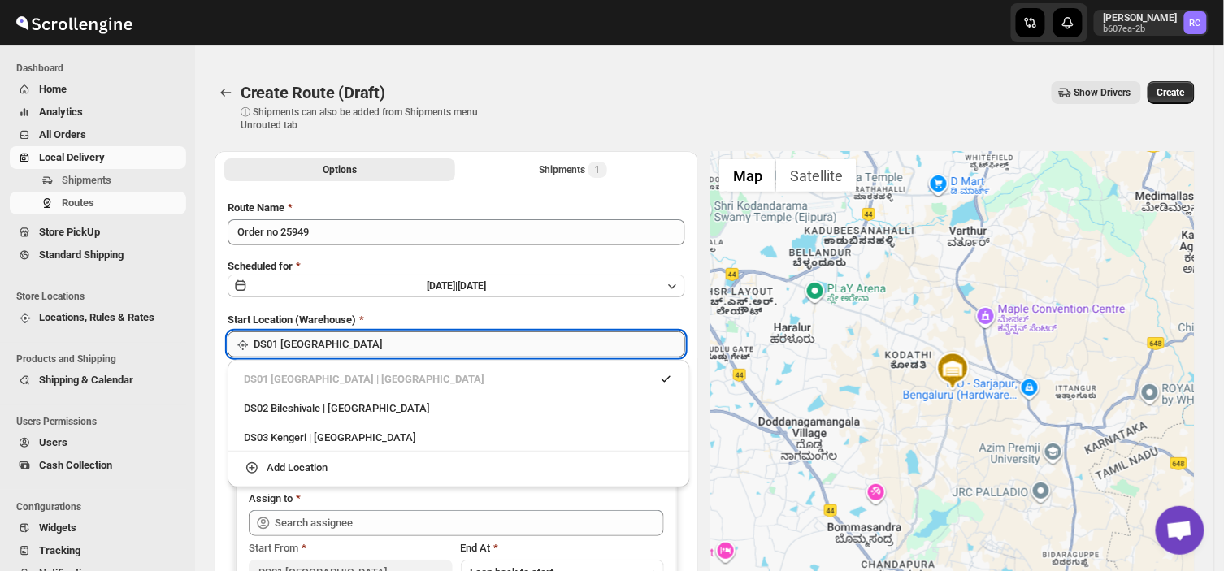
click at [363, 338] on input "DS01 [GEOGRAPHIC_DATA]" at bounding box center [470, 345] width 432 height 26
click at [290, 433] on div "DS03 Kengeri | [GEOGRAPHIC_DATA]" at bounding box center [459, 438] width 430 height 16
type input "DS03 Kengeri"
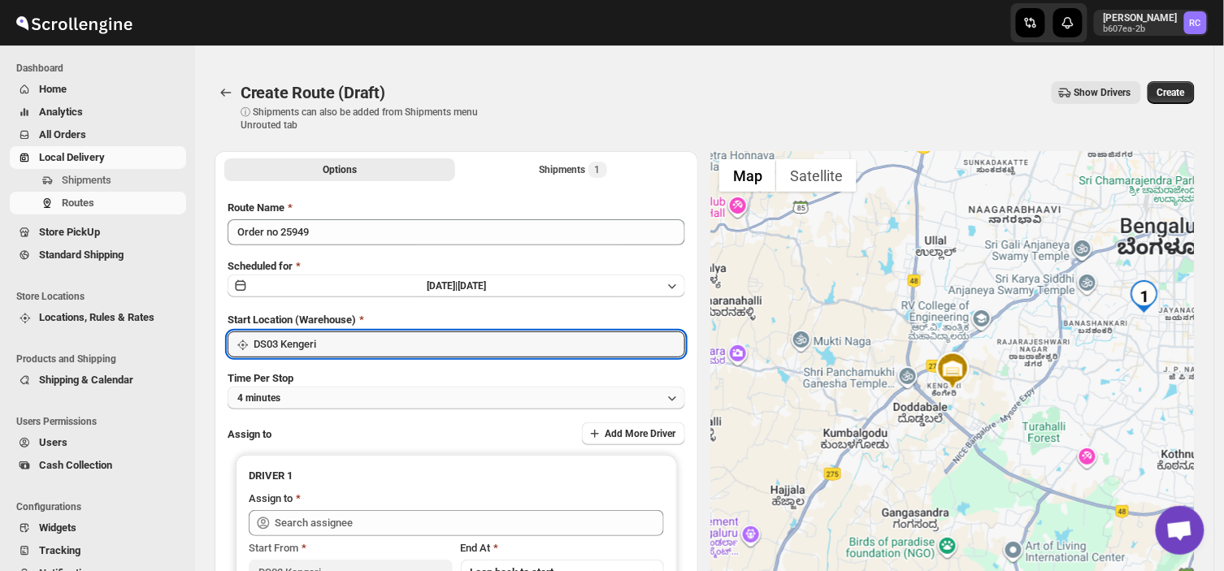
click at [309, 390] on button "4 minutes" at bounding box center [457, 398] width 458 height 23
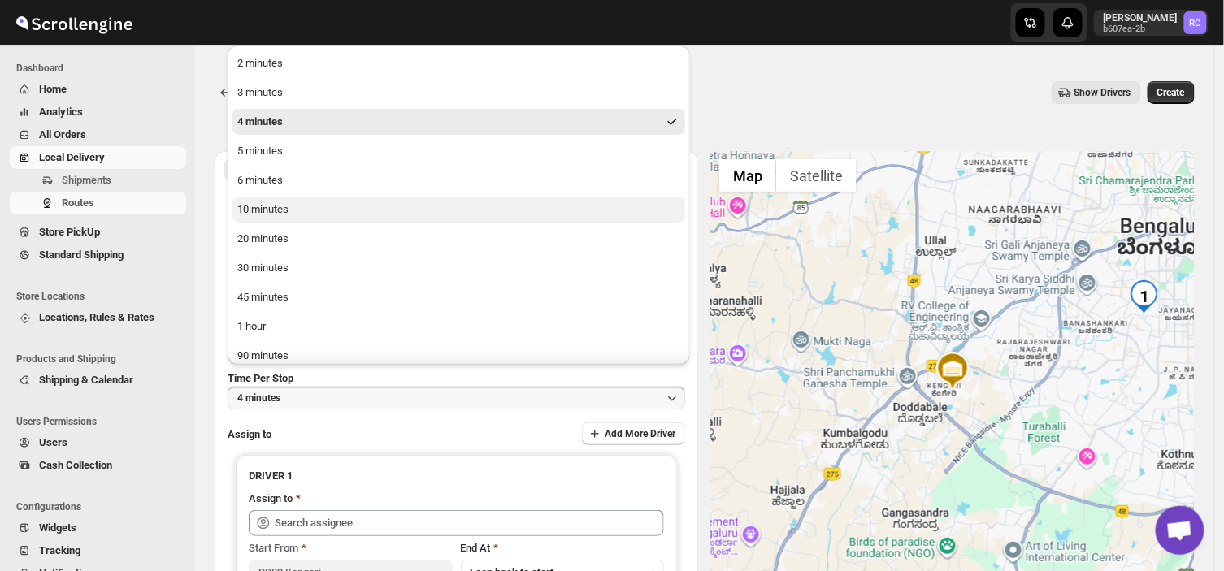
click at [273, 217] on div "10 minutes" at bounding box center [262, 210] width 51 height 16
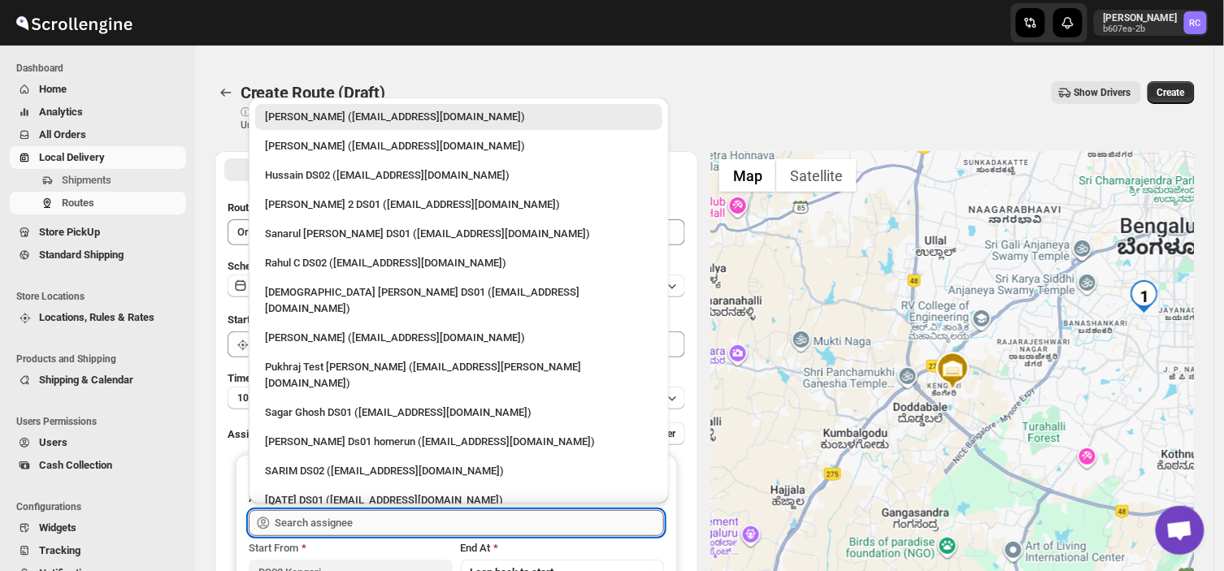
click at [366, 518] on input "text" at bounding box center [469, 523] width 389 height 26
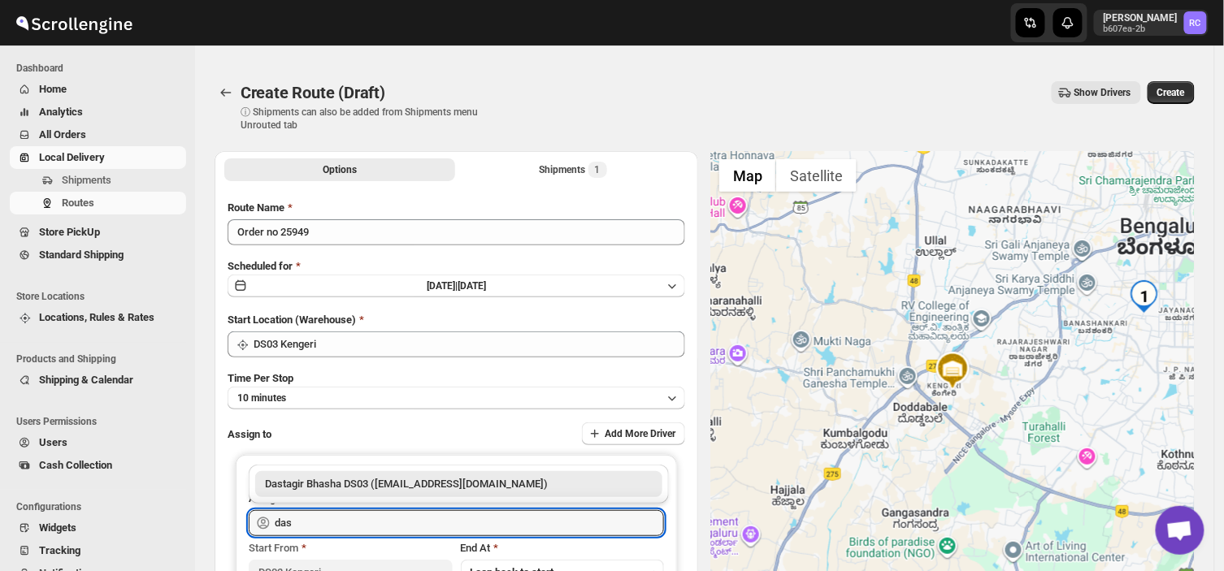
click at [394, 481] on div "Dastagir Bhasha DS03 ([EMAIL_ADDRESS][DOMAIN_NAME])" at bounding box center [459, 484] width 388 height 16
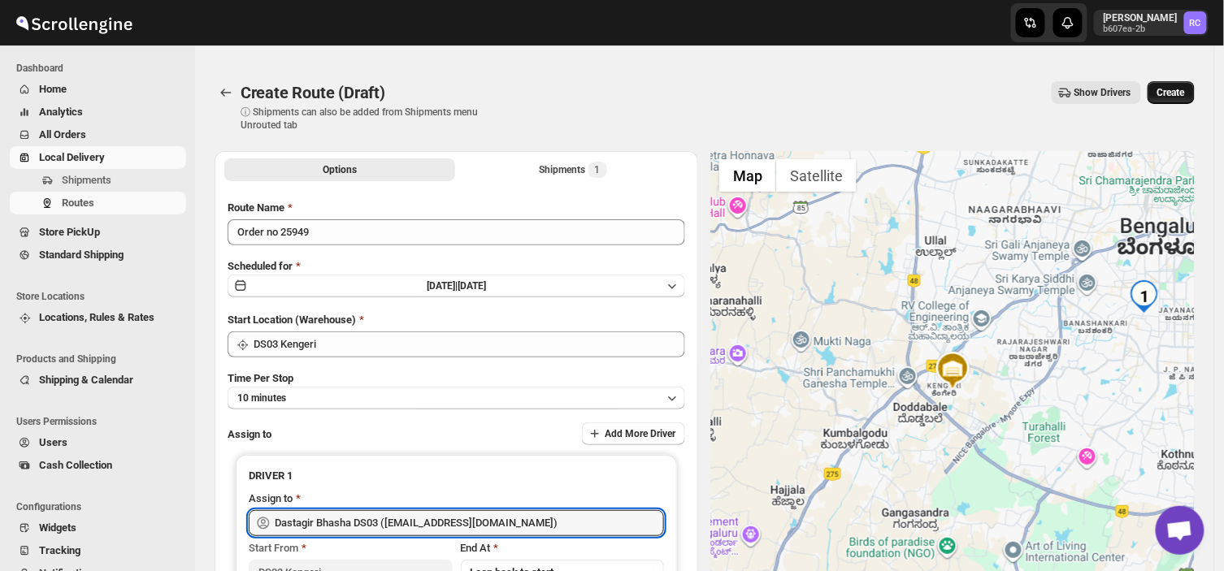
type input "Dastagir Bhasha DS03 ([EMAIL_ADDRESS][DOMAIN_NAME])"
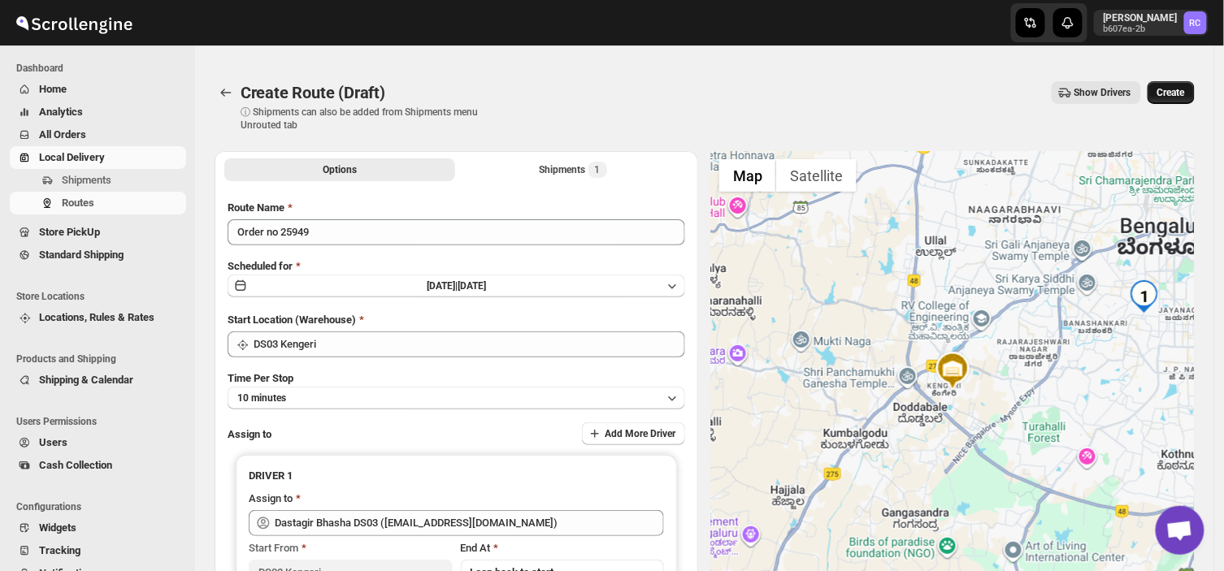
click at [1182, 86] on span "Create" at bounding box center [1171, 92] width 28 height 13
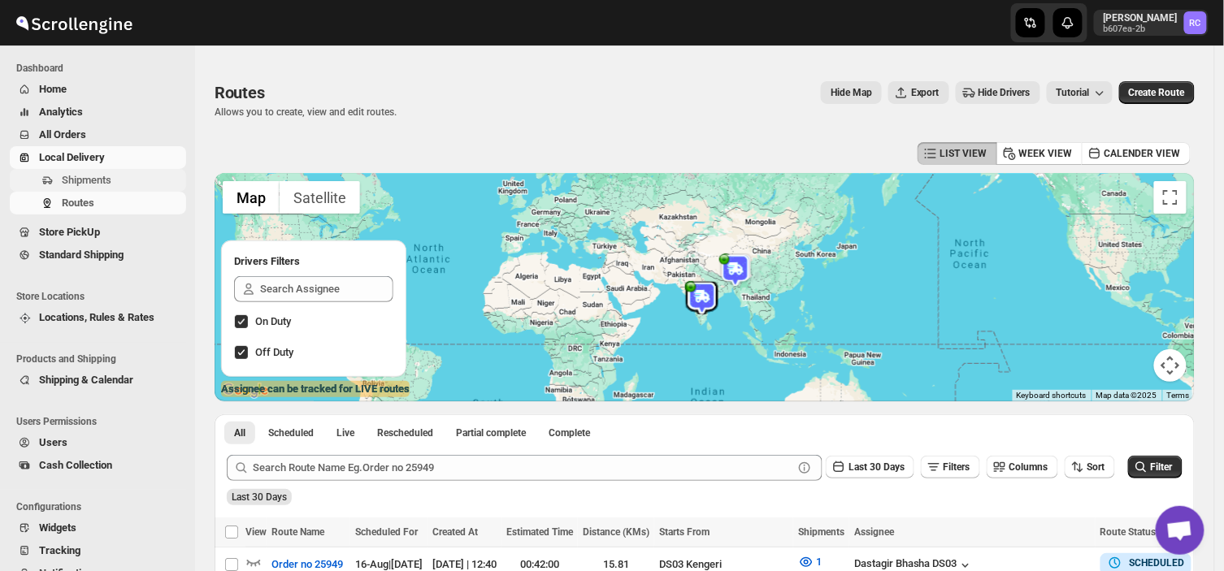
click at [127, 181] on span "Shipments" at bounding box center [122, 180] width 121 height 16
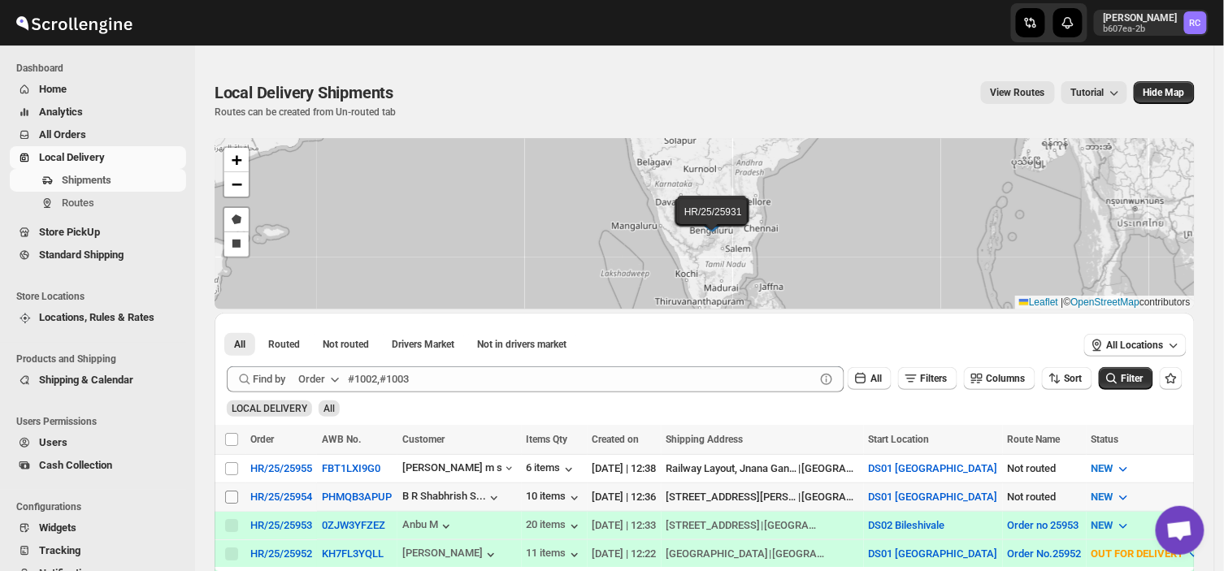
click at [232, 497] on input "Select shipment" at bounding box center [231, 497] width 13 height 13
checkbox input "true"
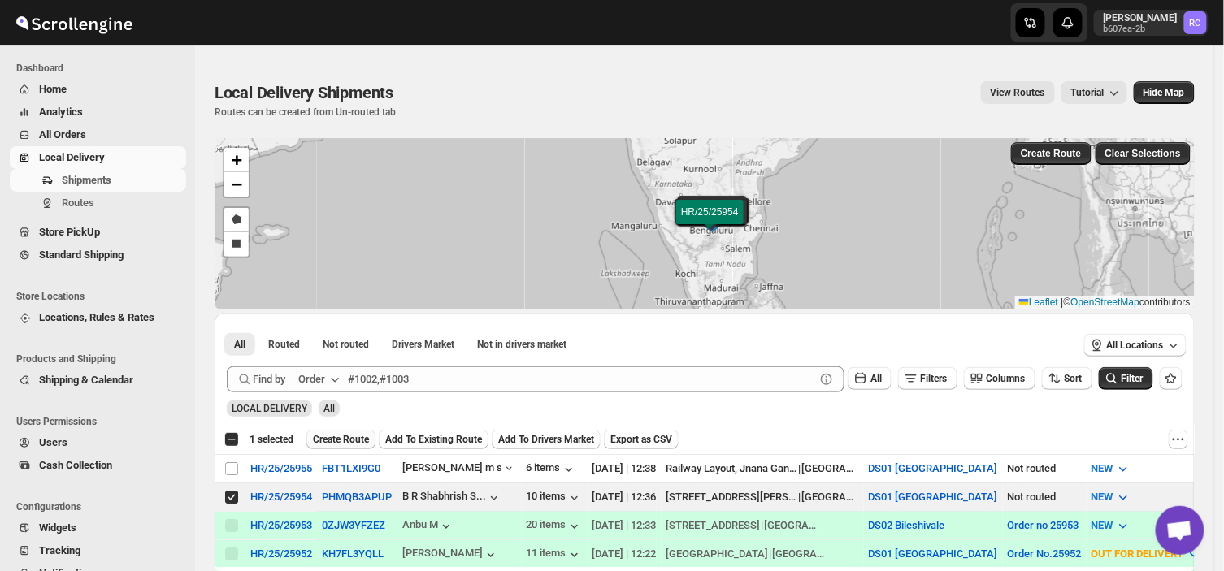
click at [347, 436] on span "Create Route" at bounding box center [341, 439] width 56 height 13
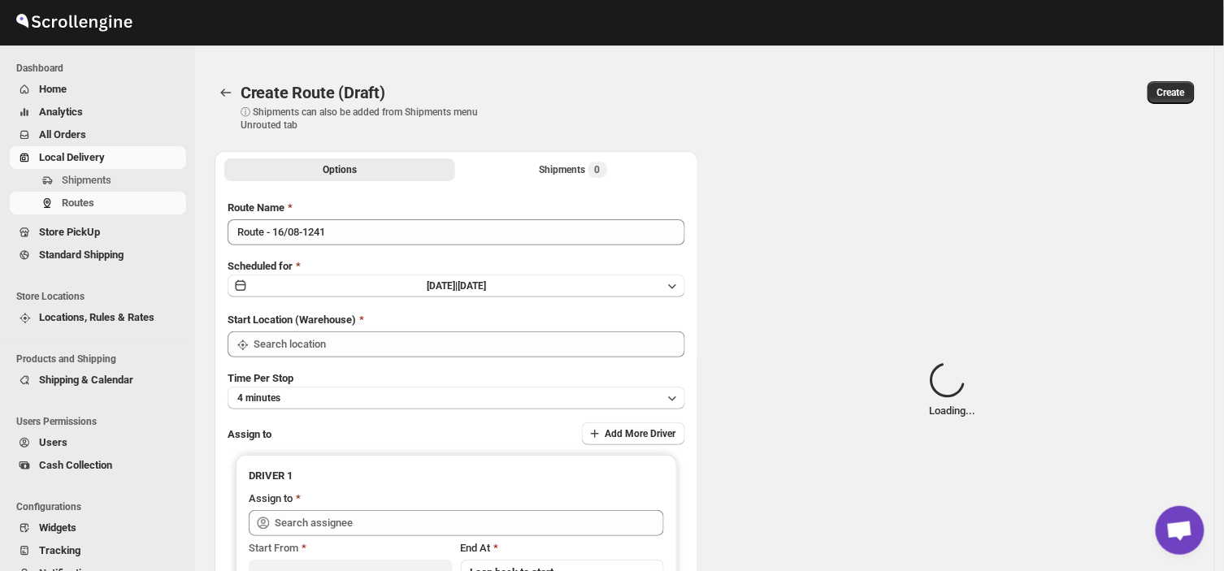
type input "Route - 16/08-1241"
type input "DS01 [GEOGRAPHIC_DATA]"
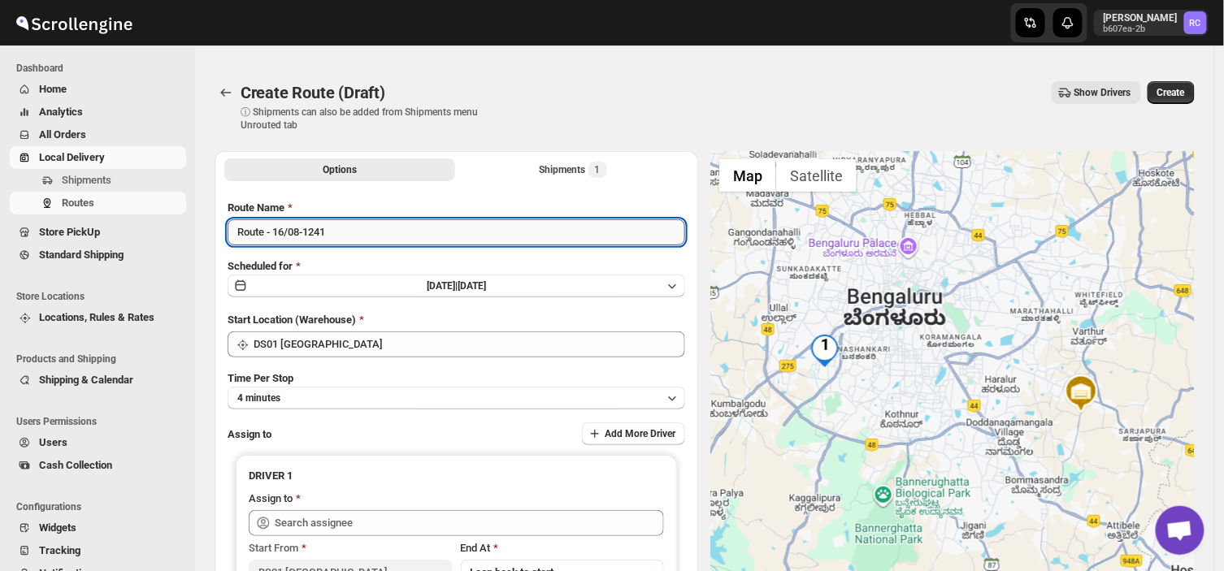
click at [338, 232] on input "Route - 16/08-1241" at bounding box center [457, 232] width 458 height 26
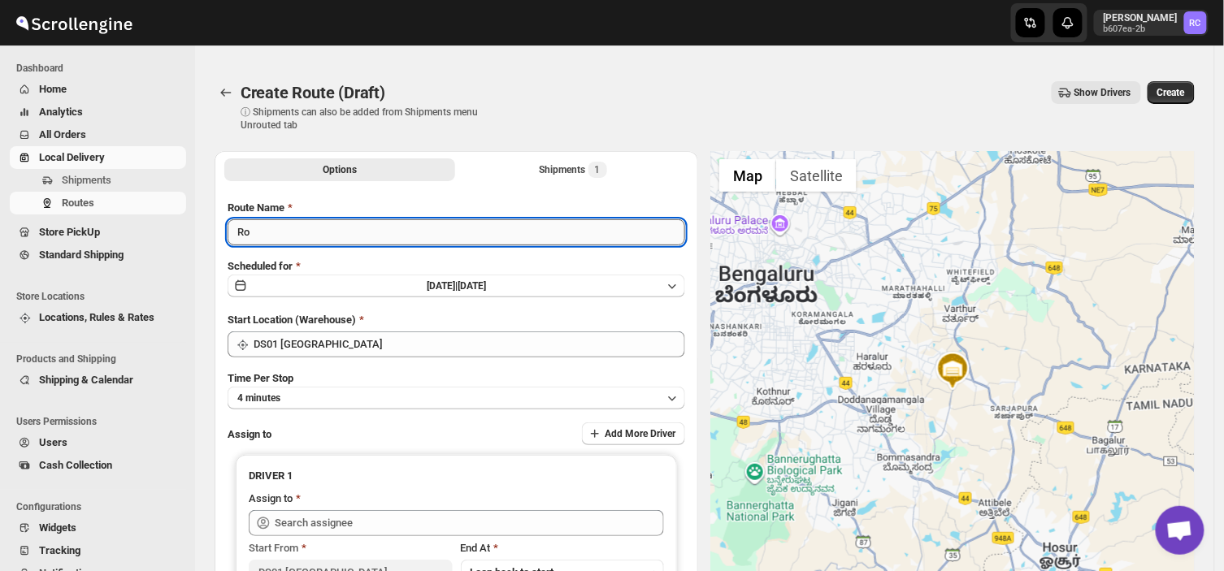
type input "R"
type input "Order no 25954"
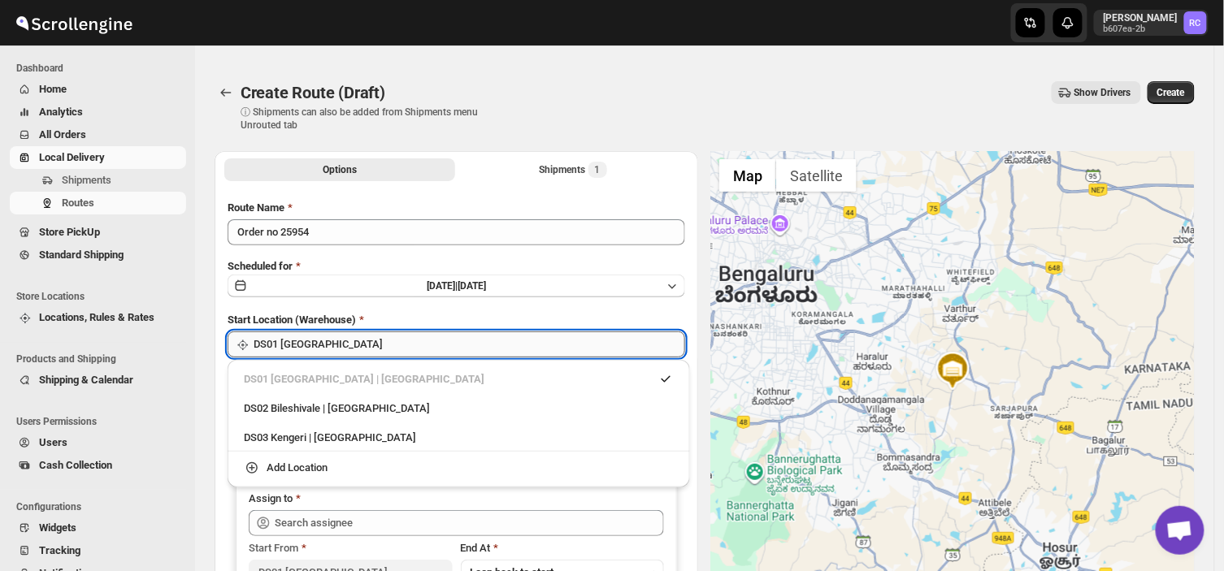
click at [336, 343] on input "DS01 [GEOGRAPHIC_DATA]" at bounding box center [470, 345] width 432 height 26
click at [289, 439] on div "DS03 Kengeri | [GEOGRAPHIC_DATA]" at bounding box center [459, 438] width 430 height 16
type input "DS03 Kengeri"
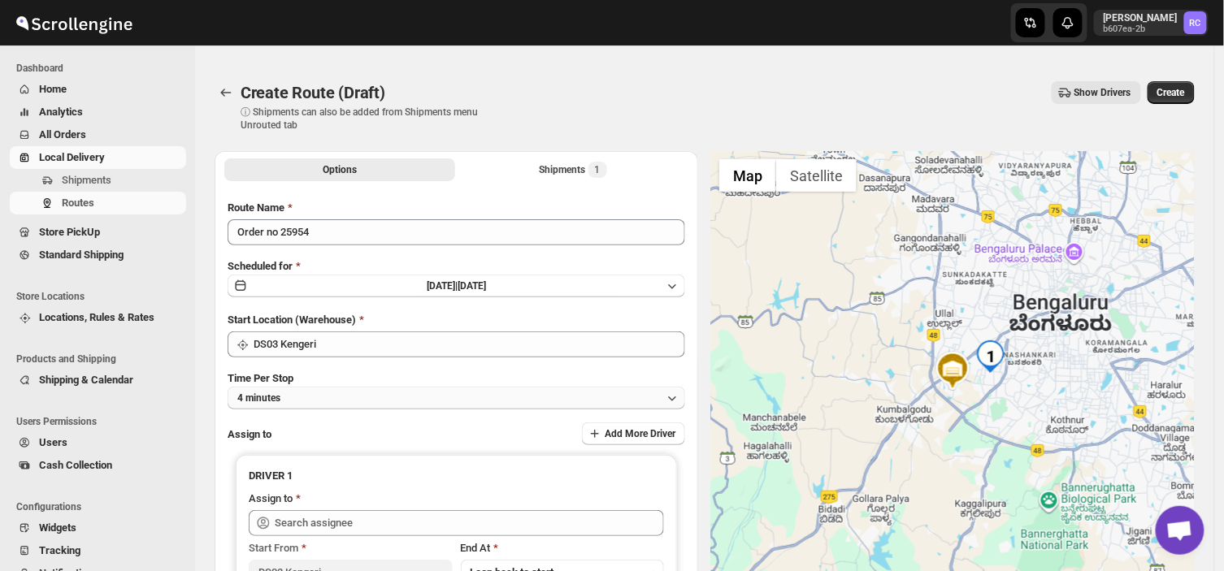
click at [297, 398] on button "4 minutes" at bounding box center [457, 398] width 458 height 23
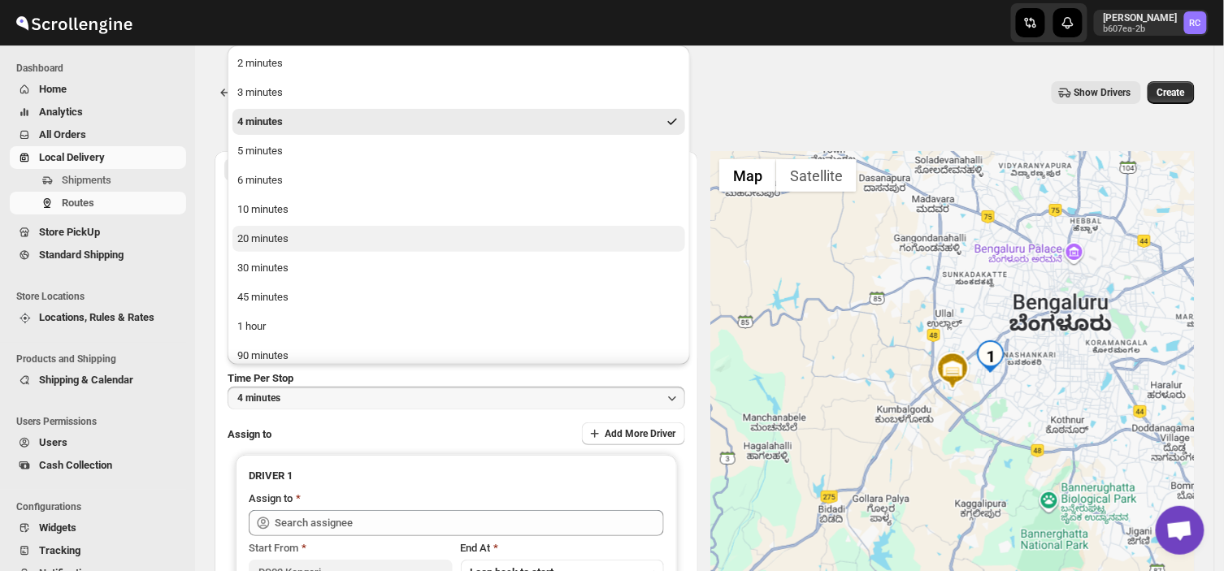
click at [277, 239] on div "20 minutes" at bounding box center [262, 239] width 51 height 16
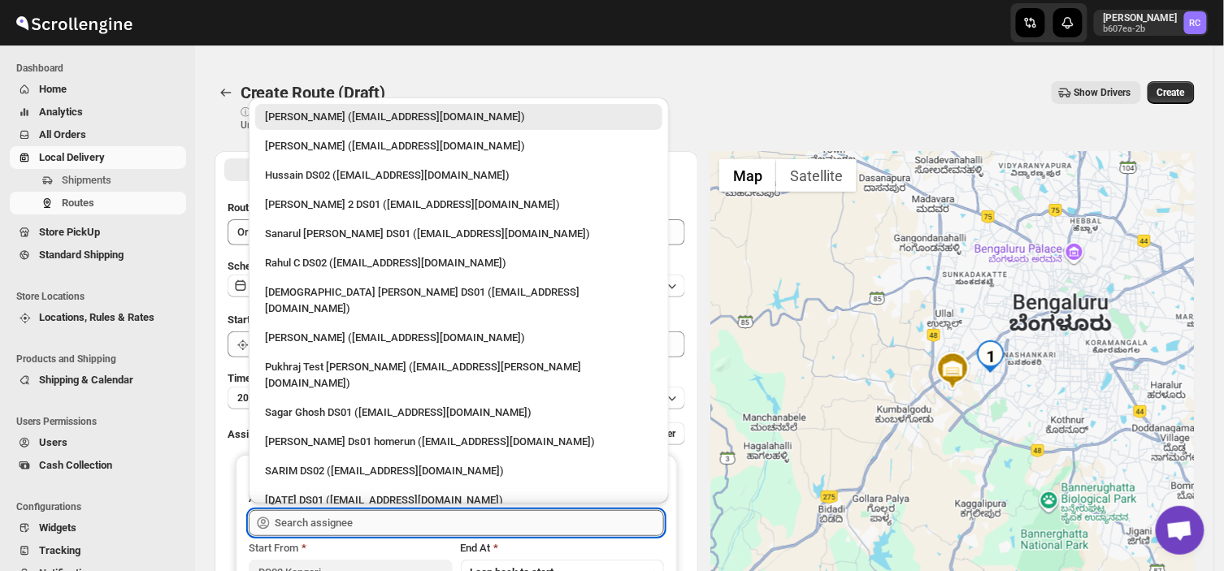
click at [362, 518] on input "text" at bounding box center [469, 523] width 389 height 26
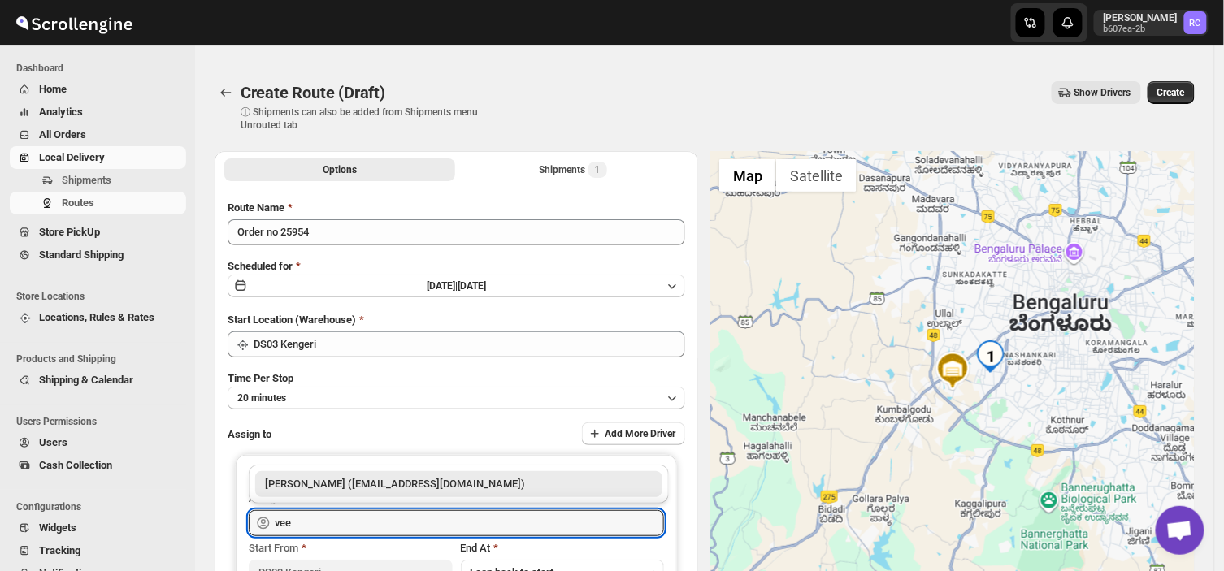
click at [412, 489] on div "[PERSON_NAME] ([EMAIL_ADDRESS][DOMAIN_NAME])" at bounding box center [459, 484] width 388 height 16
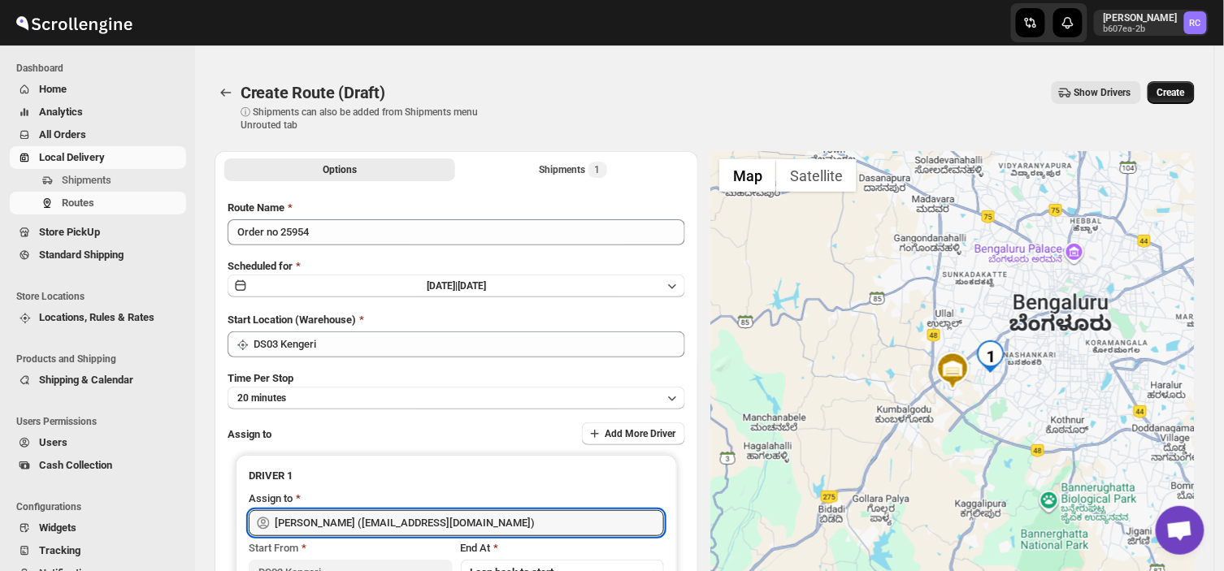
type input "[PERSON_NAME] ([EMAIL_ADDRESS][DOMAIN_NAME])"
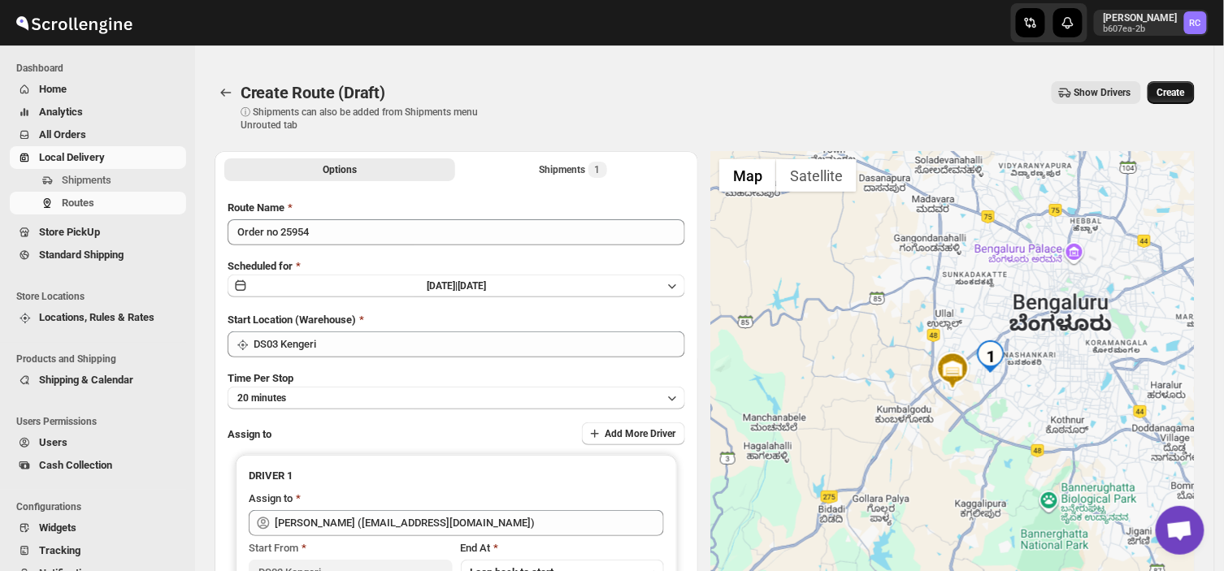
click at [1191, 85] on button "Create" at bounding box center [1170, 92] width 47 height 23
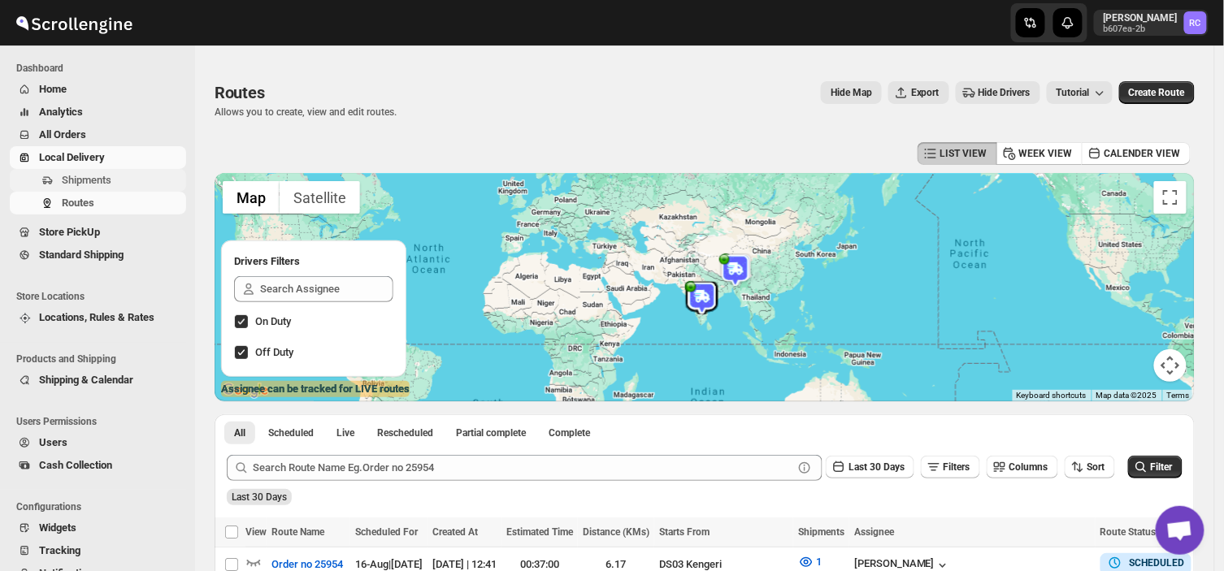
click at [106, 180] on span "Shipments" at bounding box center [87, 180] width 50 height 12
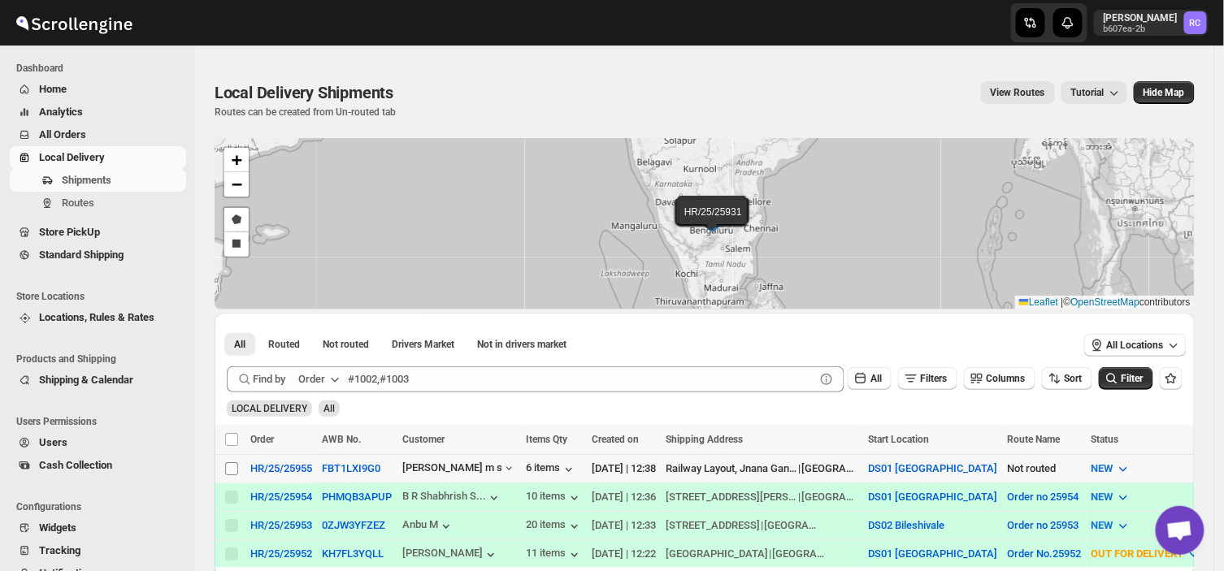
click at [231, 466] on input "Select shipment" at bounding box center [231, 468] width 13 height 13
checkbox input "true"
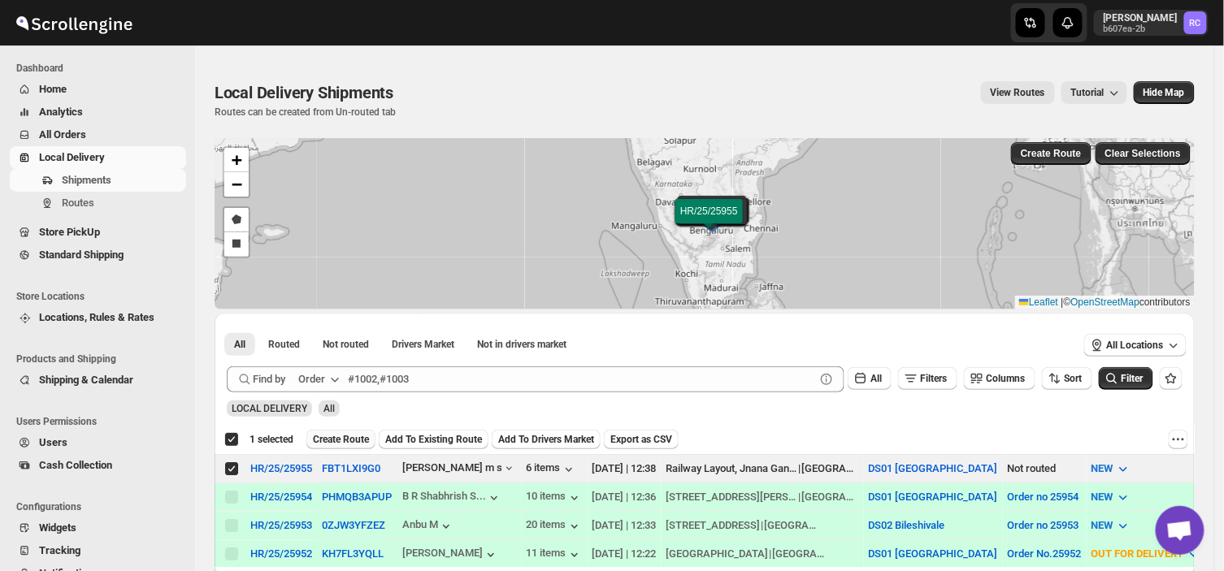
click at [336, 442] on span "Create Route" at bounding box center [341, 439] width 56 height 13
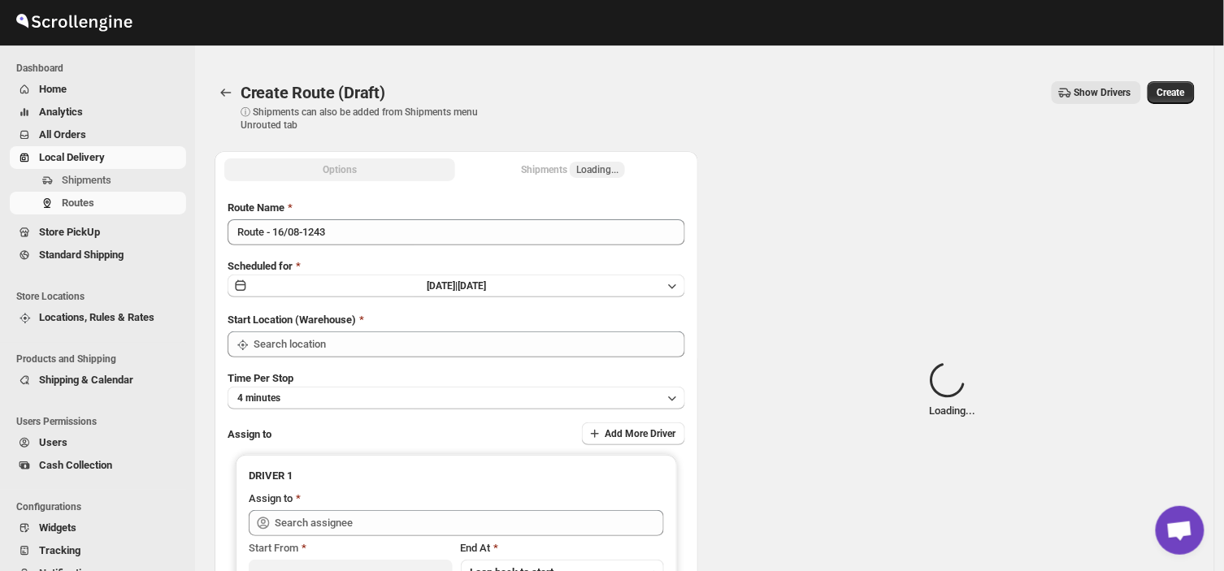
type input "DS01 [GEOGRAPHIC_DATA]"
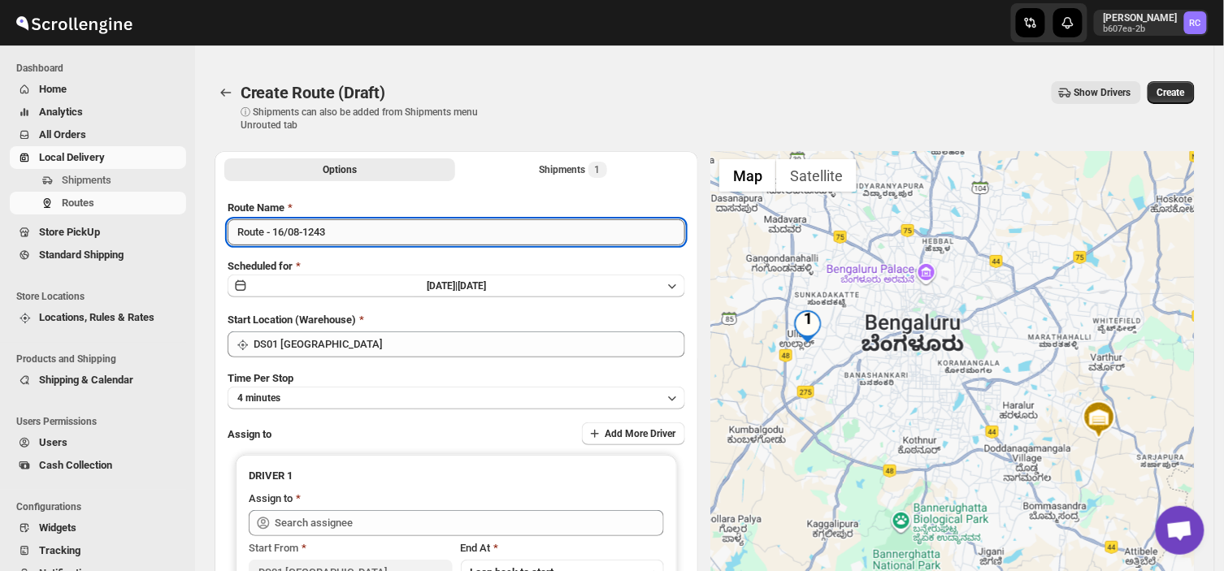
click at [332, 228] on input "Route - 16/08-1243" at bounding box center [457, 232] width 458 height 26
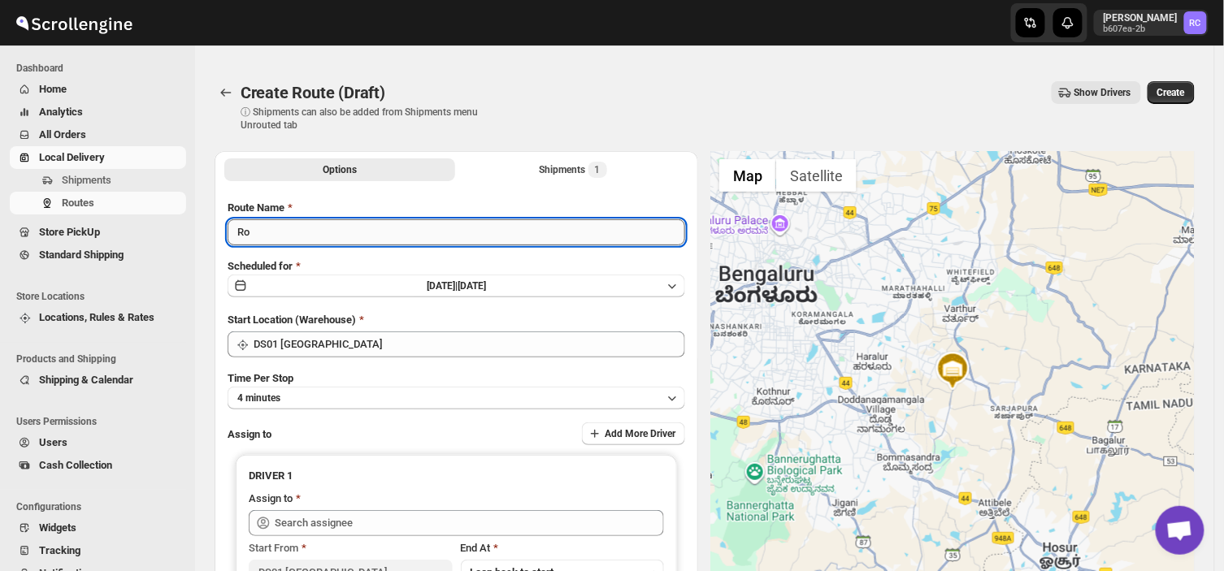
type input "R"
type input "Order no 25955"
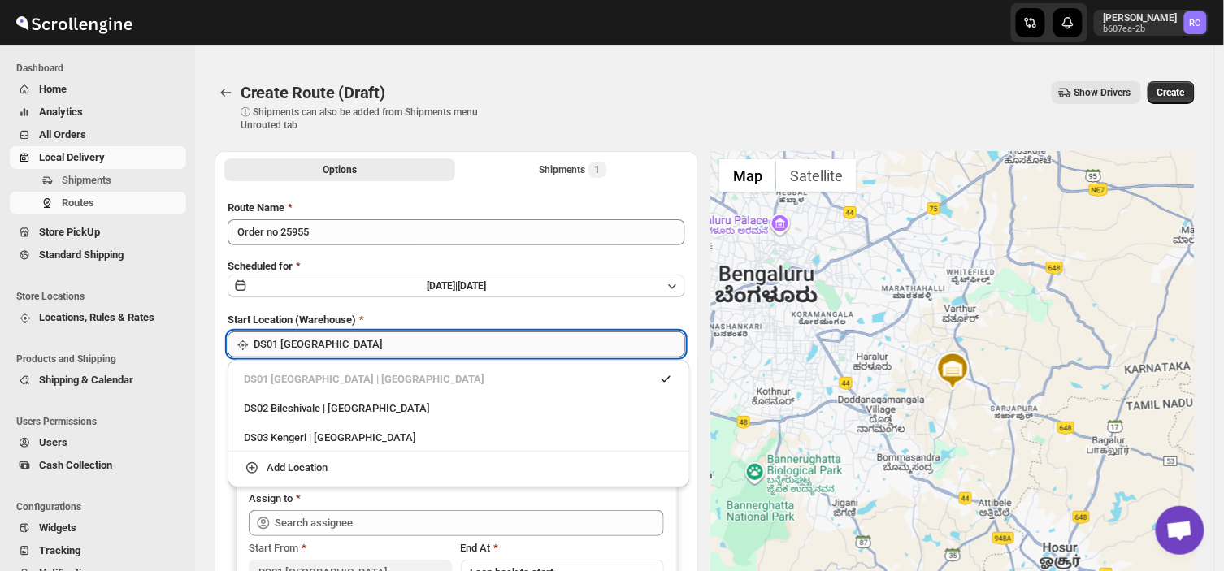
click at [361, 346] on input "DS01 [GEOGRAPHIC_DATA]" at bounding box center [470, 345] width 432 height 26
click at [262, 436] on div "DS03 Kengeri | [GEOGRAPHIC_DATA]" at bounding box center [459, 438] width 430 height 16
type input "DS03 Kengeri"
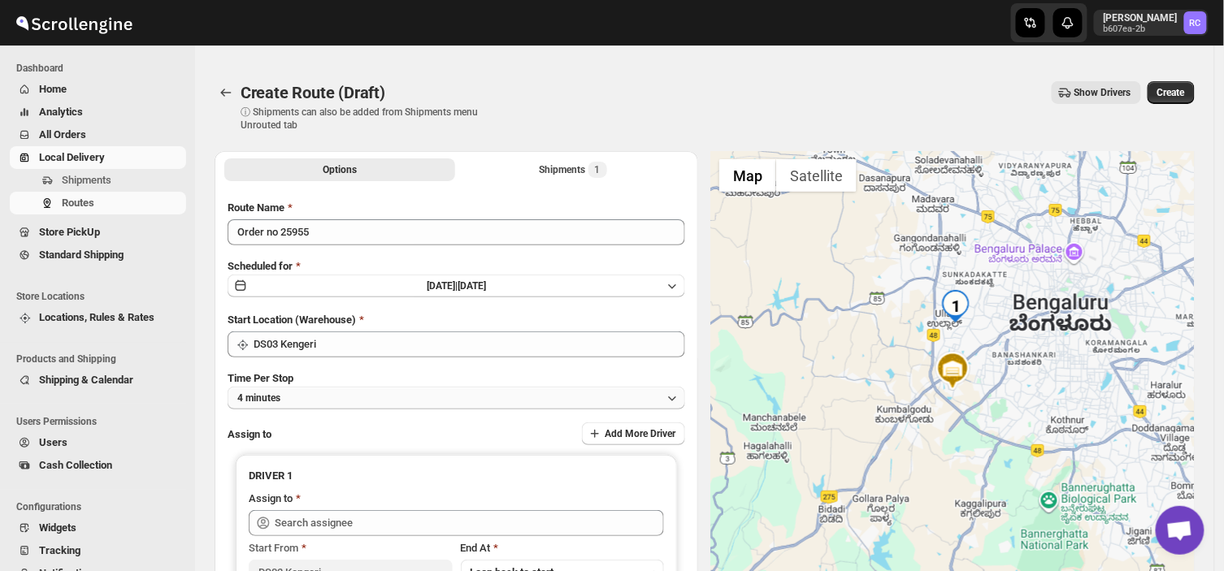
click at [284, 393] on button "4 minutes" at bounding box center [457, 398] width 458 height 23
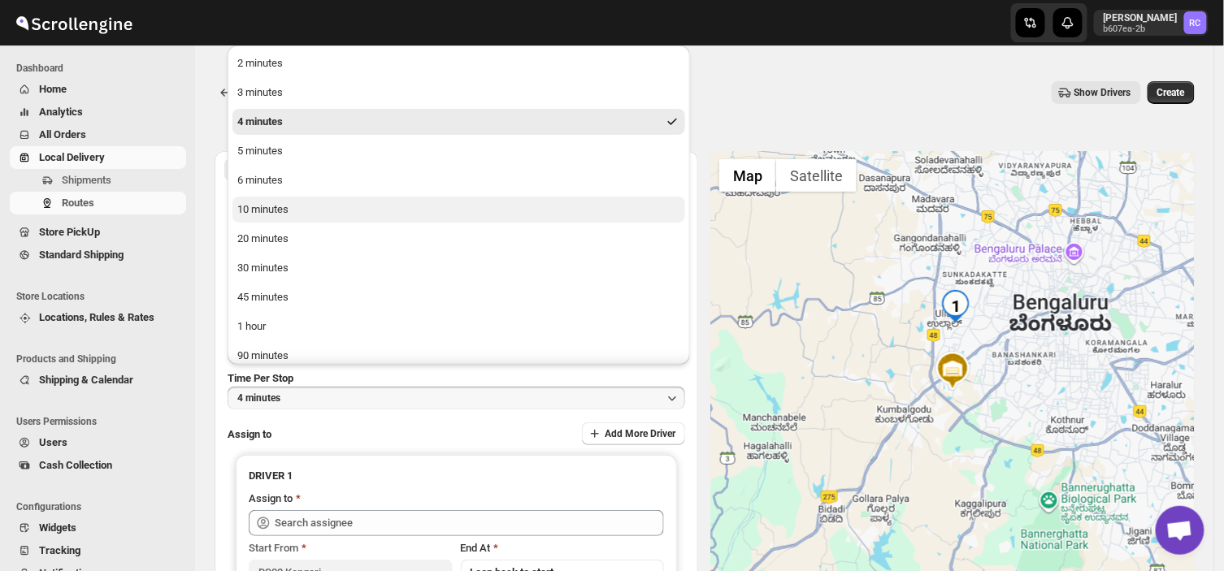
click at [255, 204] on div "10 minutes" at bounding box center [262, 210] width 51 height 16
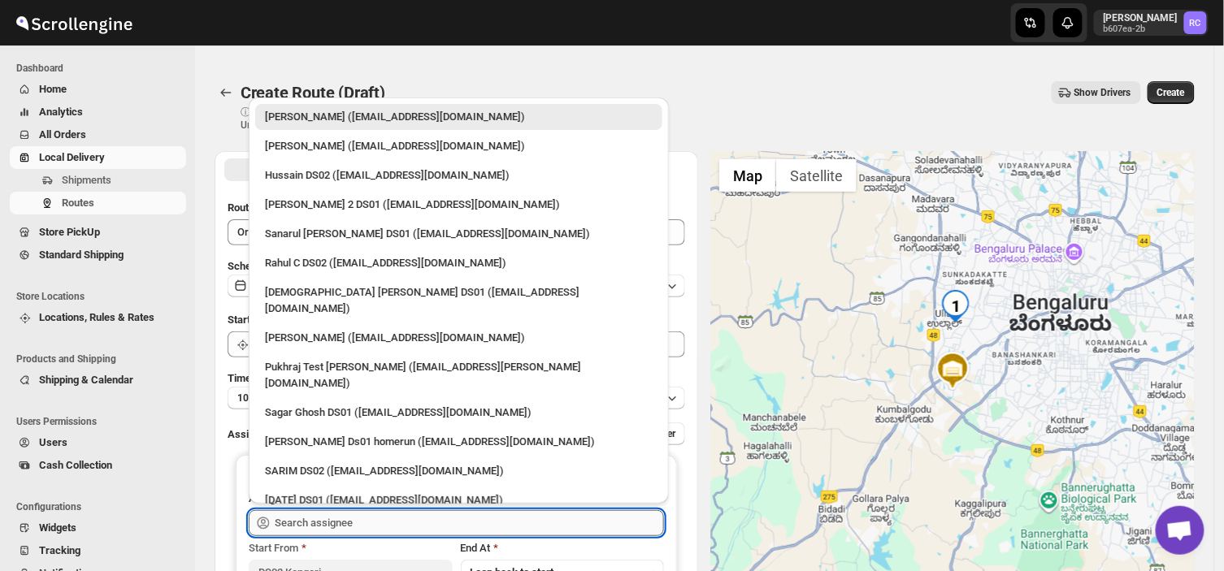
click at [344, 524] on input "text" at bounding box center [469, 523] width 389 height 26
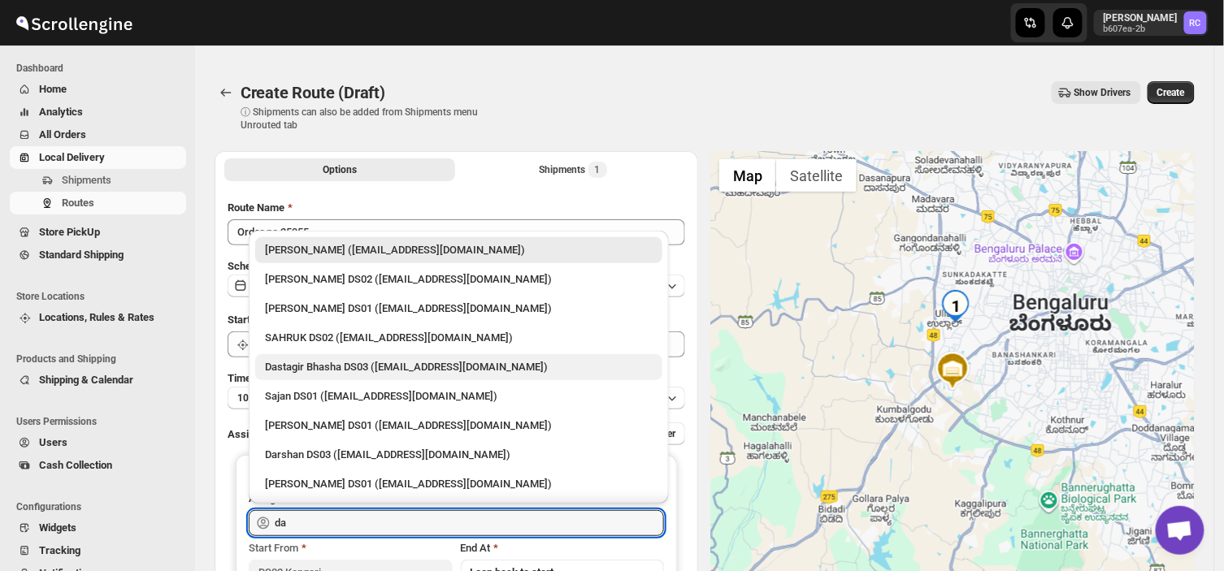
click at [382, 369] on div "Dastagir Bhasha DS03 ([EMAIL_ADDRESS][DOMAIN_NAME])" at bounding box center [459, 367] width 388 height 16
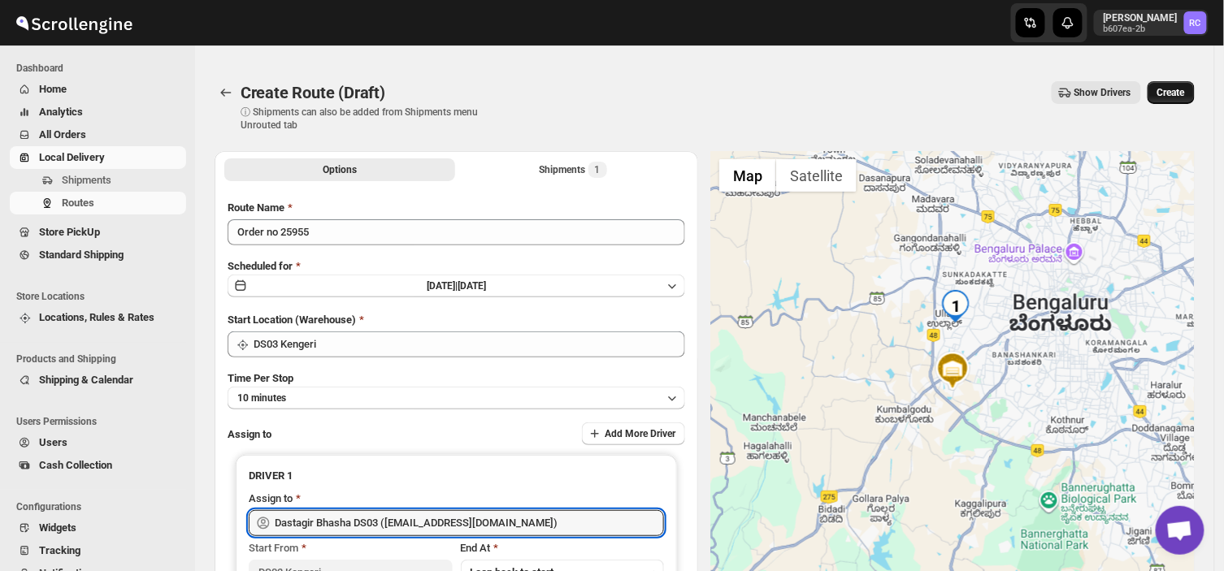
type input "Dastagir Bhasha DS03 ([EMAIL_ADDRESS][DOMAIN_NAME])"
click at [1182, 88] on span "Create" at bounding box center [1171, 92] width 28 height 13
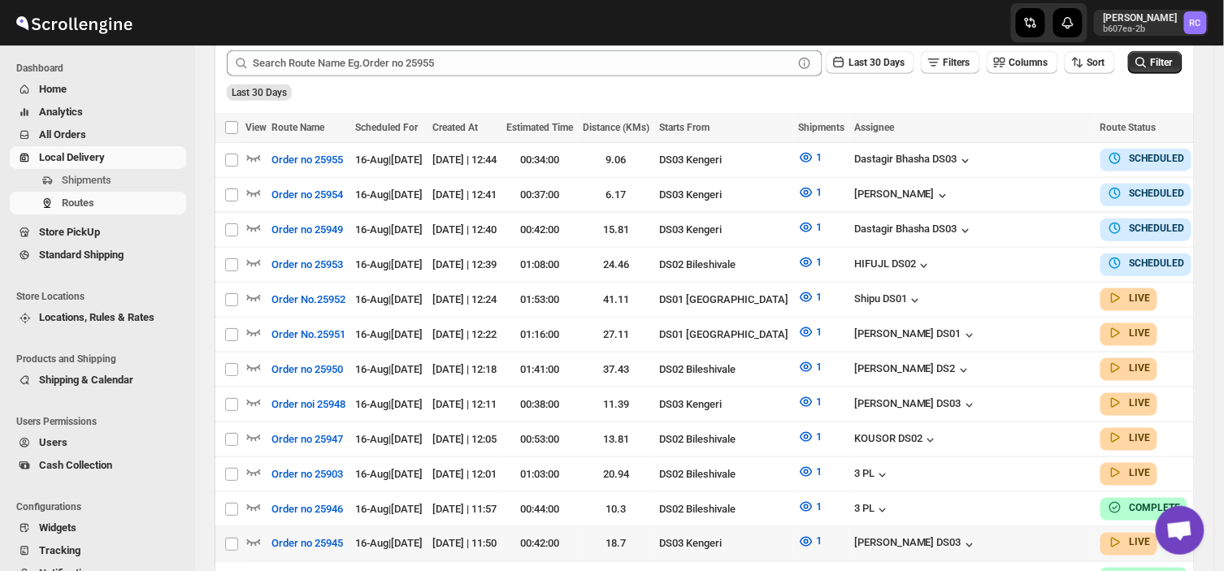
scroll to position [406, 0]
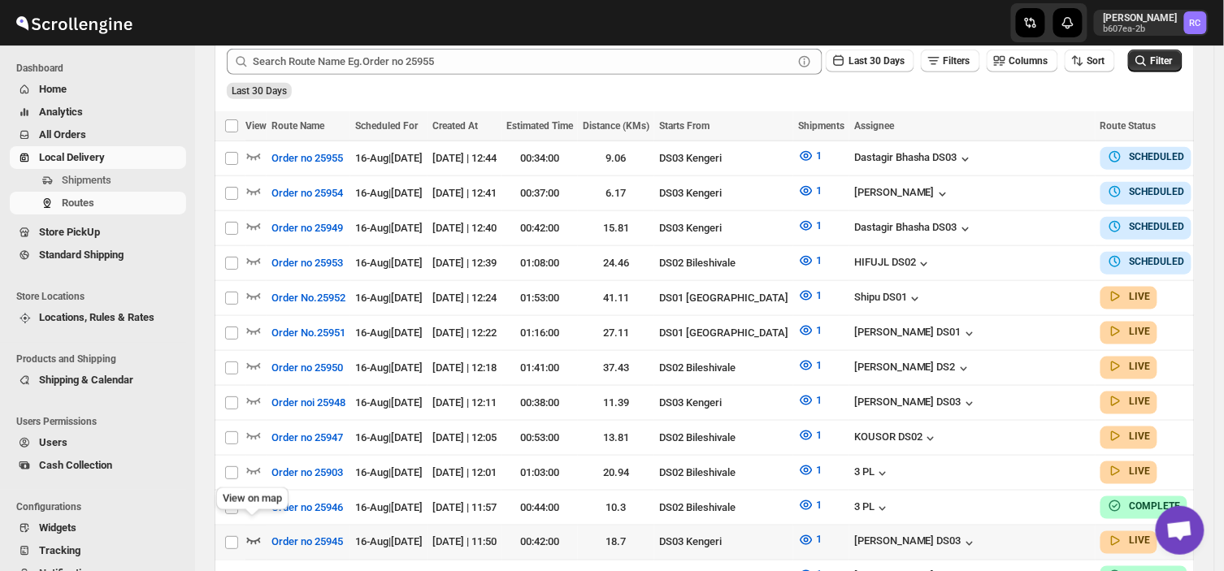
click at [246, 532] on icon "button" at bounding box center [253, 540] width 16 height 16
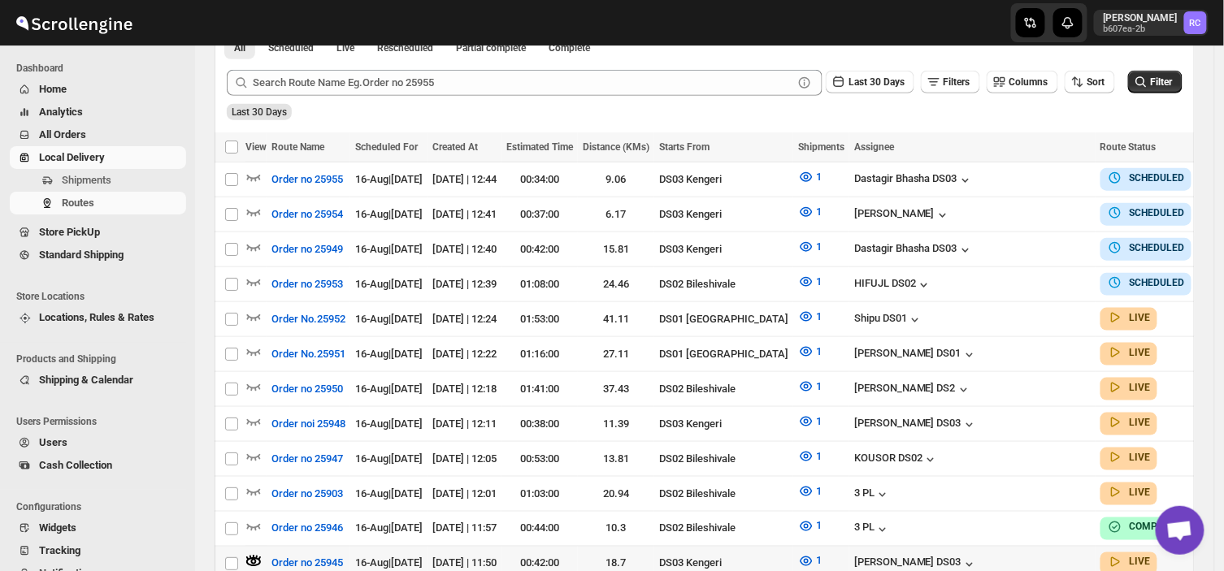
scroll to position [426, 0]
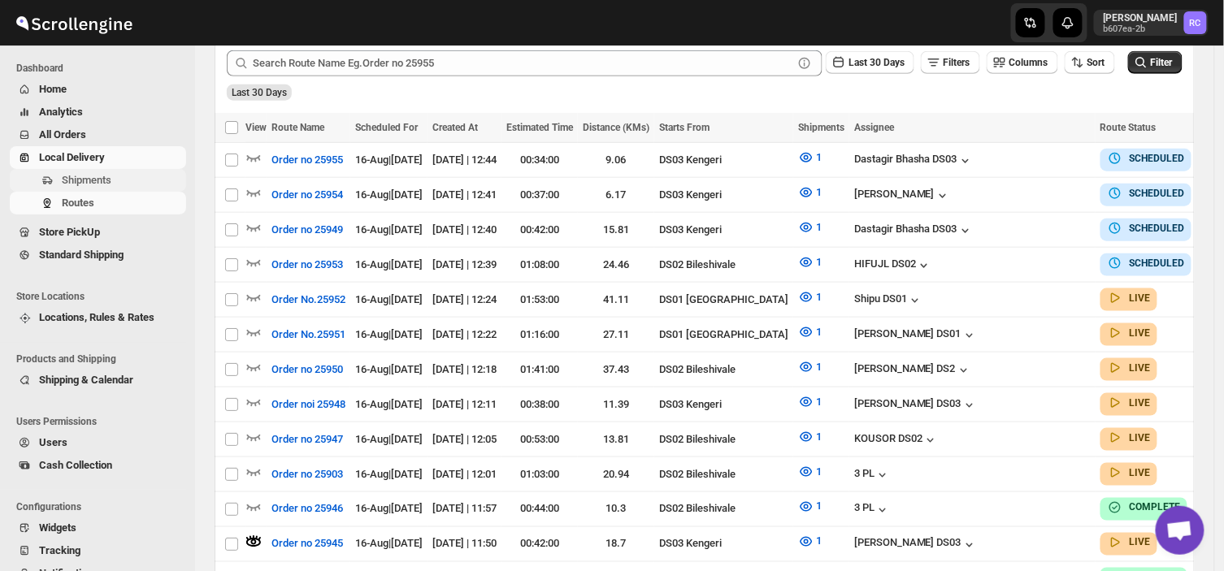
click at [96, 176] on span "Shipments" at bounding box center [87, 180] width 50 height 12
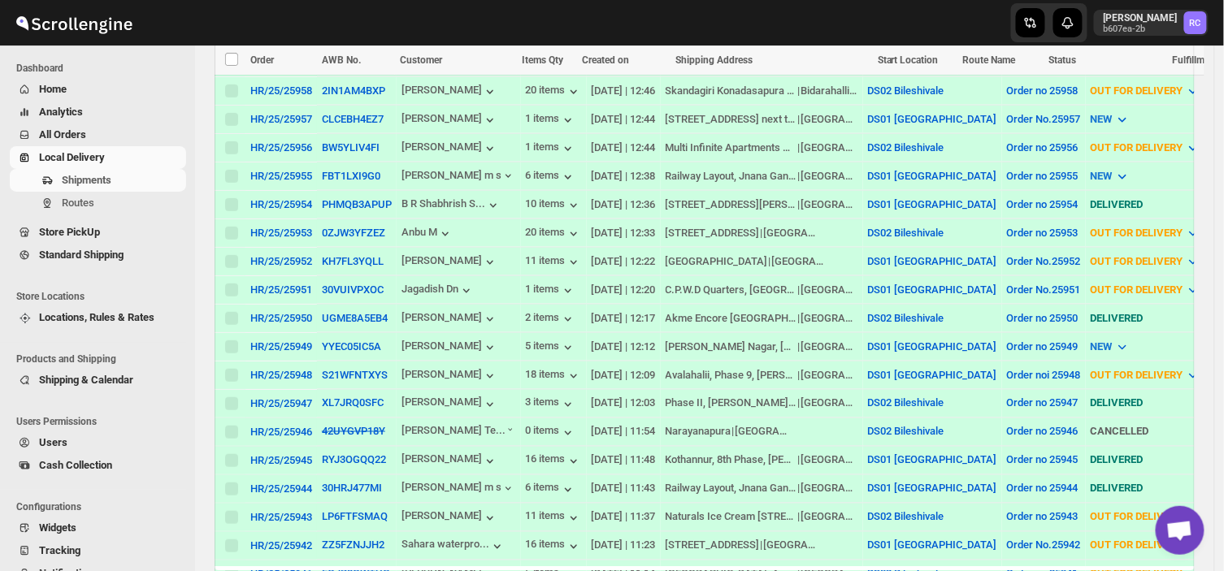
scroll to position [521, 0]
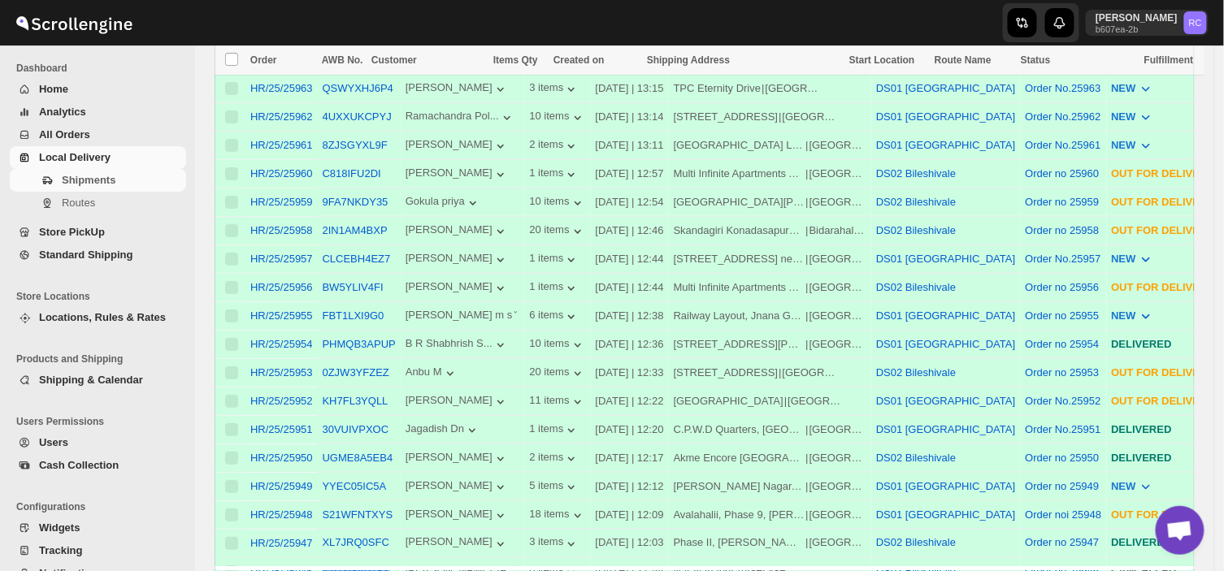
scroll to position [715, 0]
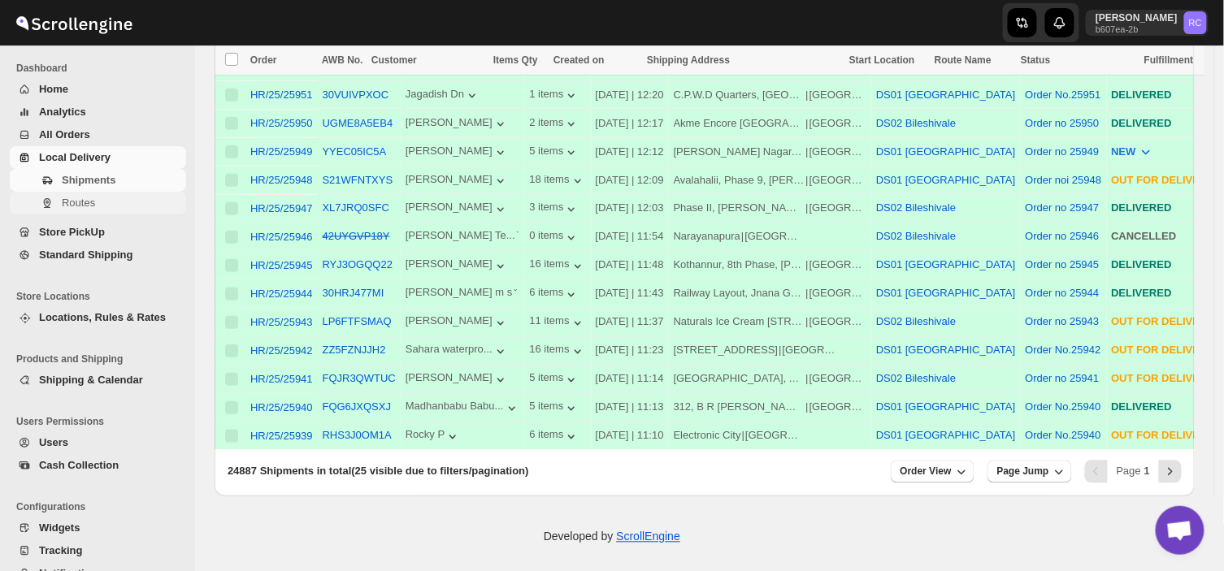
click at [69, 197] on span "Routes" at bounding box center [78, 203] width 33 height 12
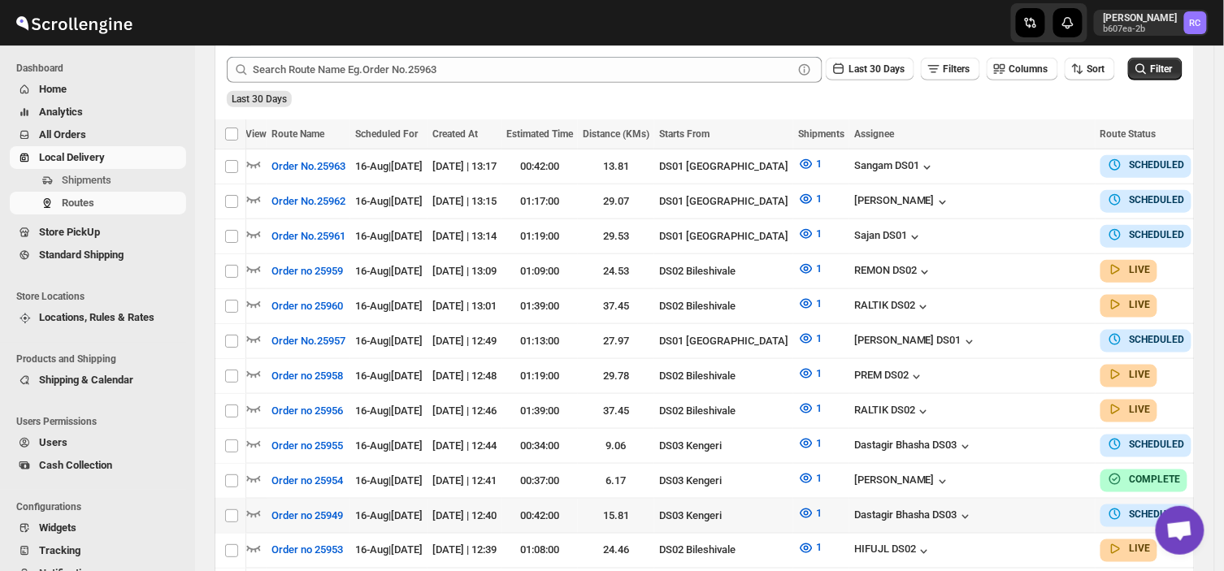
scroll to position [0, 6]
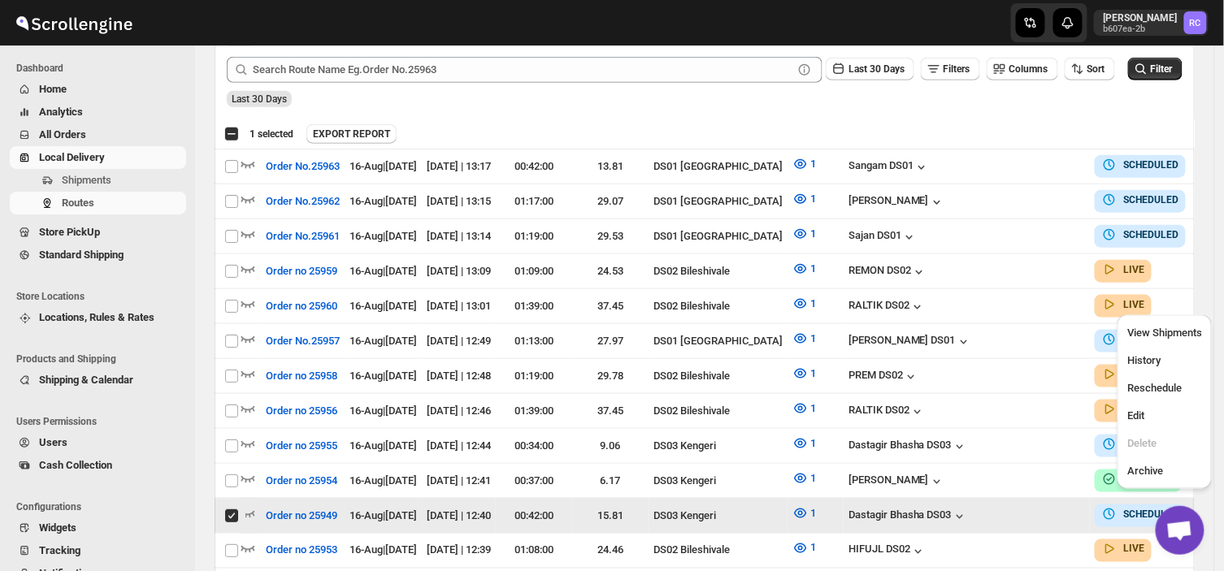
scroll to position [0, 0]
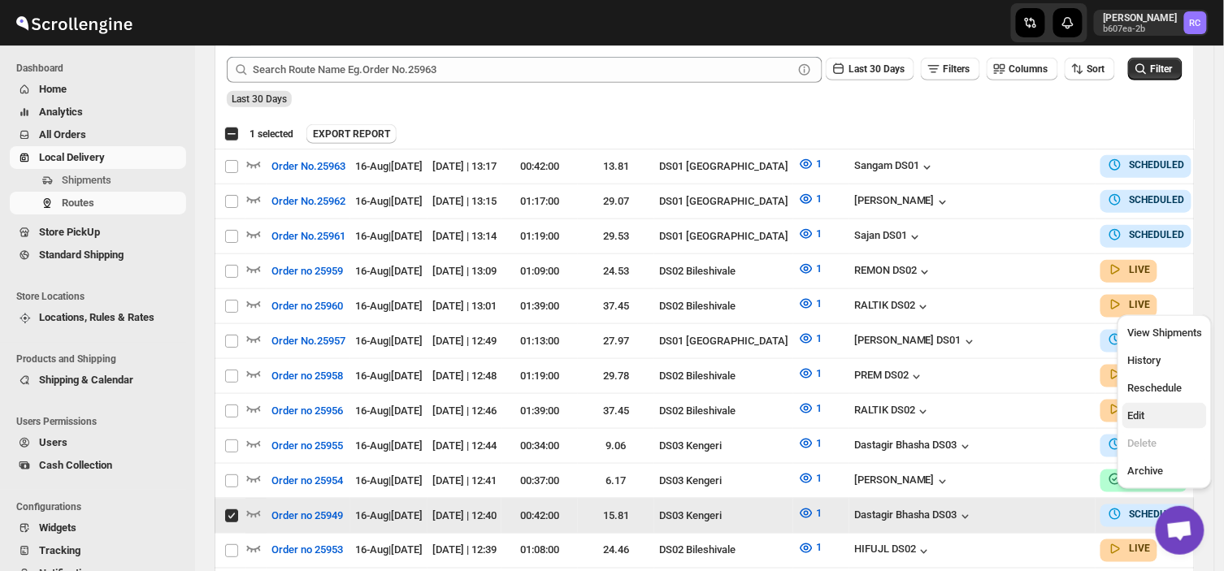
click at [1147, 418] on span "Edit" at bounding box center [1164, 416] width 75 height 16
checkbox input "false"
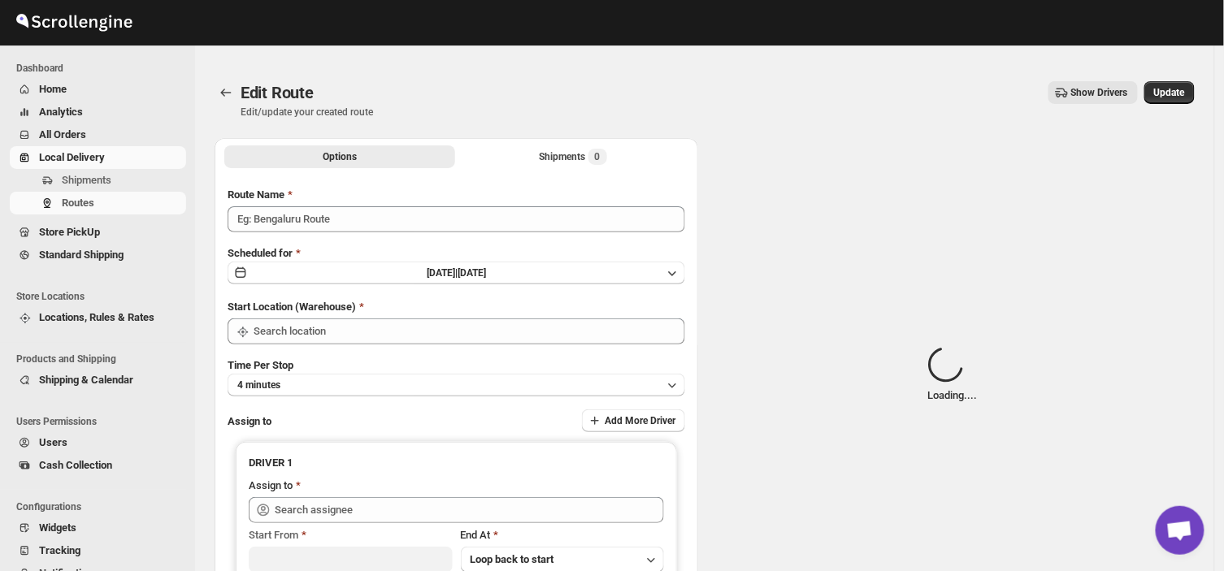
type input "Order no 25949"
type input "DS03 Kengeri"
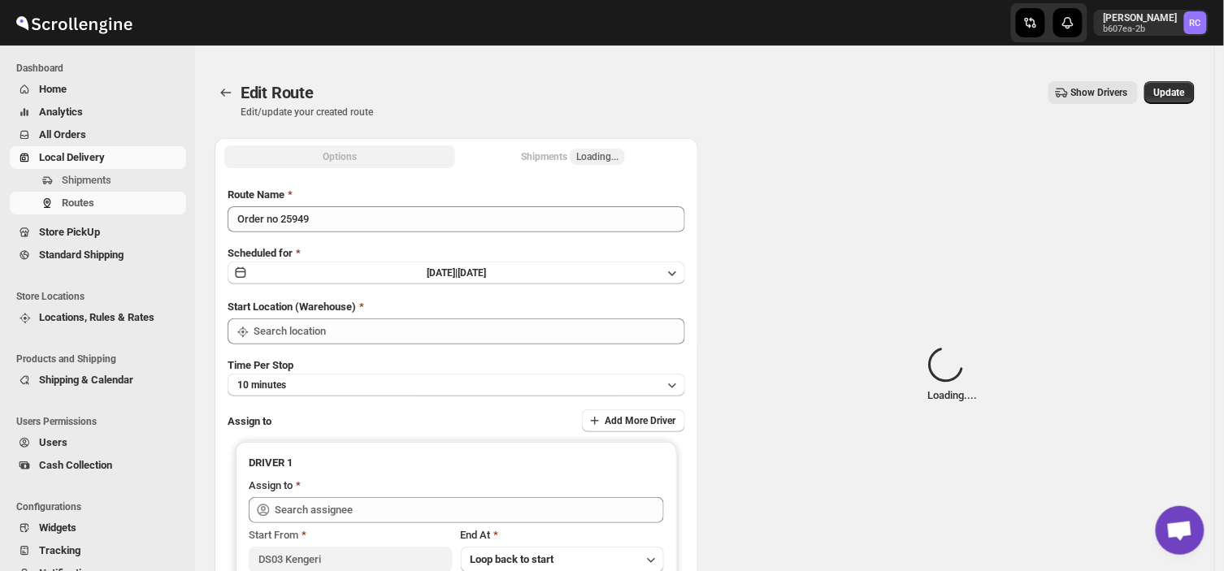
type input "DS03 Kengeri"
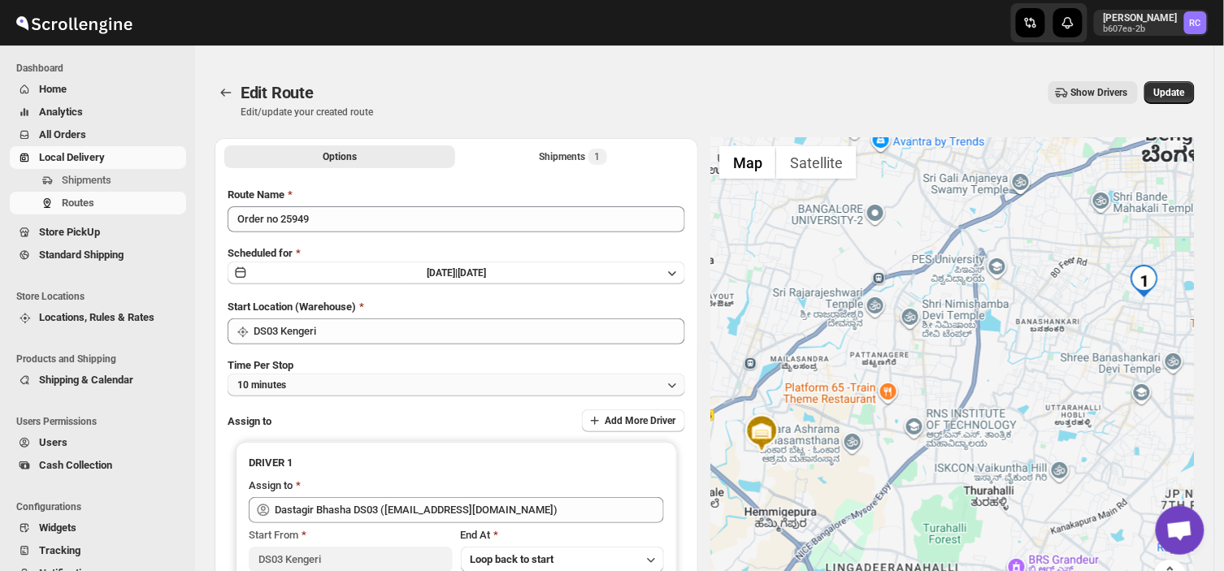
scroll to position [85, 0]
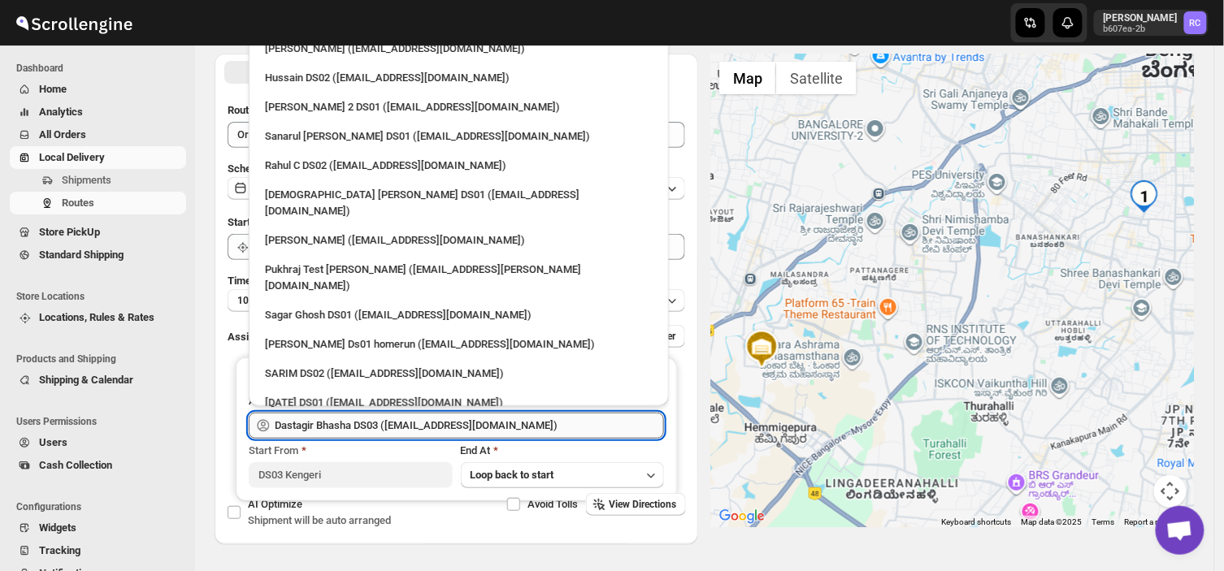
click at [510, 428] on input "Dastagir Bhasha DS03 ([EMAIL_ADDRESS][DOMAIN_NAME])" at bounding box center [469, 426] width 389 height 26
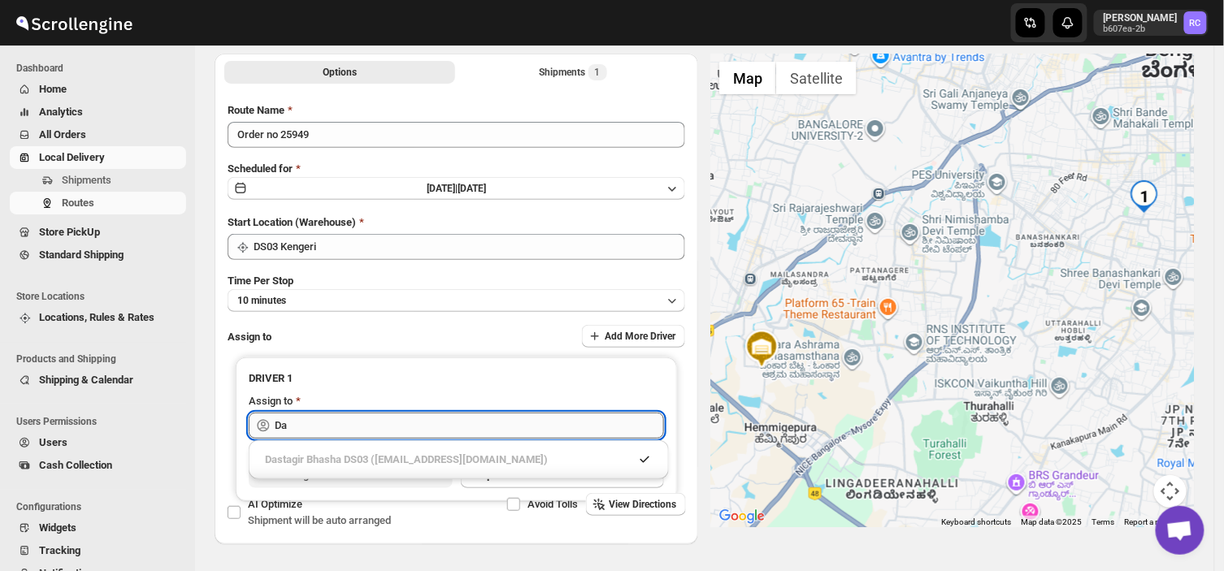
type input "D"
type input "O"
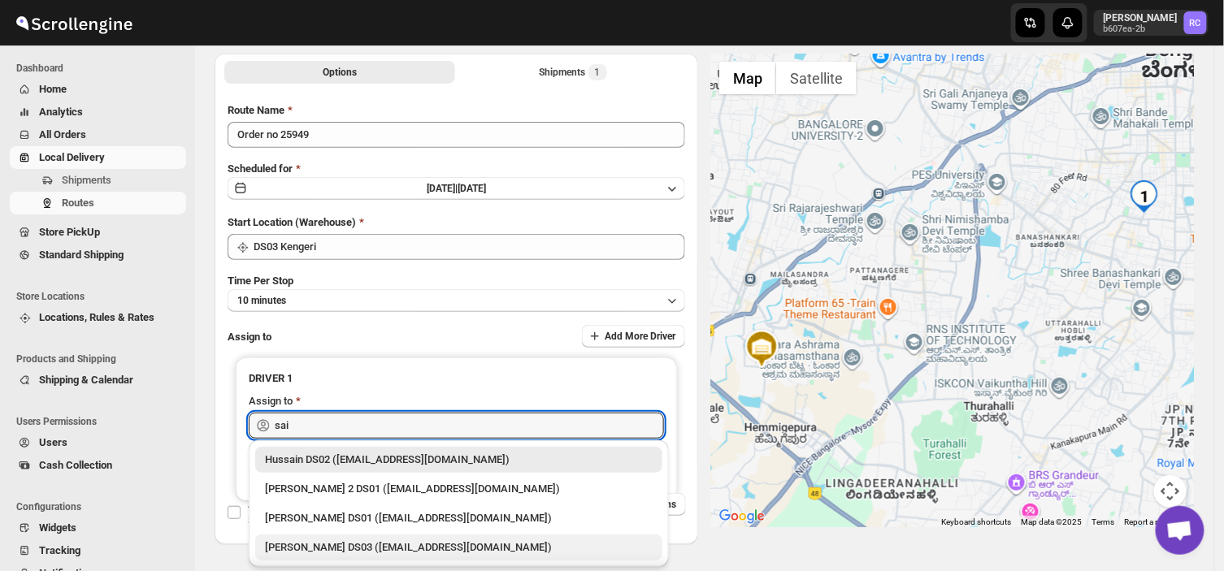
click at [366, 541] on div "[PERSON_NAME] DS03 ([EMAIL_ADDRESS][DOMAIN_NAME])" at bounding box center [459, 548] width 388 height 16
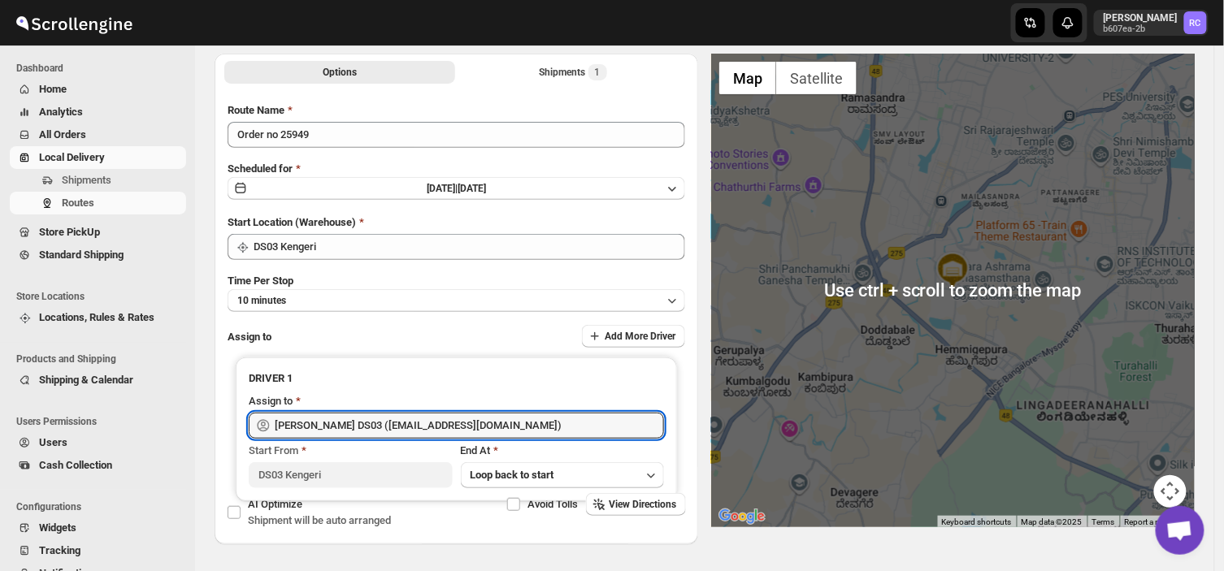
scroll to position [0, 0]
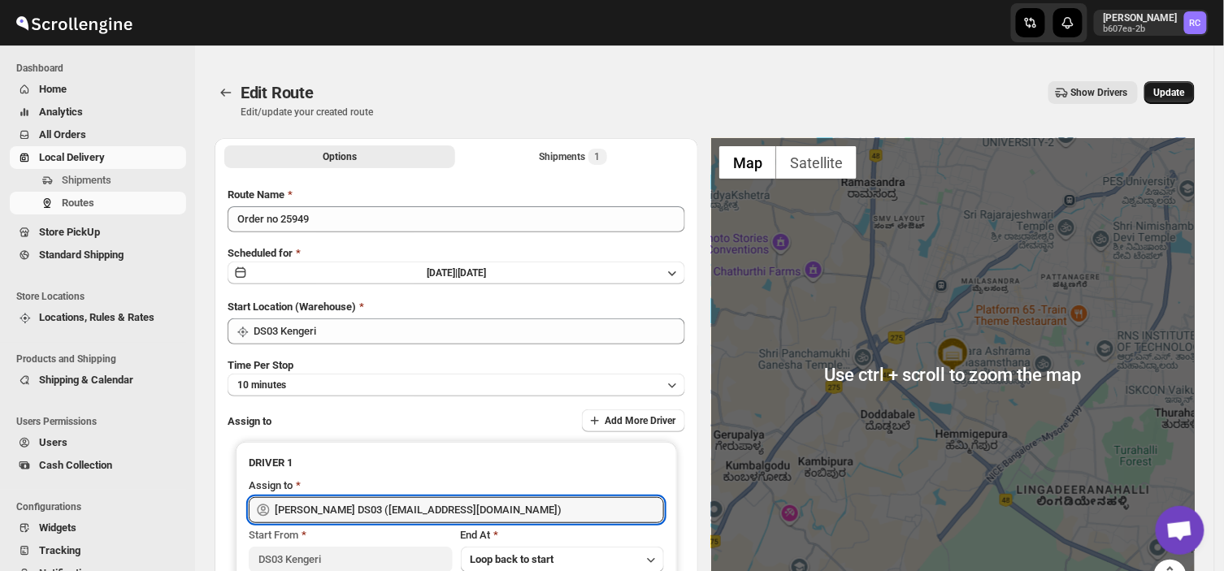
type input "[PERSON_NAME] DS03 ([EMAIL_ADDRESS][DOMAIN_NAME])"
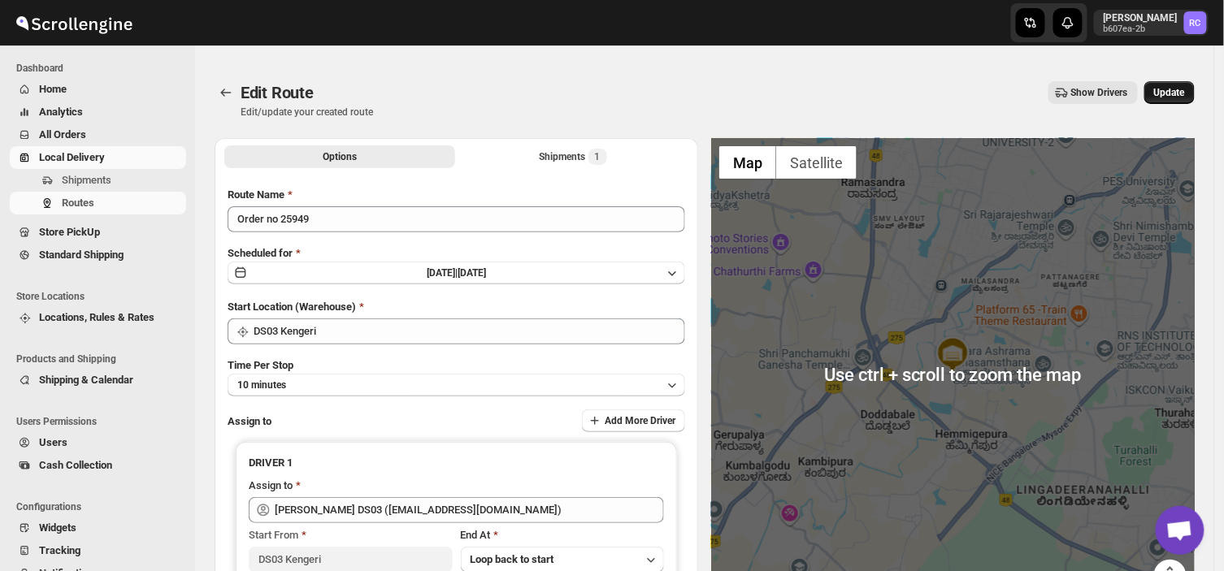
click at [1170, 86] on span "Update" at bounding box center [1169, 92] width 31 height 13
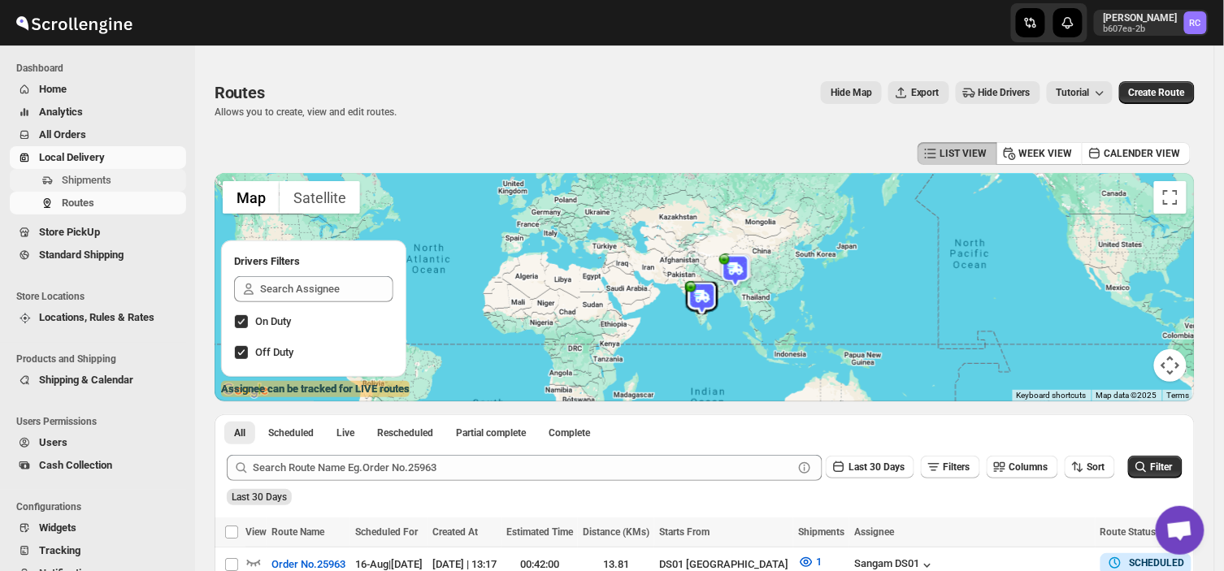
click at [93, 169] on button "Shipments" at bounding box center [98, 180] width 176 height 23
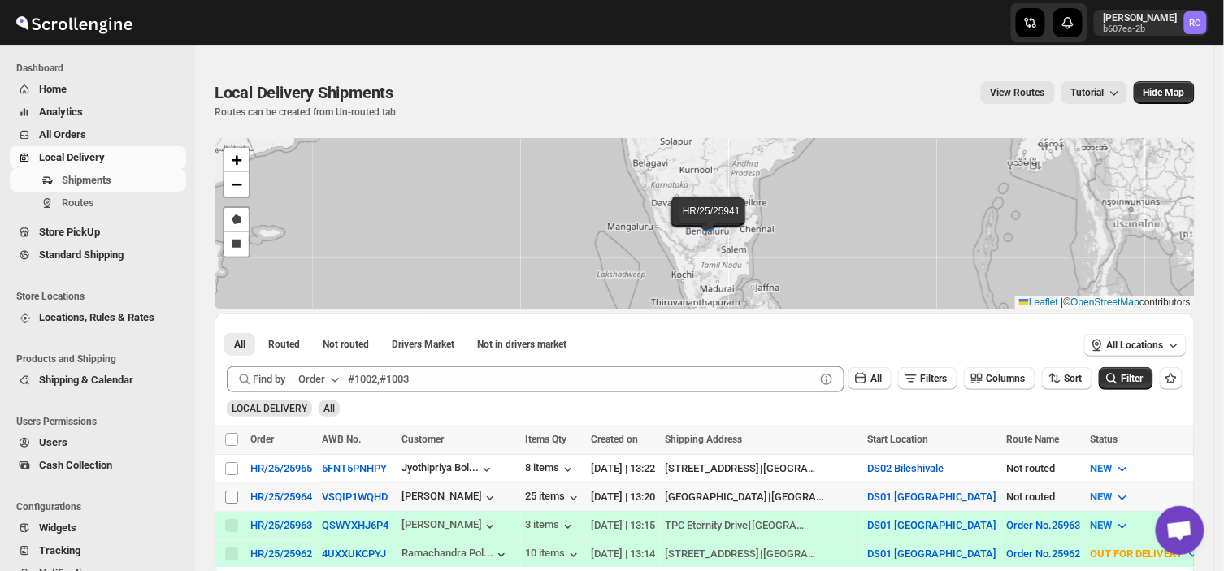
click at [232, 499] on input "Select shipment" at bounding box center [231, 497] width 13 height 13
checkbox input "true"
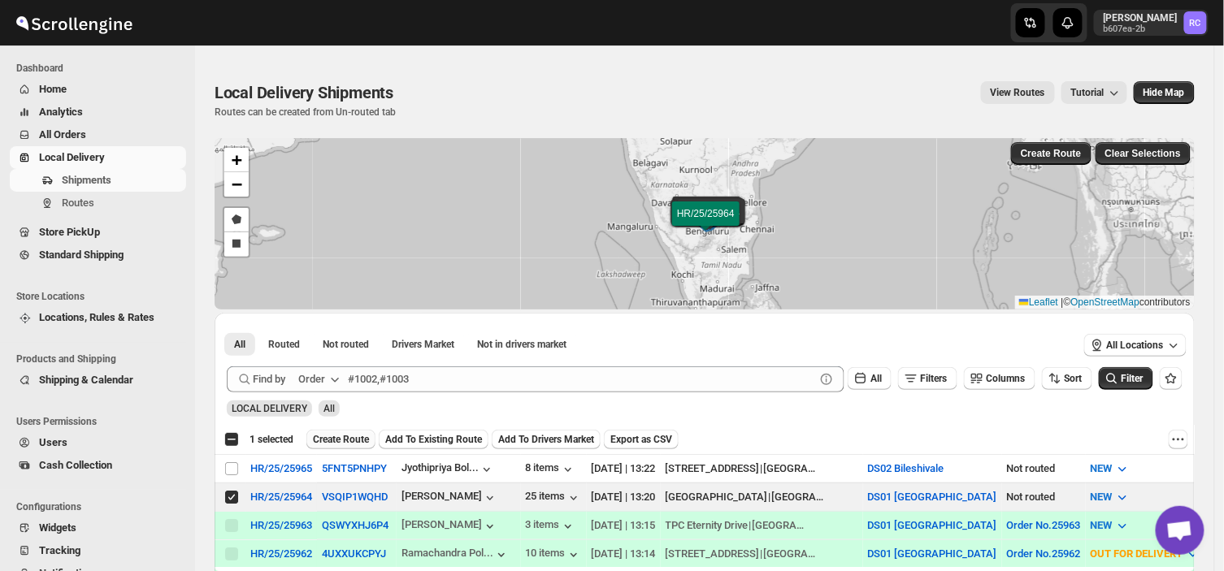
click at [319, 436] on span "Create Route" at bounding box center [341, 439] width 56 height 13
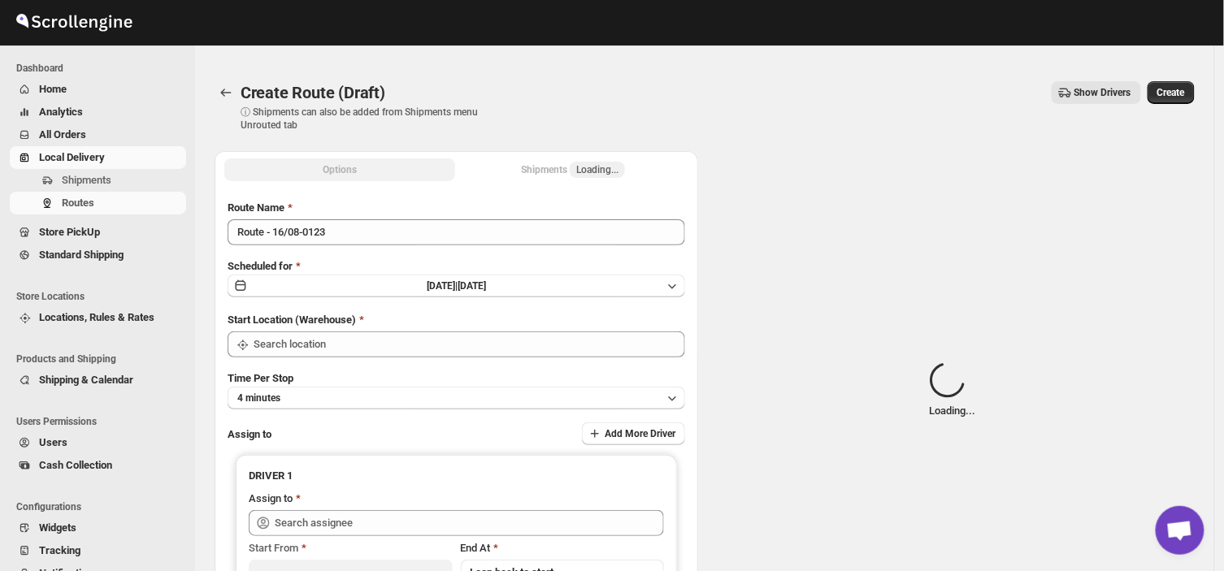
type input "DS01 [GEOGRAPHIC_DATA]"
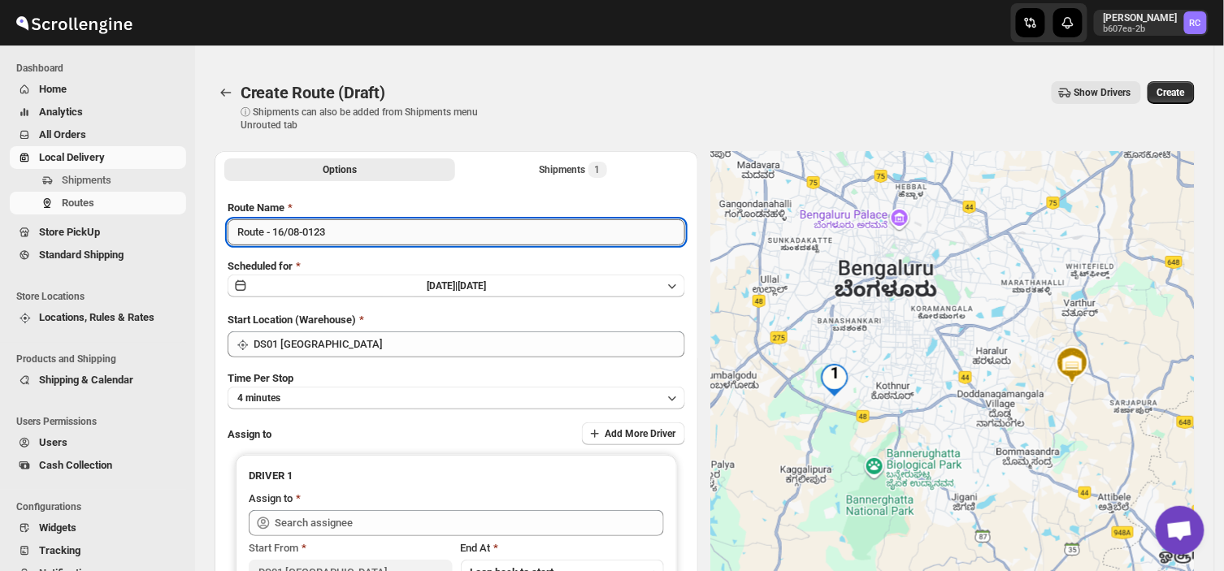
click at [332, 226] on input "Route - 16/08-0123" at bounding box center [457, 232] width 458 height 26
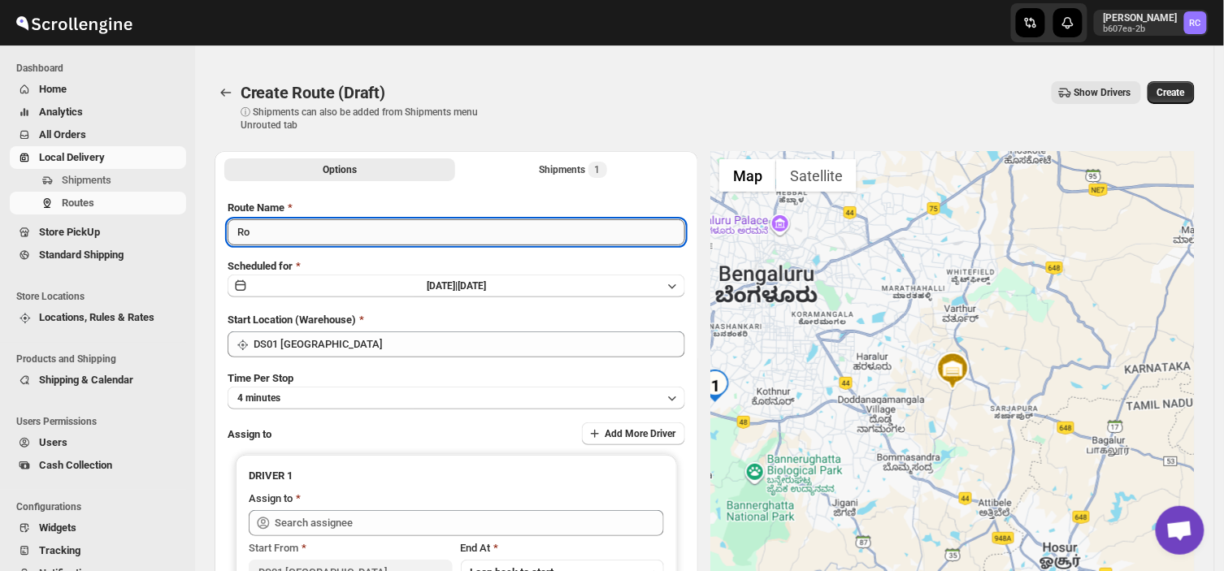
type input "R"
type input "2"
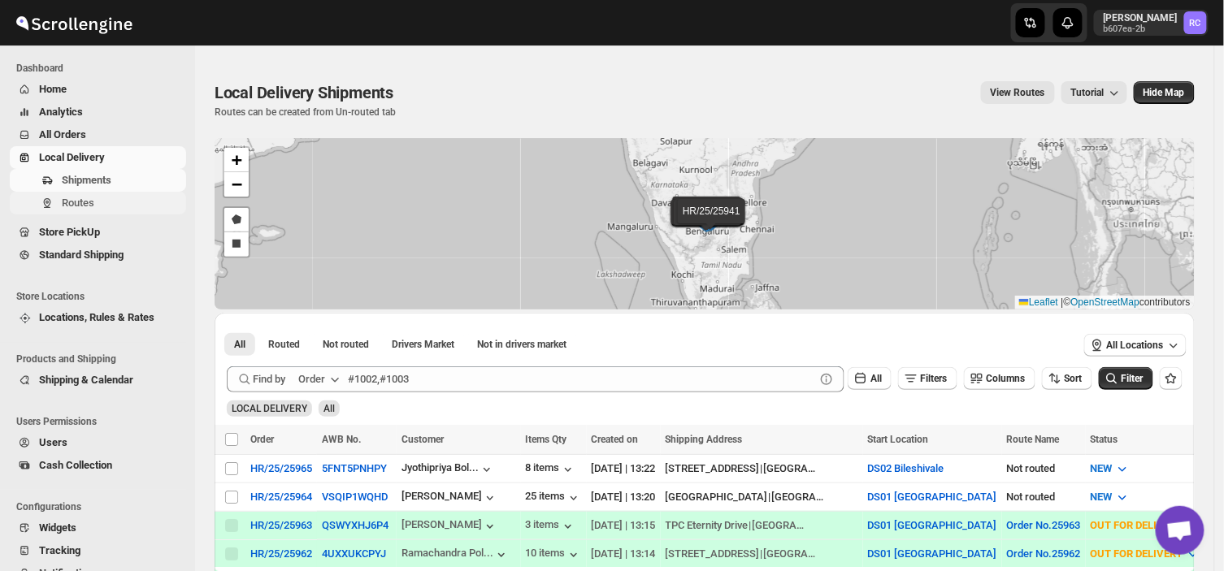
click at [89, 199] on span "Routes" at bounding box center [78, 203] width 33 height 12
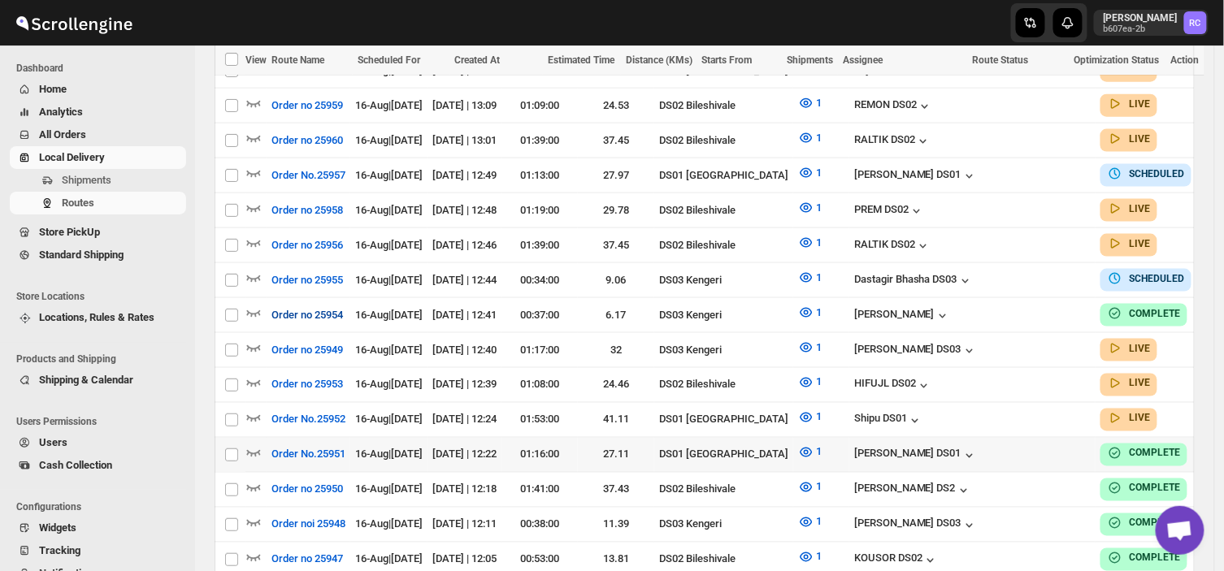
scroll to position [566, 0]
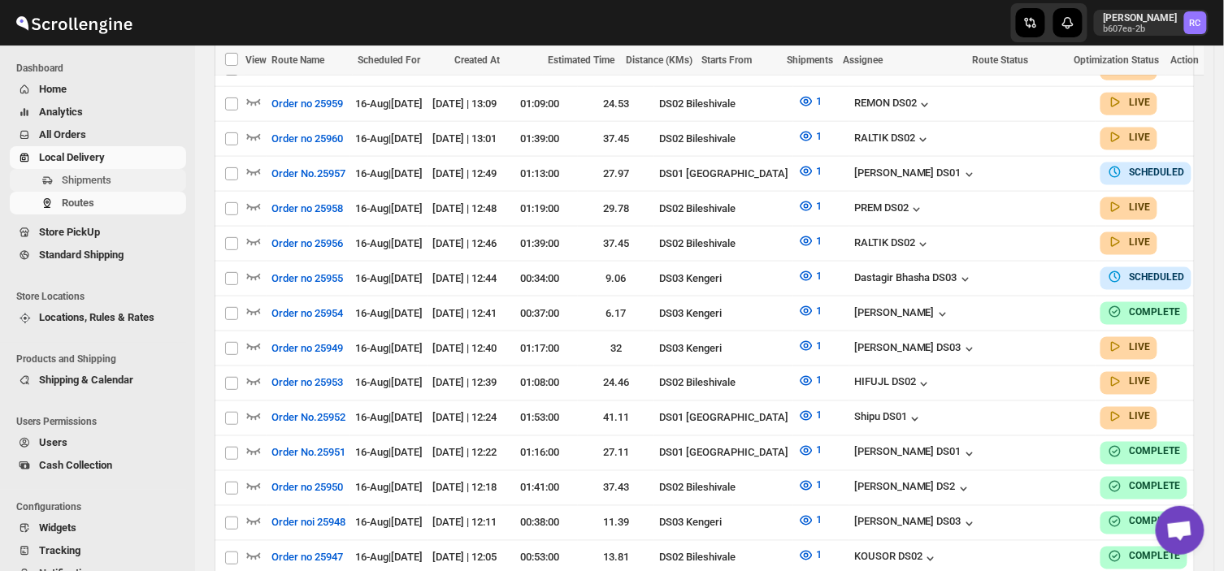
click at [120, 179] on span "Shipments" at bounding box center [122, 180] width 121 height 16
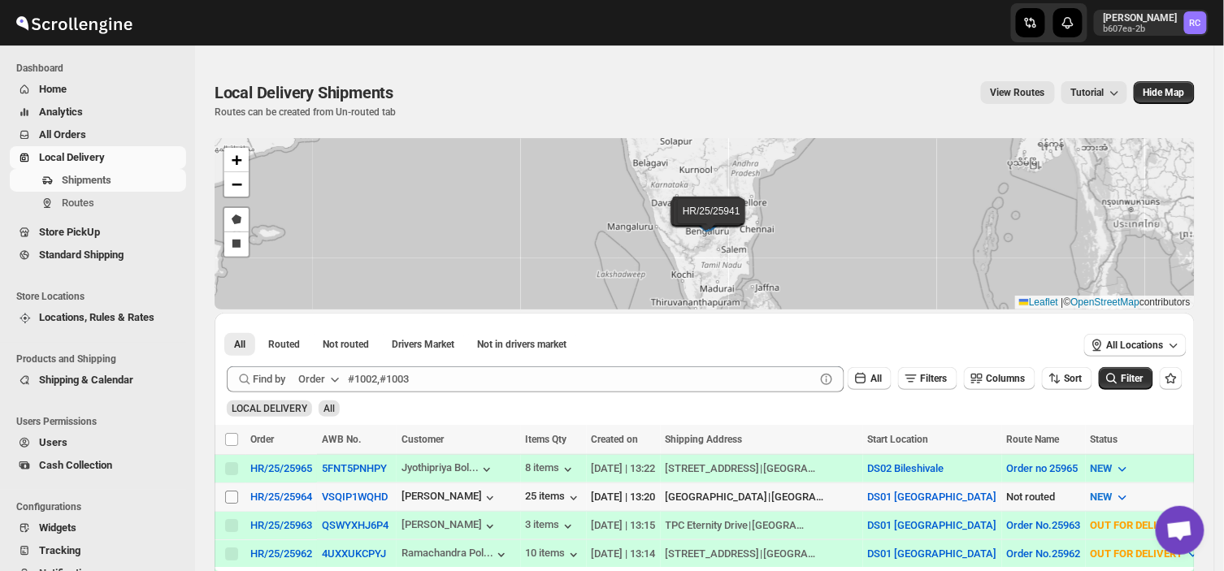
click at [228, 492] on input "Select shipment" at bounding box center [231, 497] width 13 height 13
checkbox input "true"
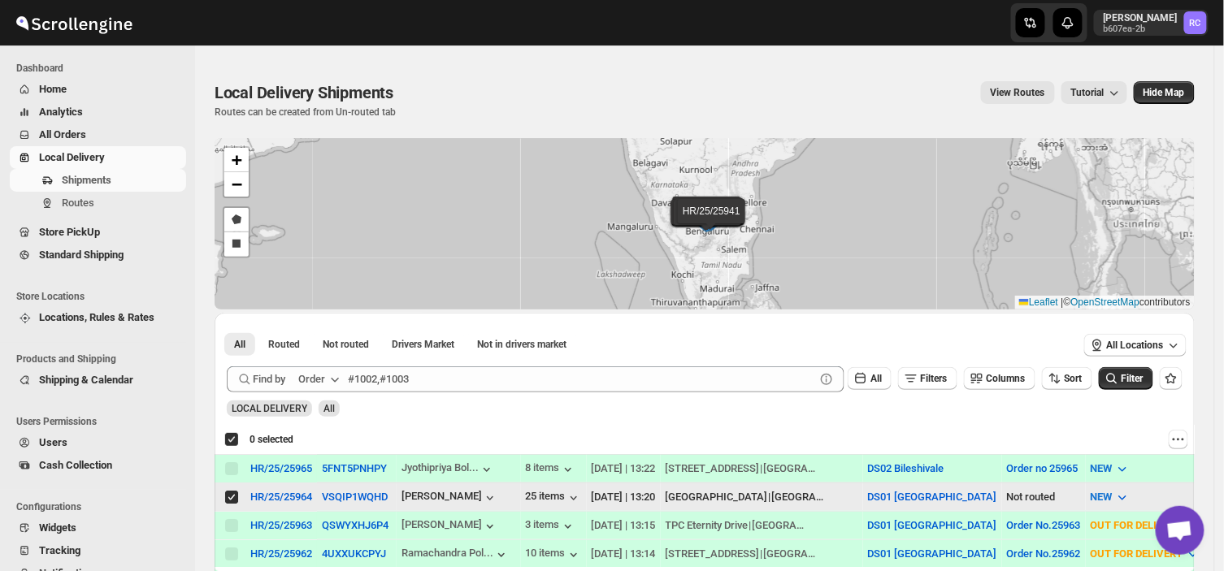
checkbox input "true"
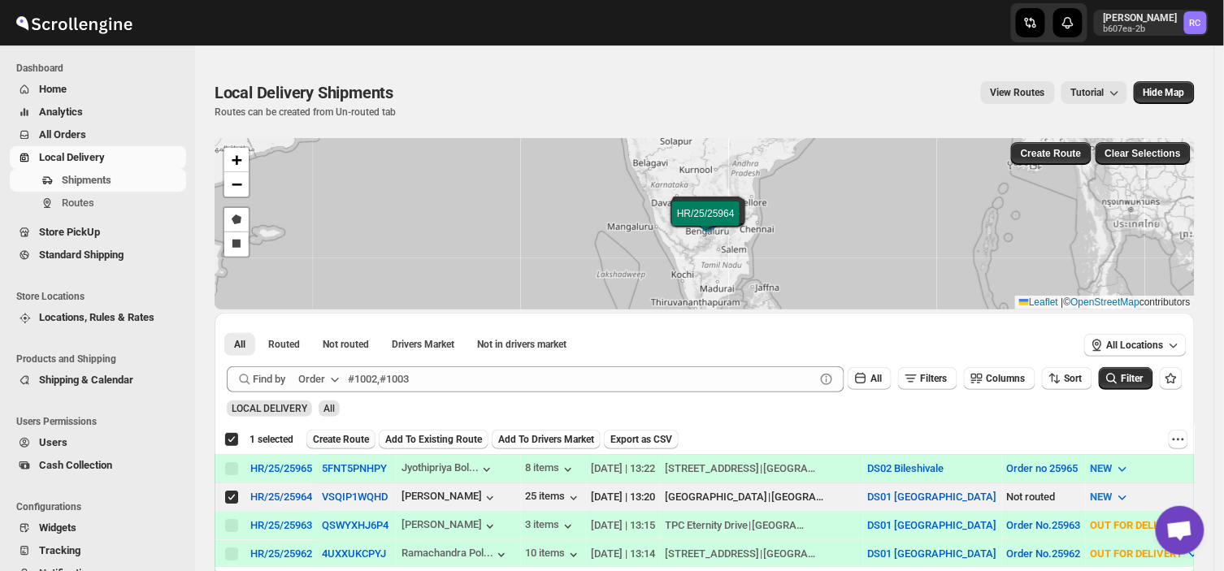
click at [341, 434] on span "Create Route" at bounding box center [341, 439] width 56 height 13
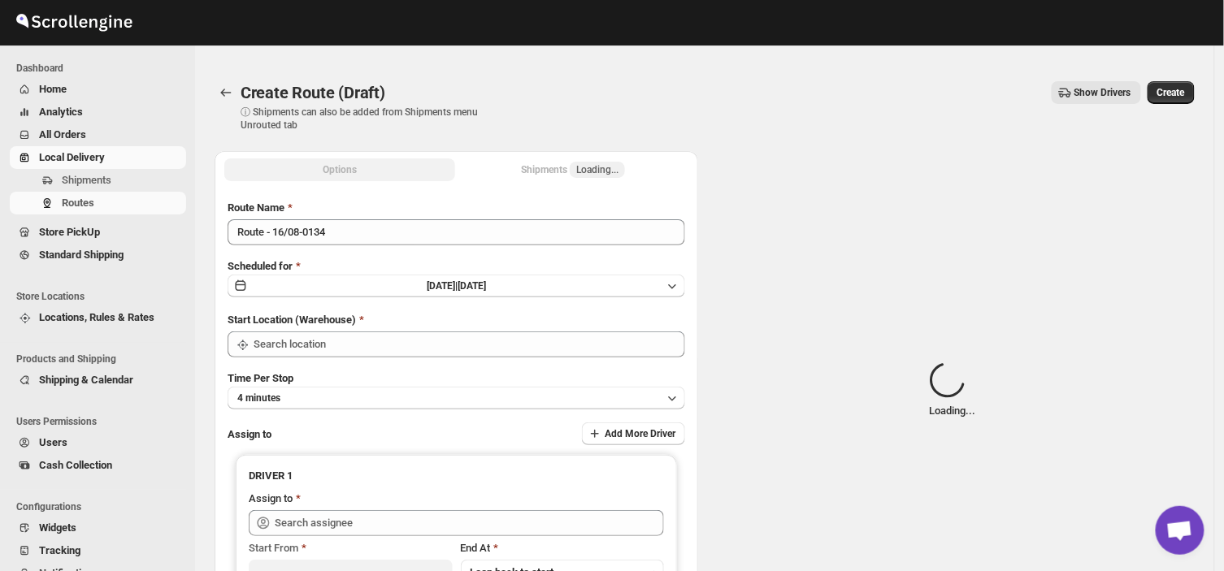
type input "DS01 [GEOGRAPHIC_DATA]"
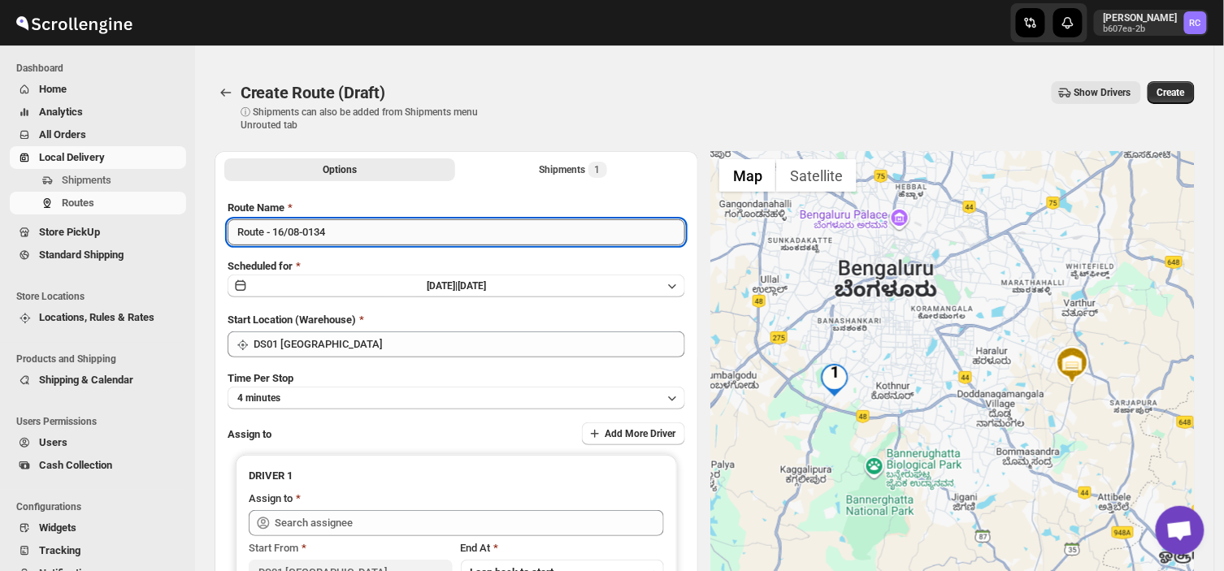
click at [345, 231] on input "Route - 16/08-0134" at bounding box center [457, 232] width 458 height 26
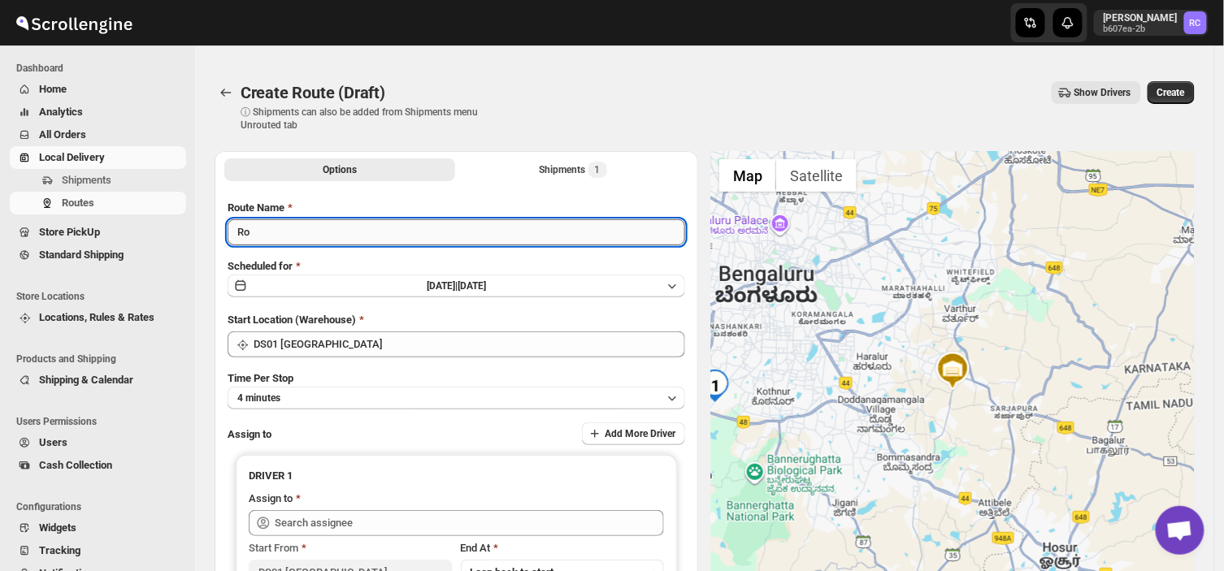
type input "R"
type input "A"
type input "Order no 25964"
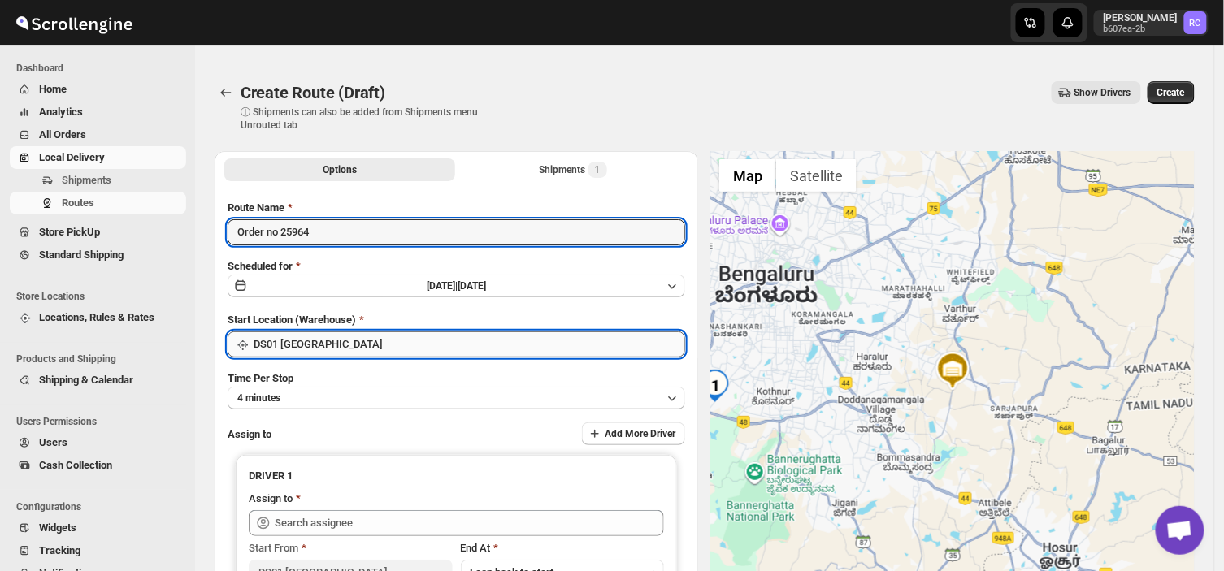
click at [371, 335] on input "DS01 [GEOGRAPHIC_DATA]" at bounding box center [470, 345] width 432 height 26
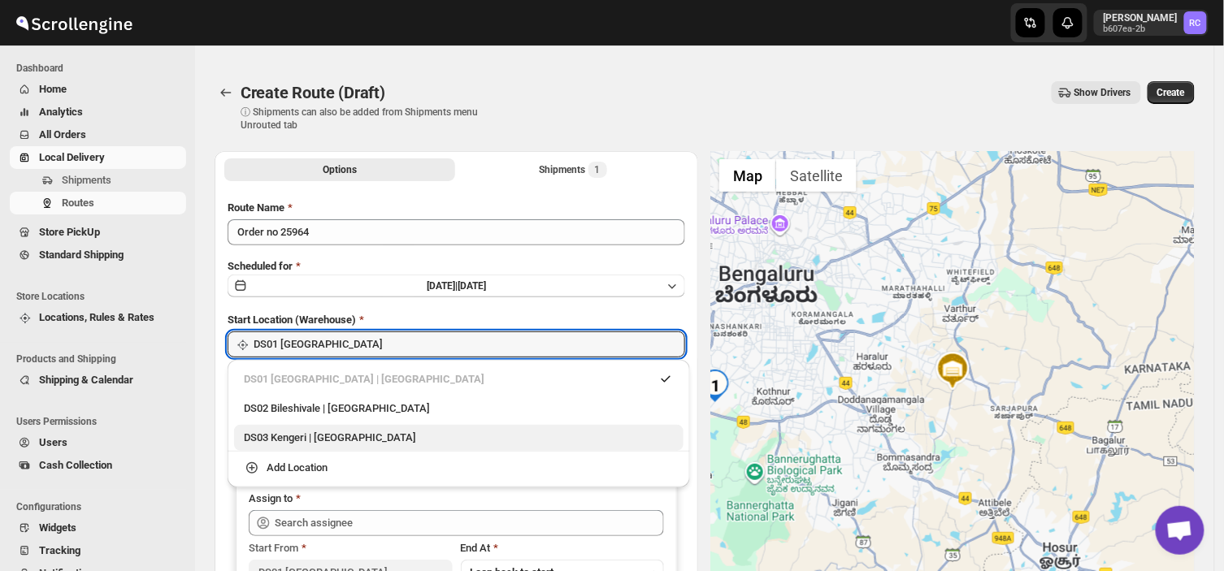
click at [305, 440] on div "DS03 Kengeri | [GEOGRAPHIC_DATA]" at bounding box center [459, 438] width 430 height 16
type input "DS03 Kengeri"
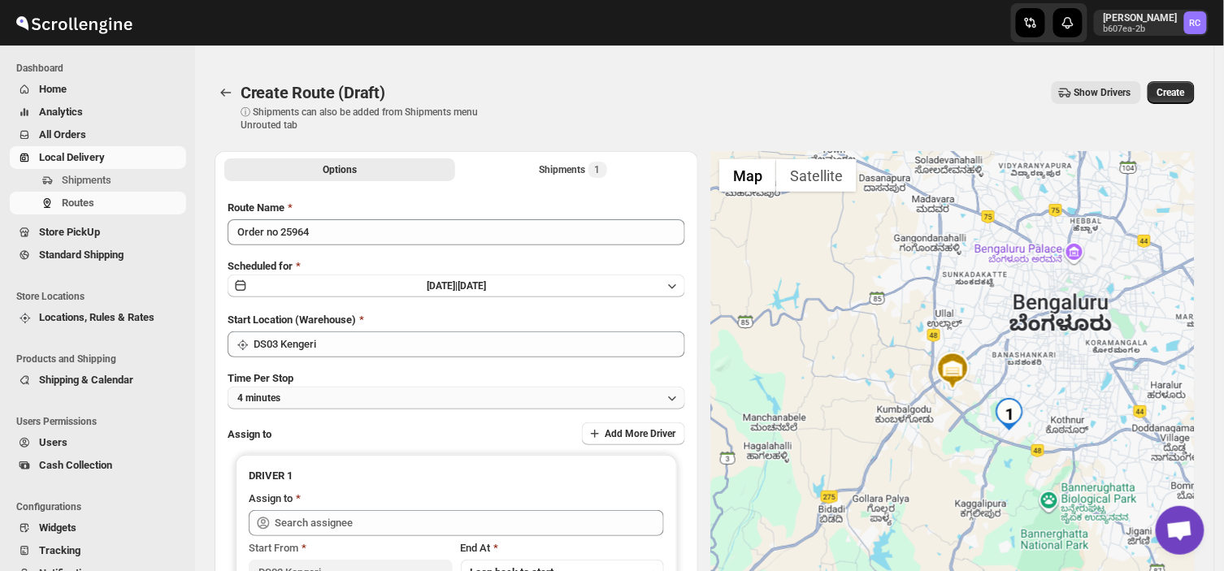
click at [318, 404] on button "4 minutes" at bounding box center [457, 398] width 458 height 23
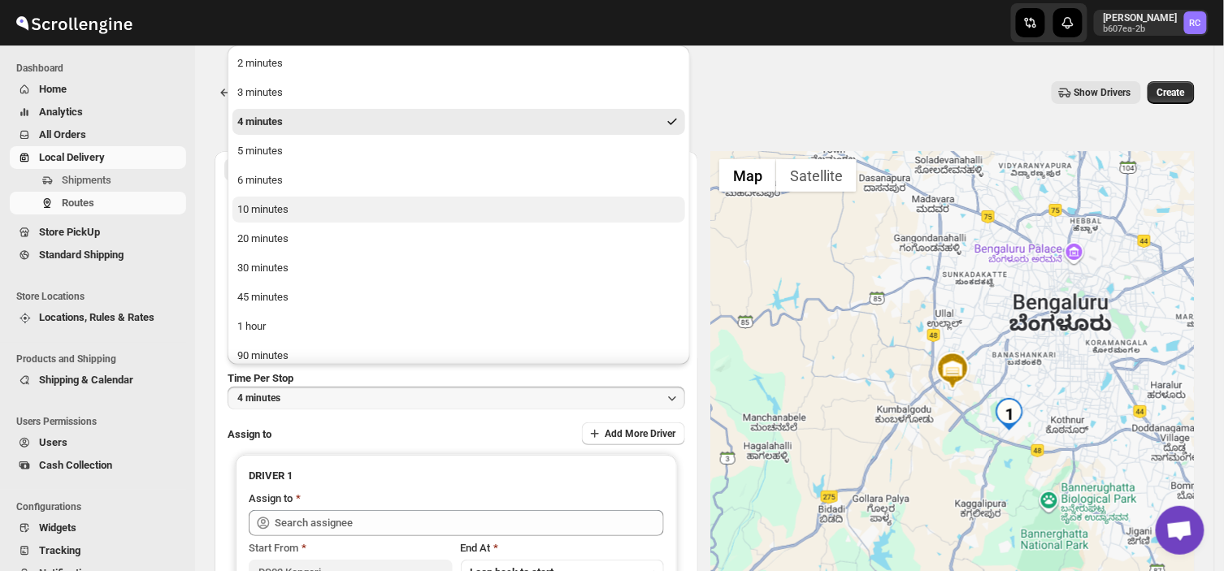
click at [264, 199] on button "10 minutes" at bounding box center [458, 210] width 453 height 26
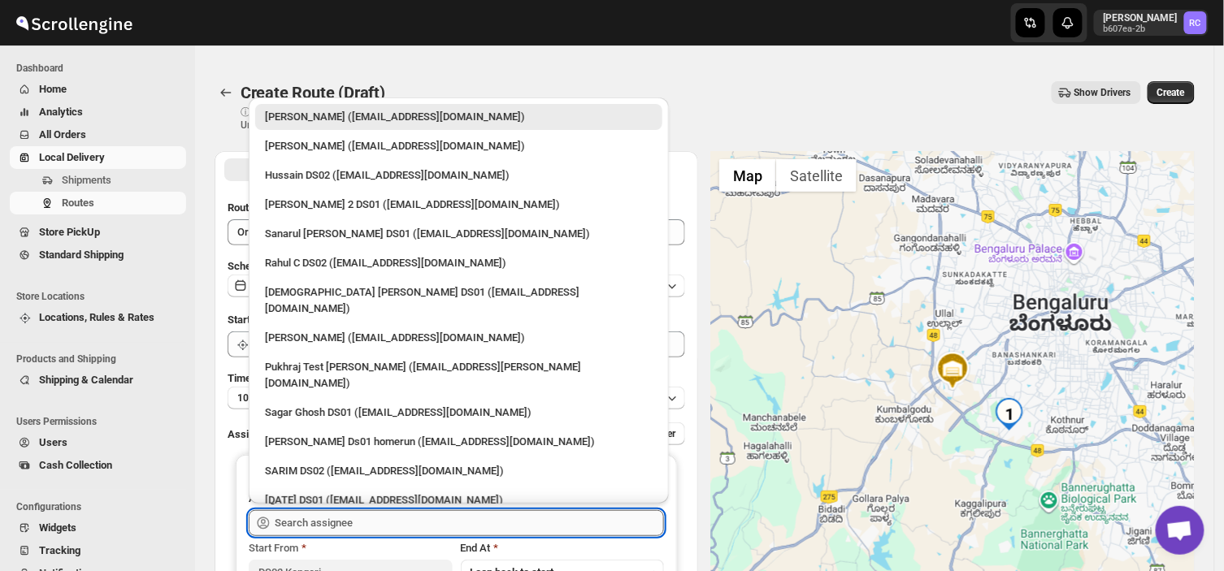
click at [348, 515] on input "text" at bounding box center [469, 523] width 389 height 26
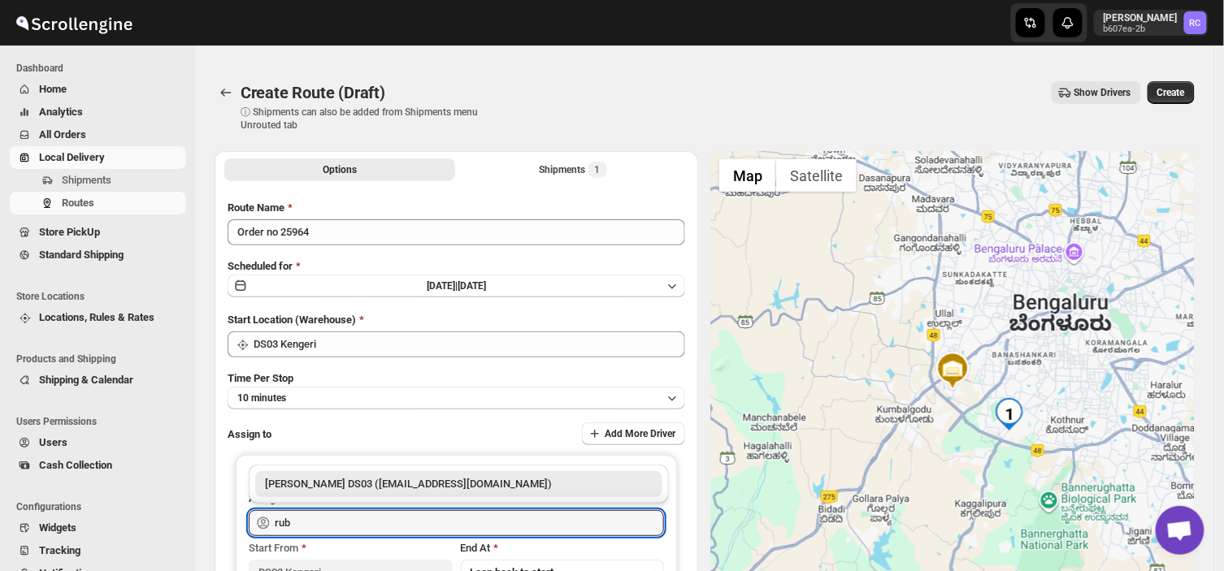
click at [449, 480] on div "[PERSON_NAME] DS03 ([EMAIL_ADDRESS][DOMAIN_NAME])" at bounding box center [459, 484] width 388 height 16
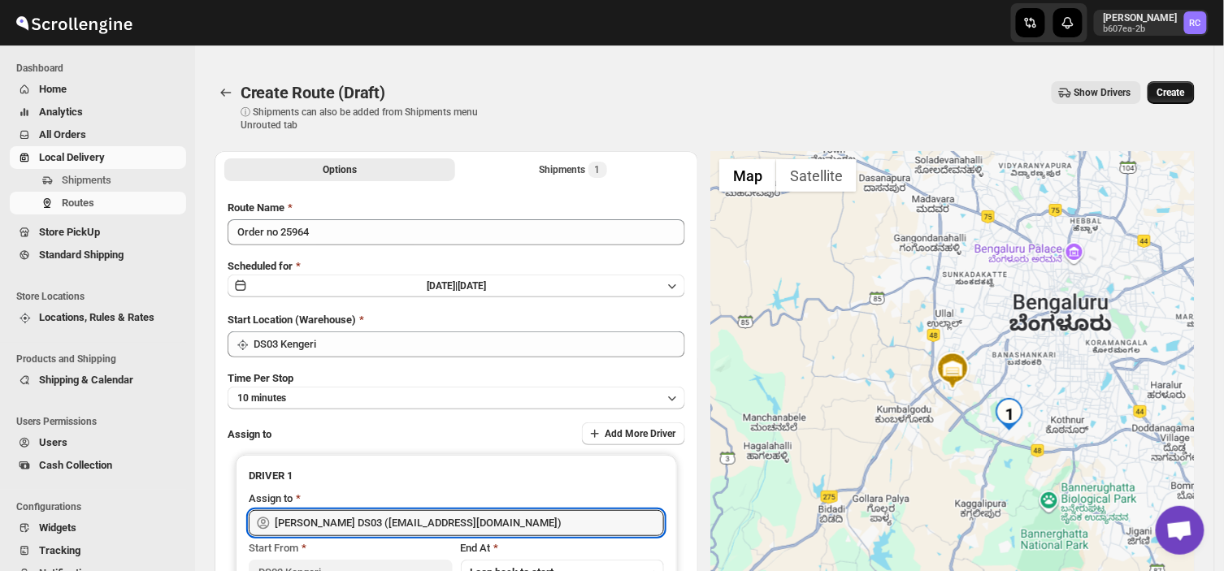
type input "[PERSON_NAME] DS03 ([EMAIL_ADDRESS][DOMAIN_NAME])"
click at [1185, 86] on span "Create" at bounding box center [1171, 92] width 28 height 13
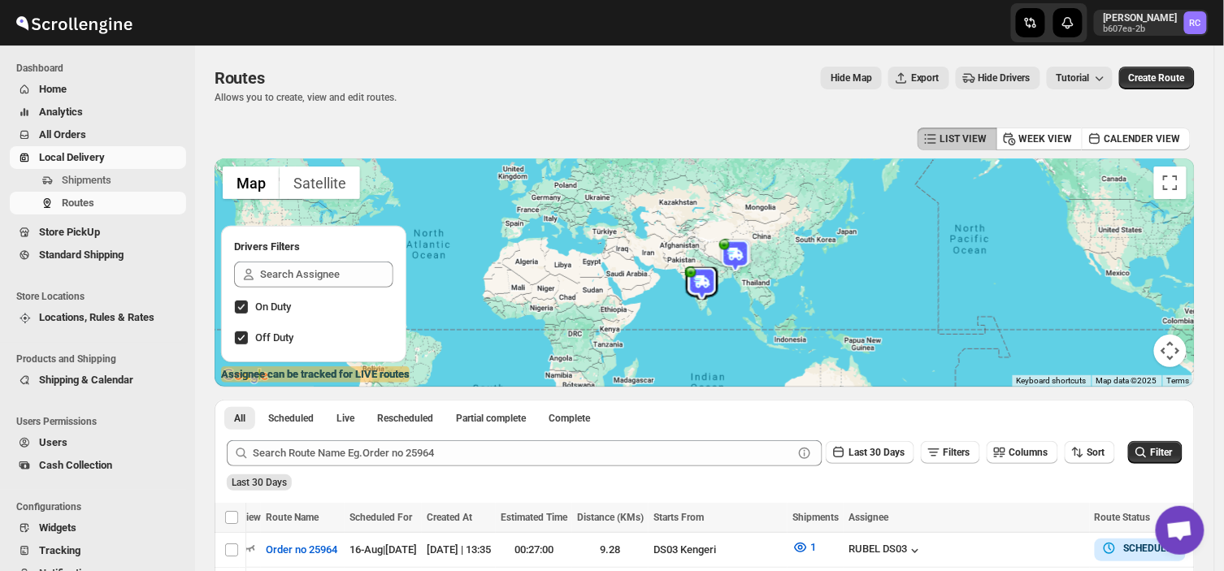
scroll to position [187, 0]
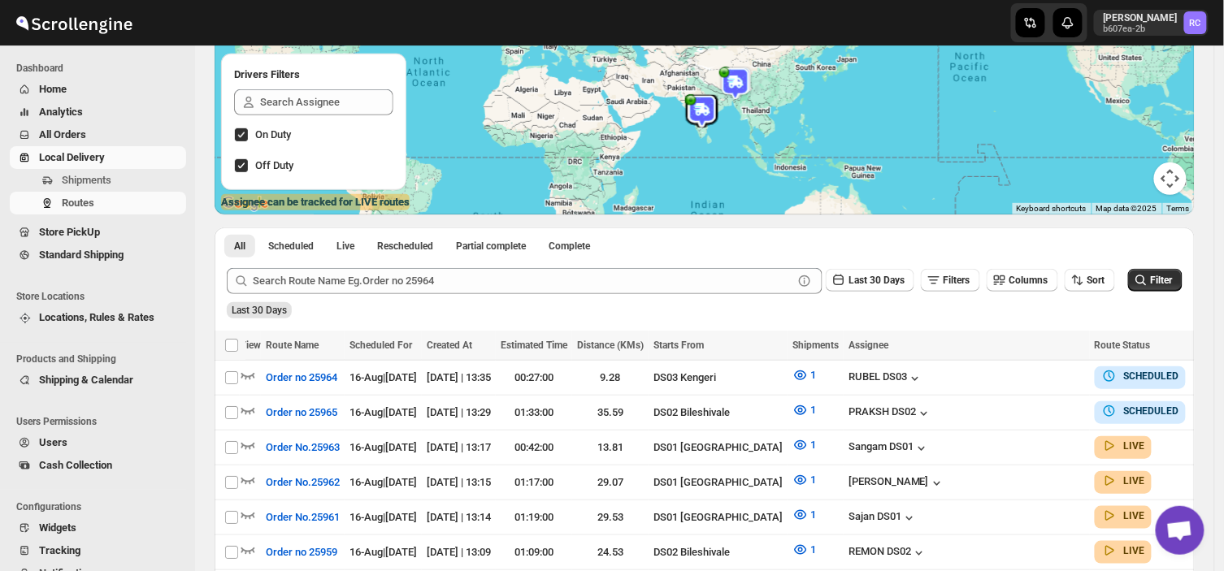
checkbox input "false"
click at [1134, 288] on div "Last 30 Days Filters Columns Sort Filter" at bounding box center [698, 274] width 969 height 39
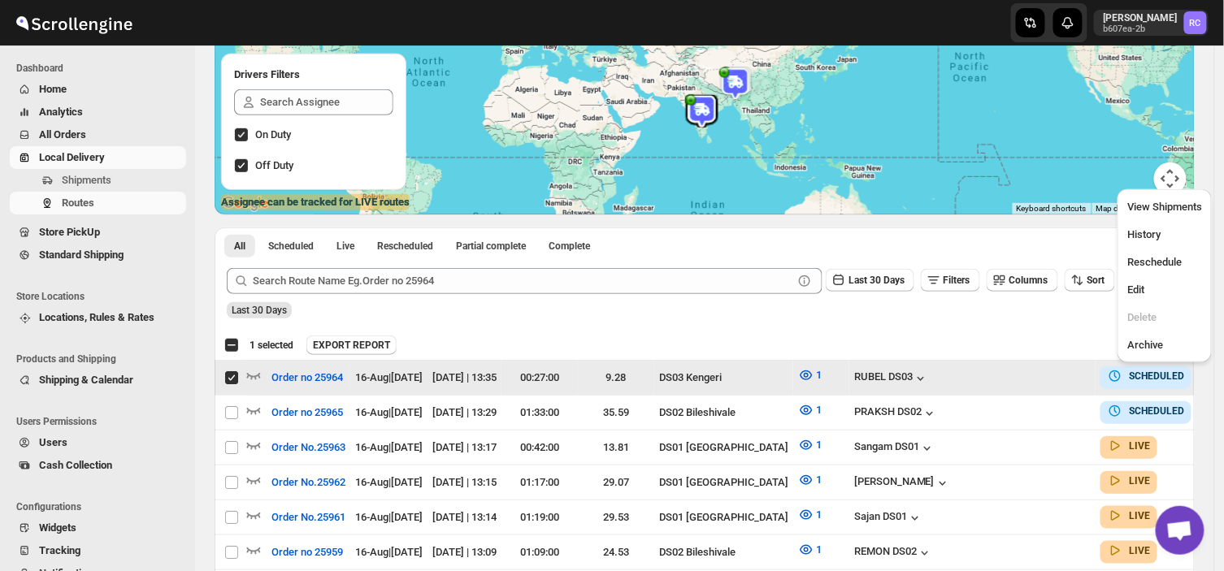
click at [1136, 288] on button "Filter" at bounding box center [1155, 280] width 54 height 23
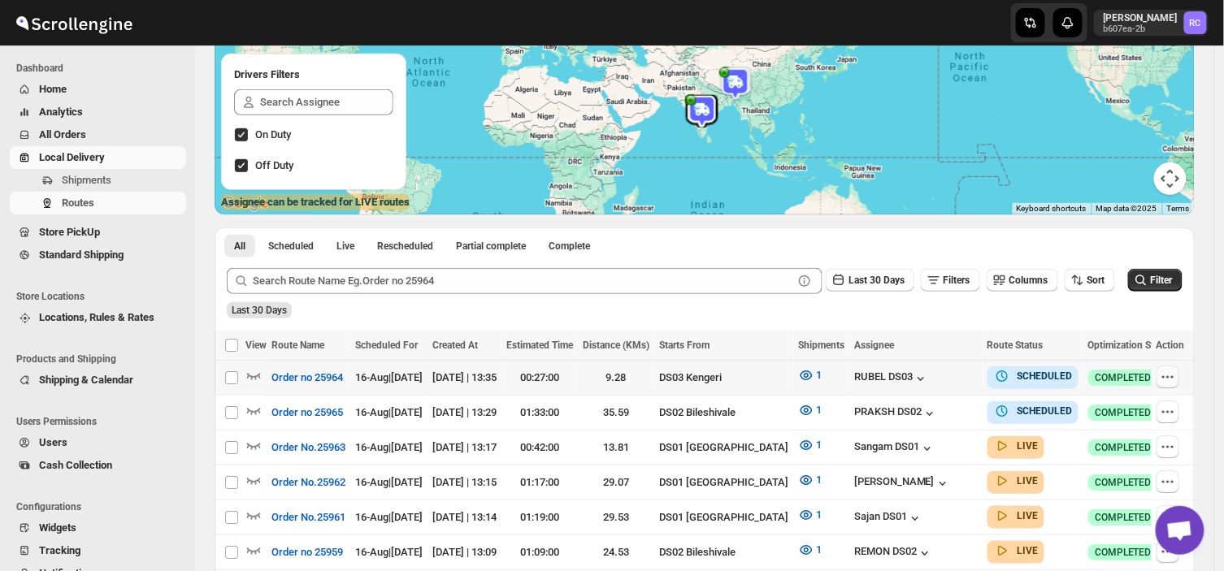
click at [1175, 375] on icon "button" at bounding box center [1168, 377] width 16 height 16
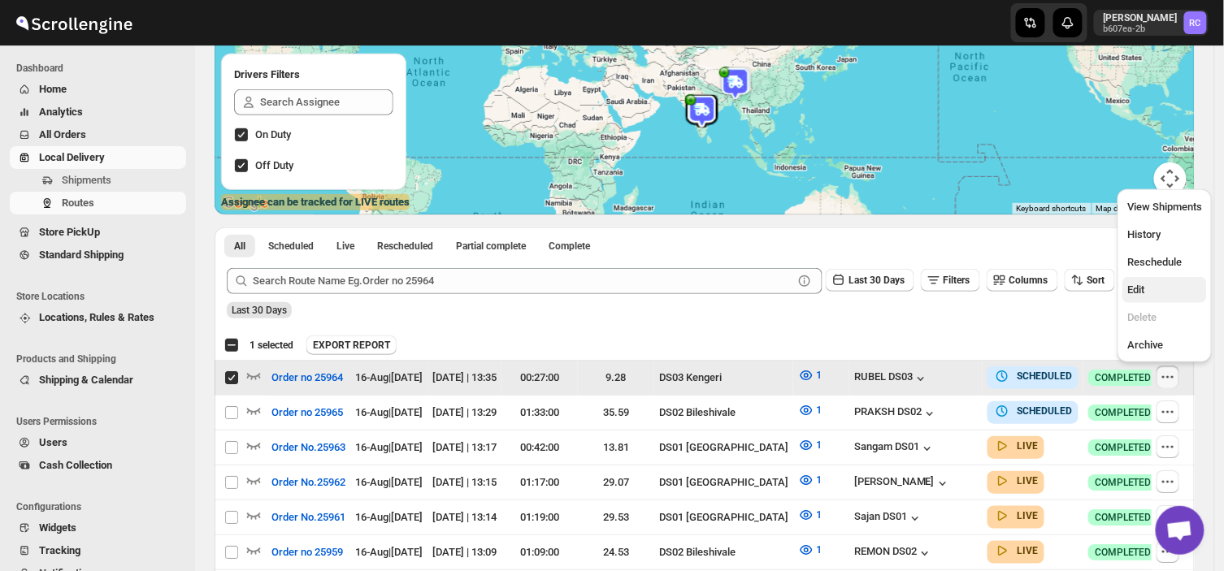
click at [1136, 289] on span "Edit" at bounding box center [1135, 290] width 17 height 12
checkbox input "false"
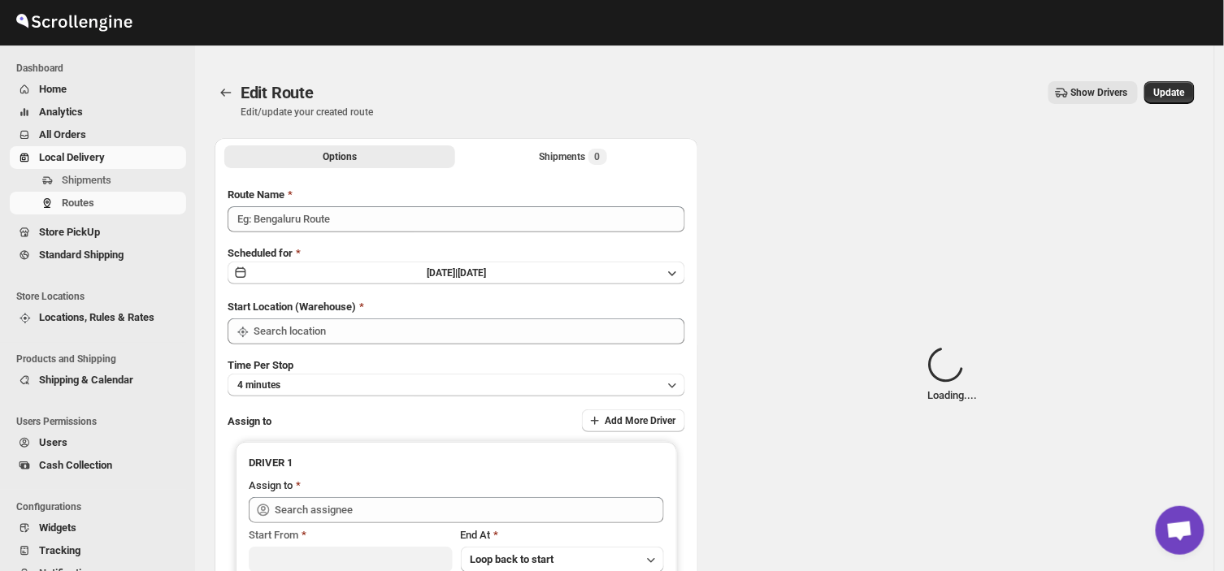
type input "Order no 25964"
type input "DS03 Kengeri"
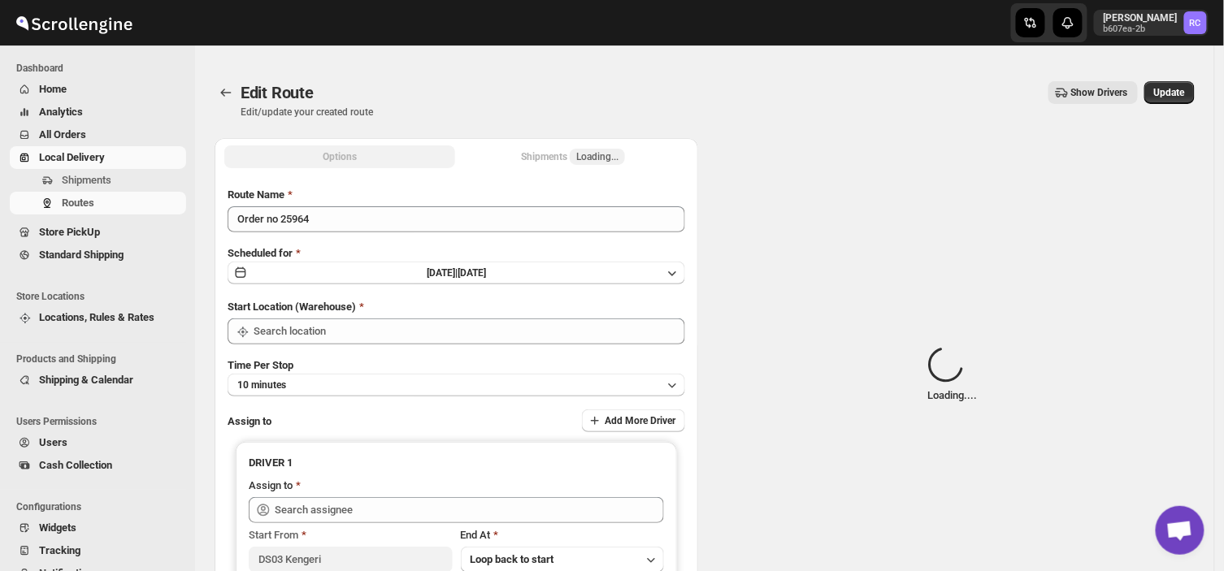
type input "DS03 Kengeri"
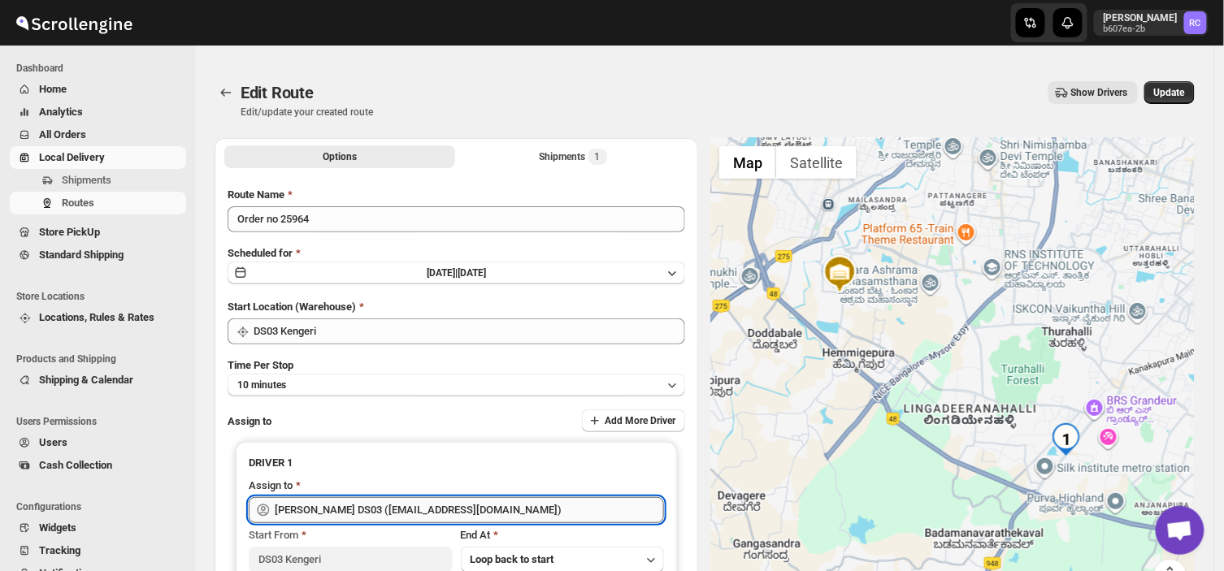
click at [458, 509] on input "[PERSON_NAME] DS03 ([EMAIL_ADDRESS][DOMAIN_NAME])" at bounding box center [469, 510] width 389 height 26
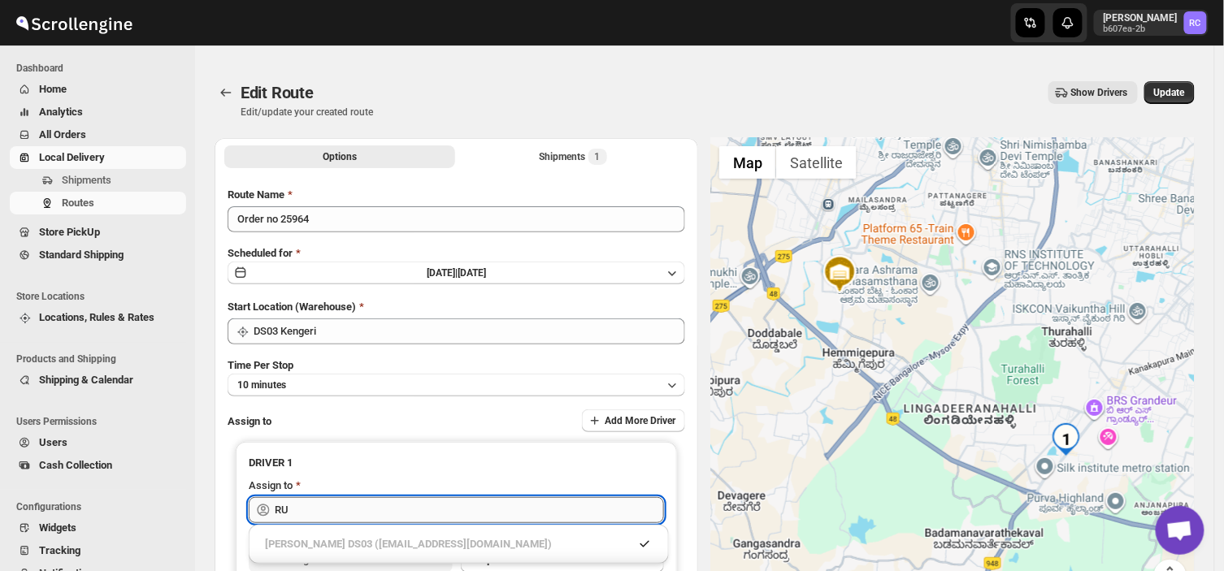
type input "R"
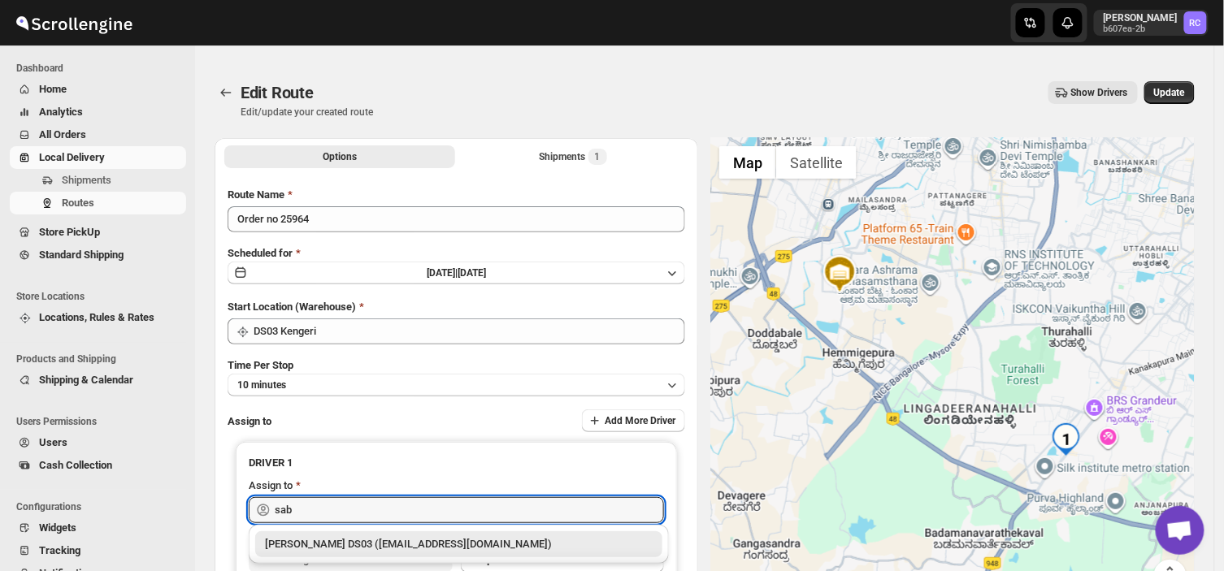
click at [444, 538] on div "[PERSON_NAME] DS03 ([EMAIL_ADDRESS][DOMAIN_NAME])" at bounding box center [459, 544] width 388 height 16
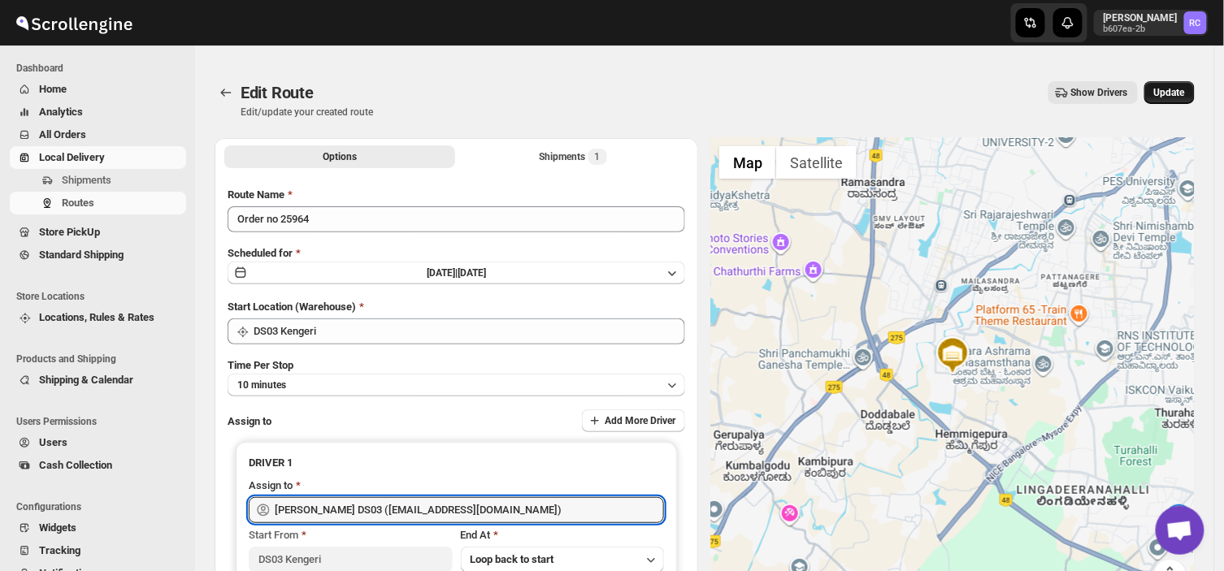
type input "[PERSON_NAME] DS03 ([EMAIL_ADDRESS][DOMAIN_NAME])"
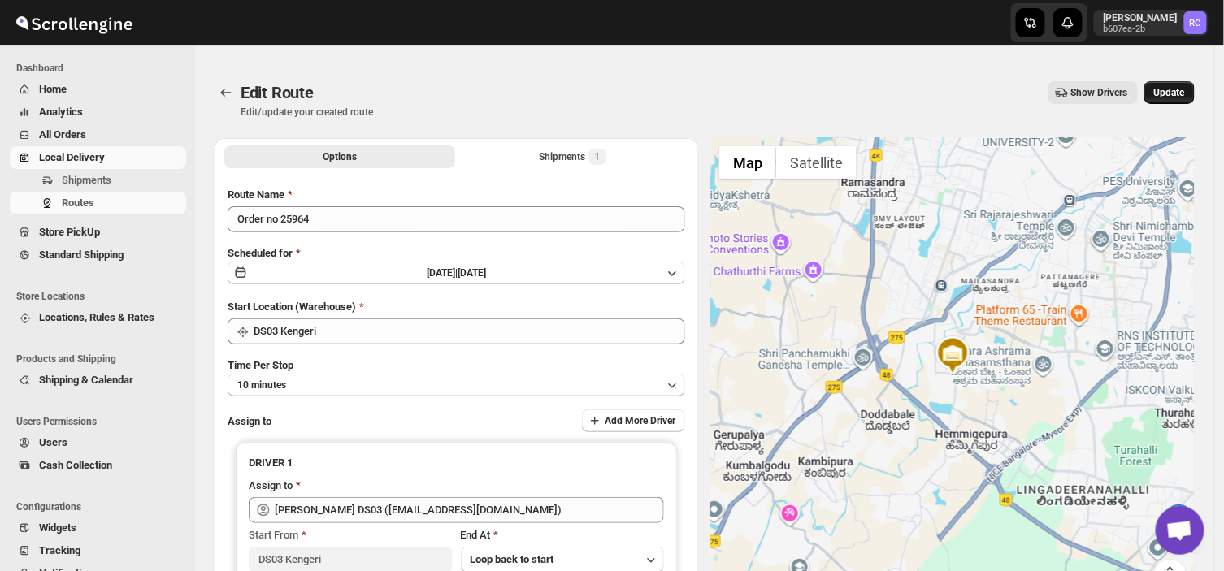
click at [1185, 89] on span "Update" at bounding box center [1169, 92] width 31 height 13
